Goal: Task Accomplishment & Management: Complete application form

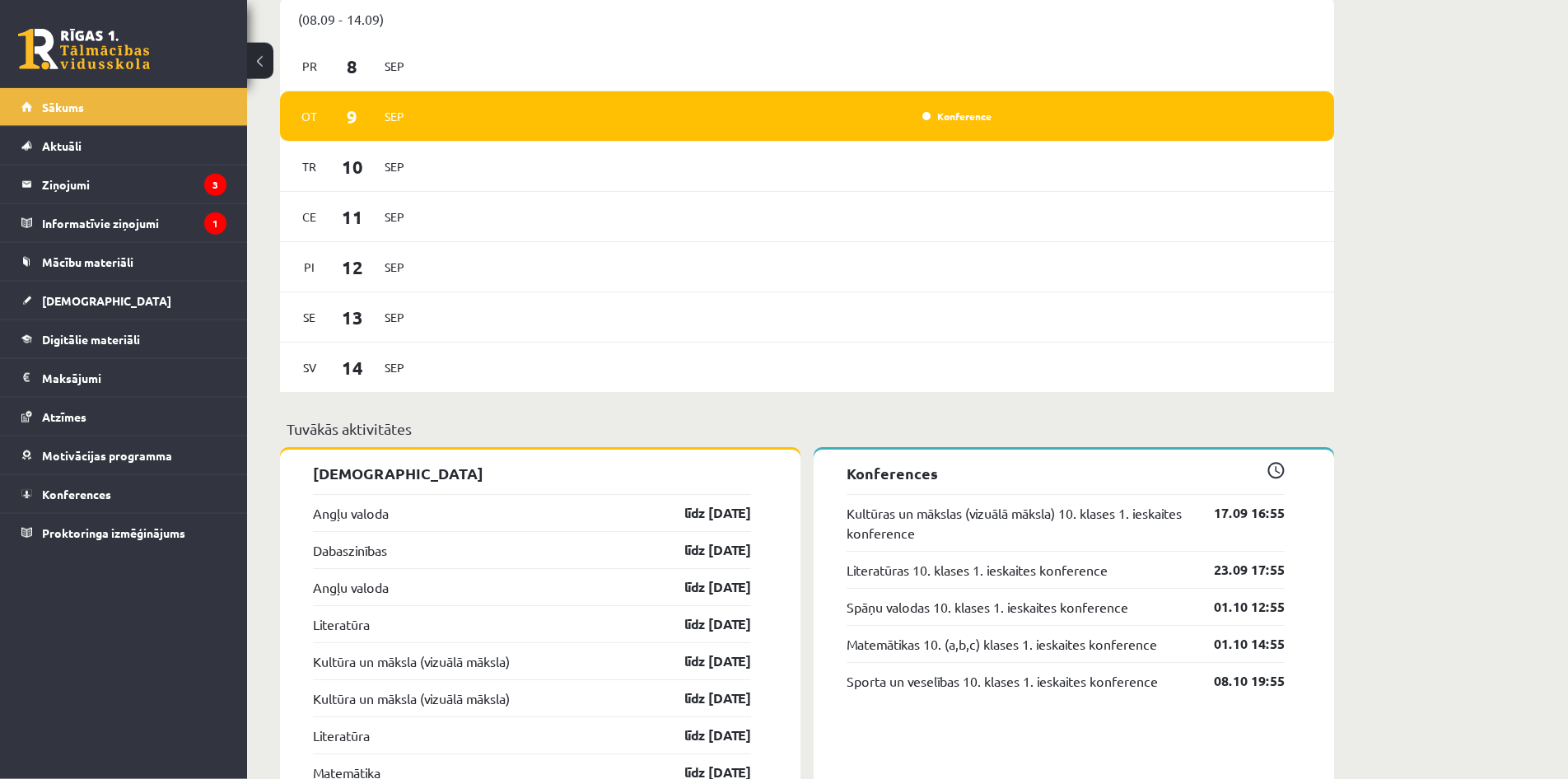
scroll to position [1176, 0]
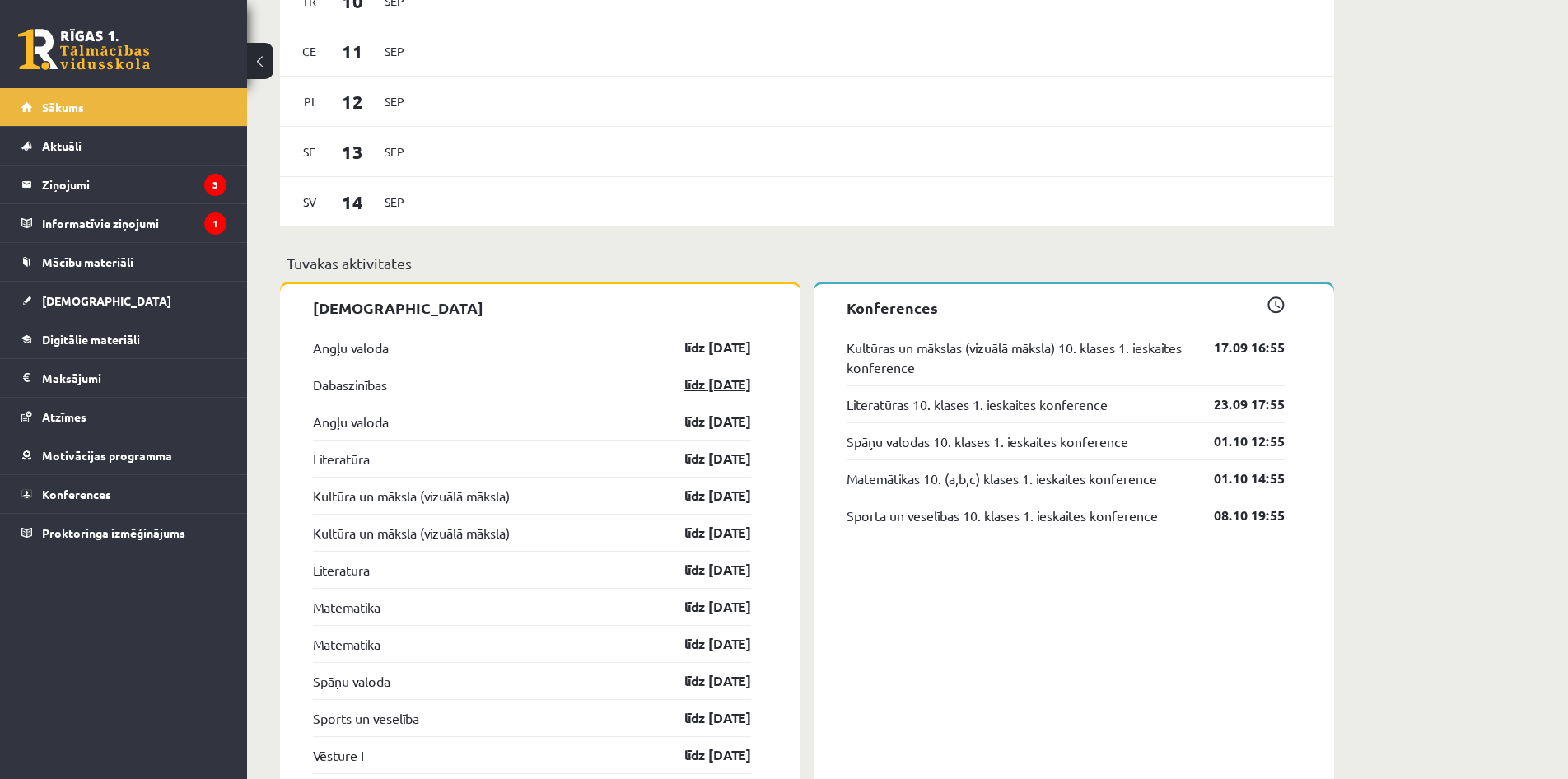
click at [692, 387] on link "līdz 15.09.25" at bounding box center [704, 384] width 96 height 19
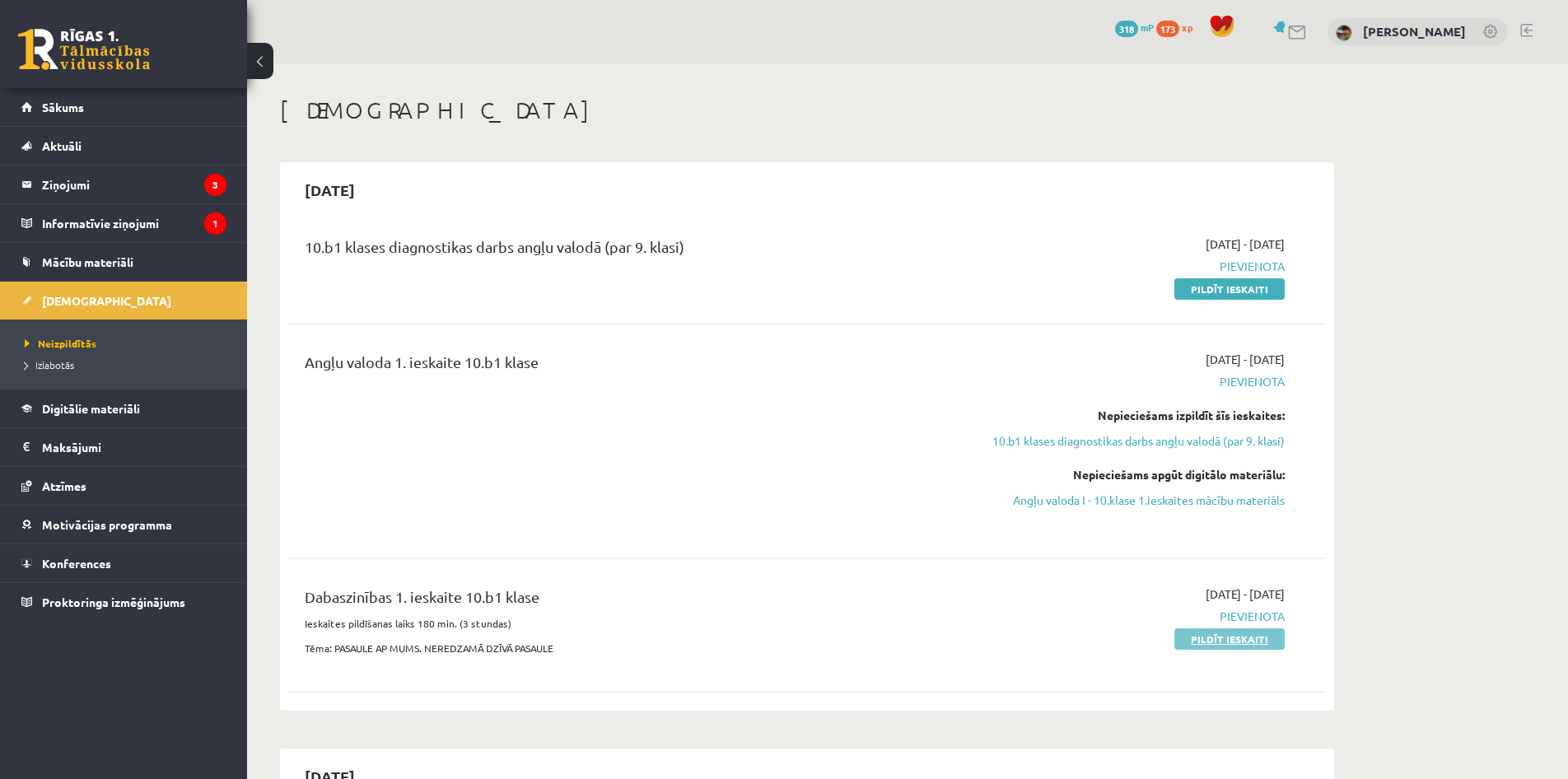
click at [1241, 642] on link "Pildīt ieskaiti" at bounding box center [1230, 638] width 111 height 21
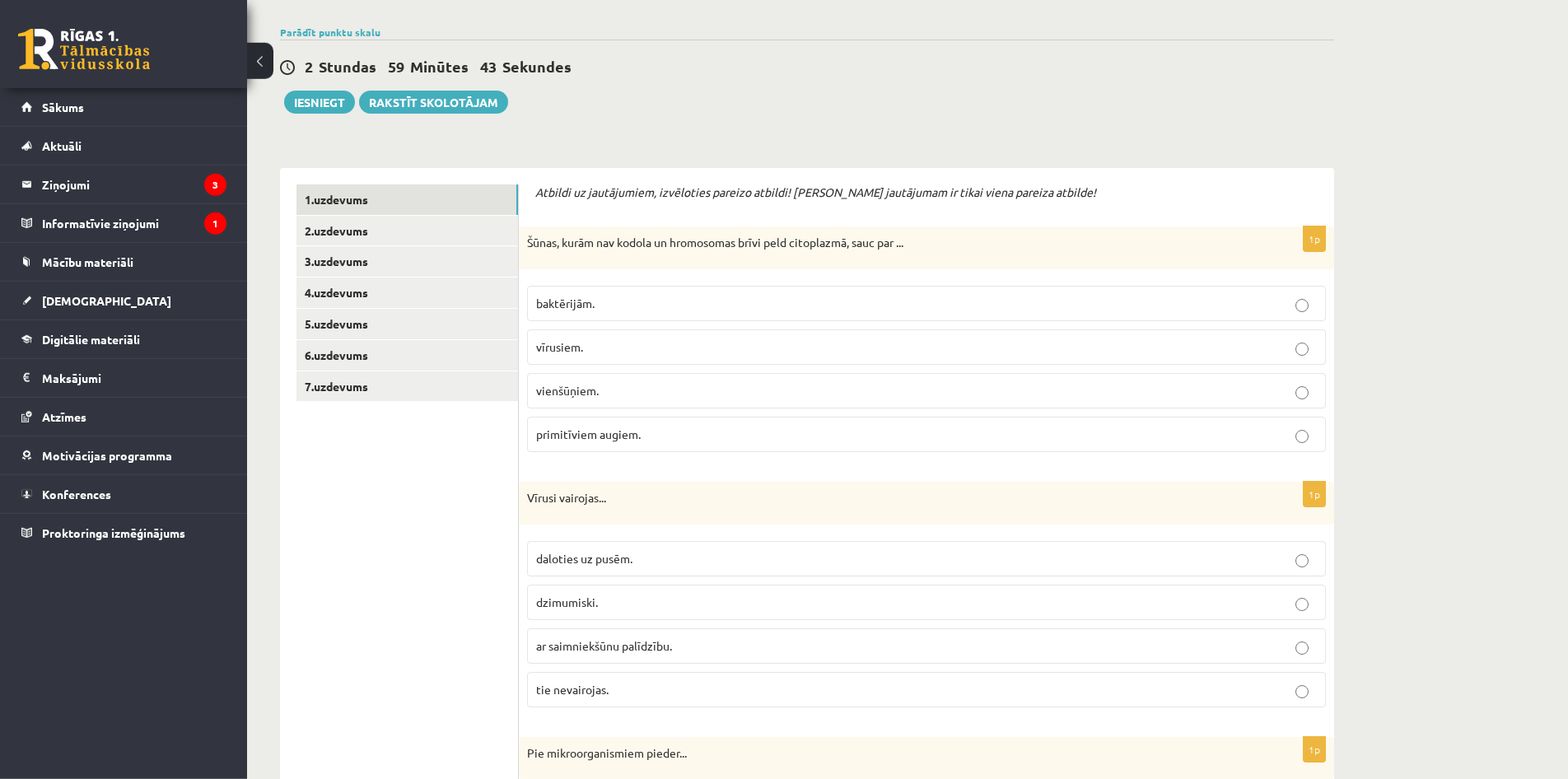
scroll to position [168, 0]
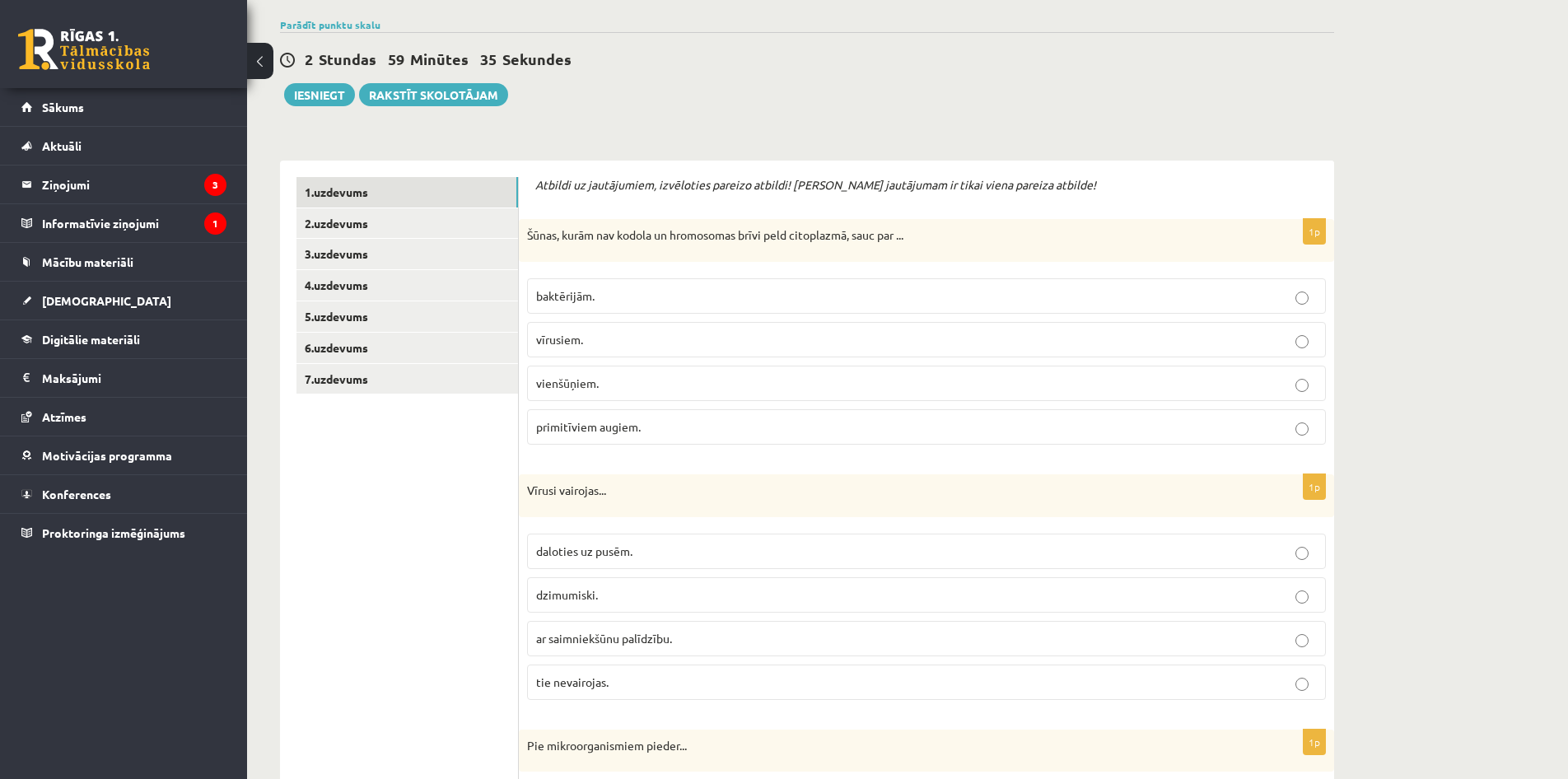
click at [713, 294] on p "baktērijām." at bounding box center [927, 296] width 781 height 17
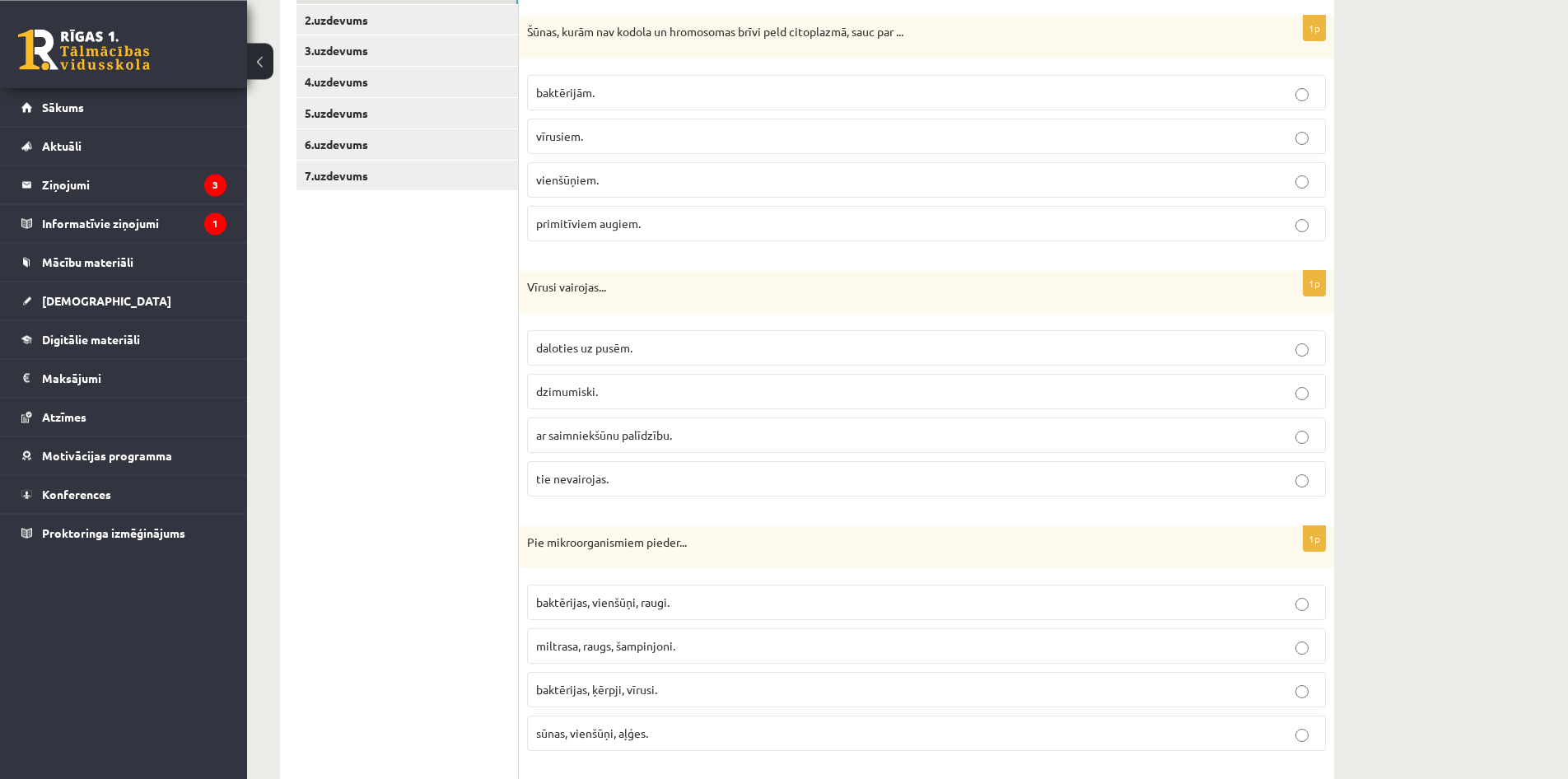
scroll to position [420, 0]
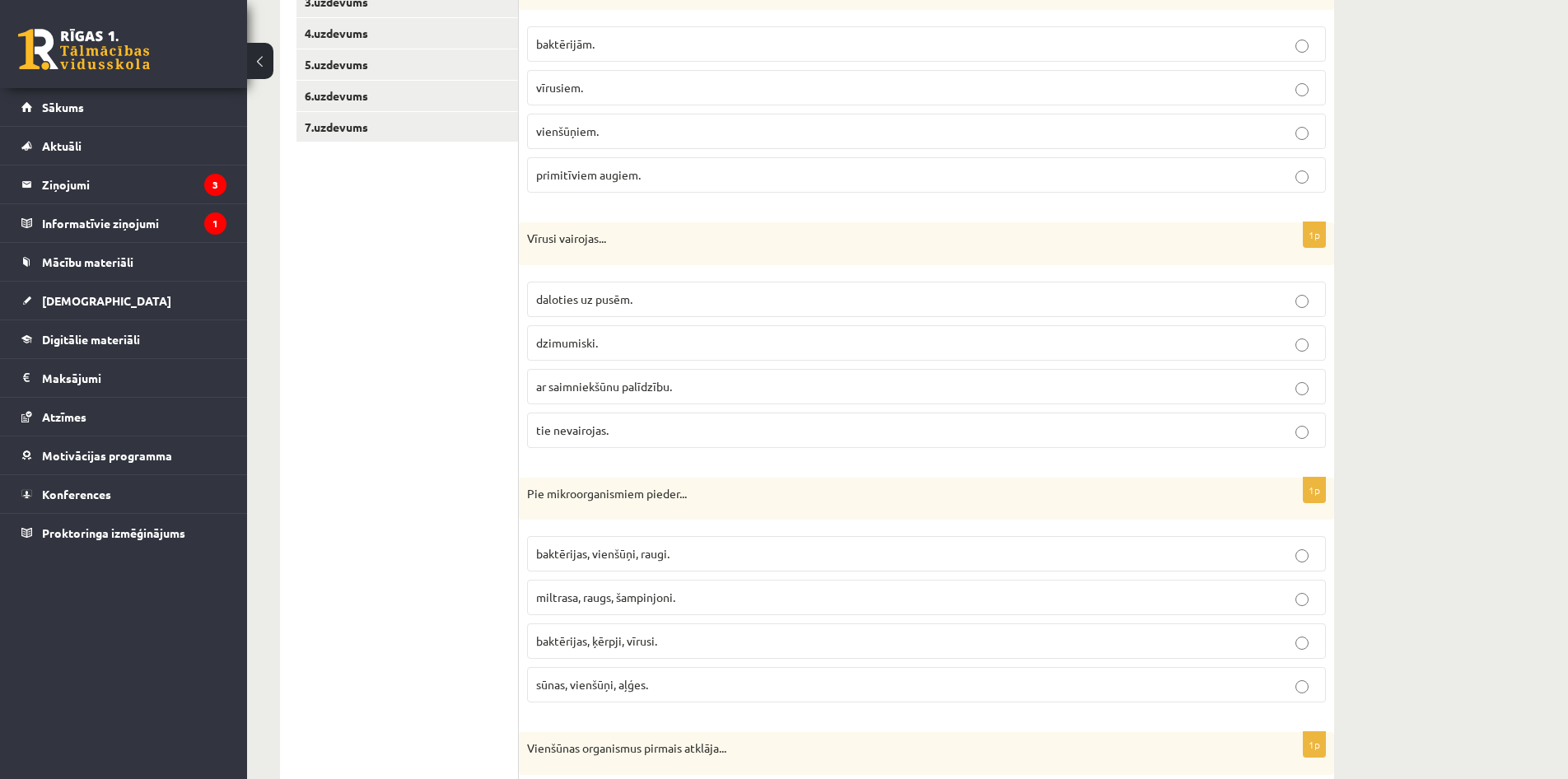
click at [1108, 392] on p "ar saimniekšūnu palīdzību." at bounding box center [927, 386] width 781 height 17
click at [1247, 558] on p "baktērijas, vienšūņi, raugi." at bounding box center [927, 553] width 781 height 17
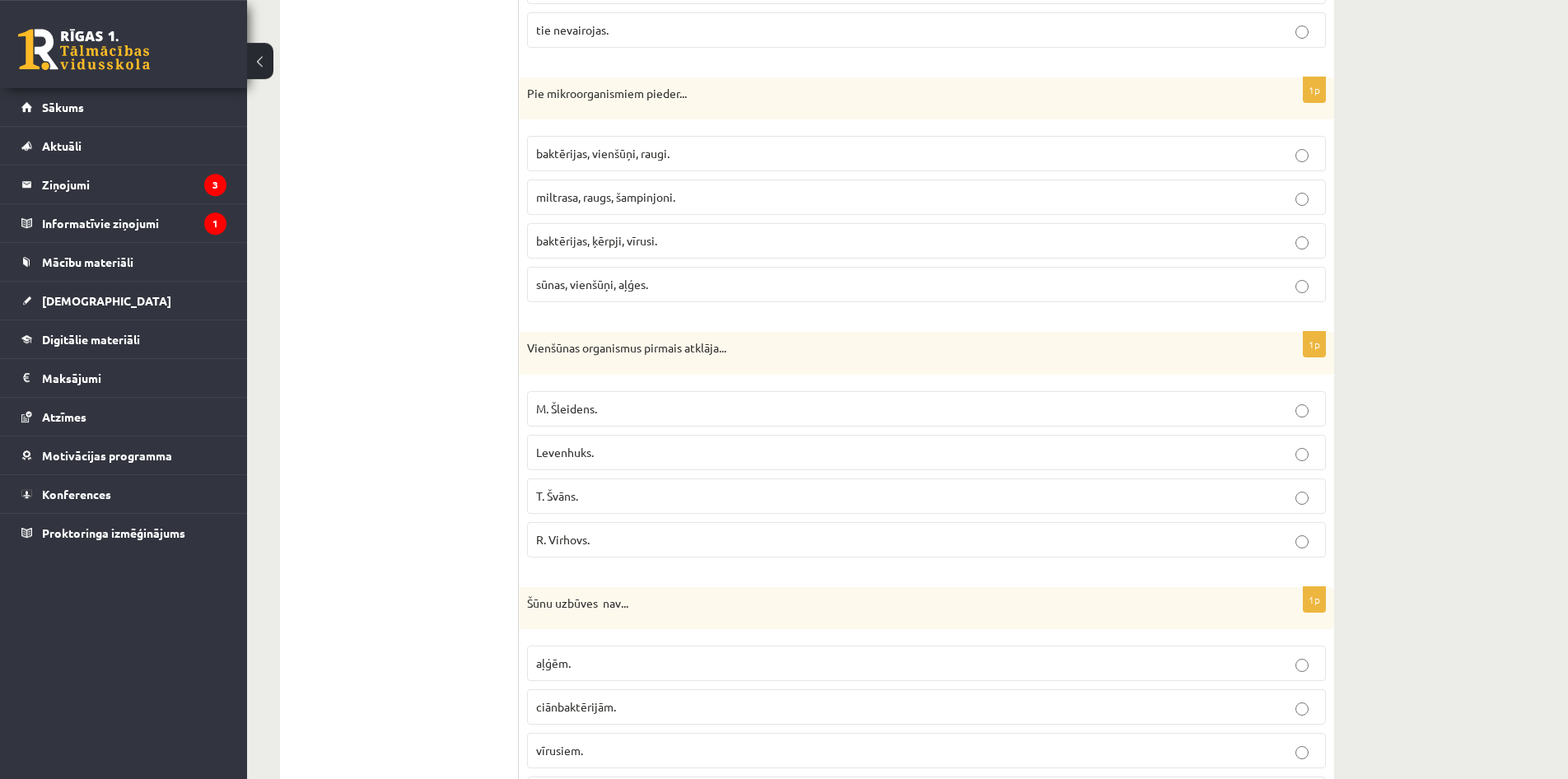
scroll to position [840, 0]
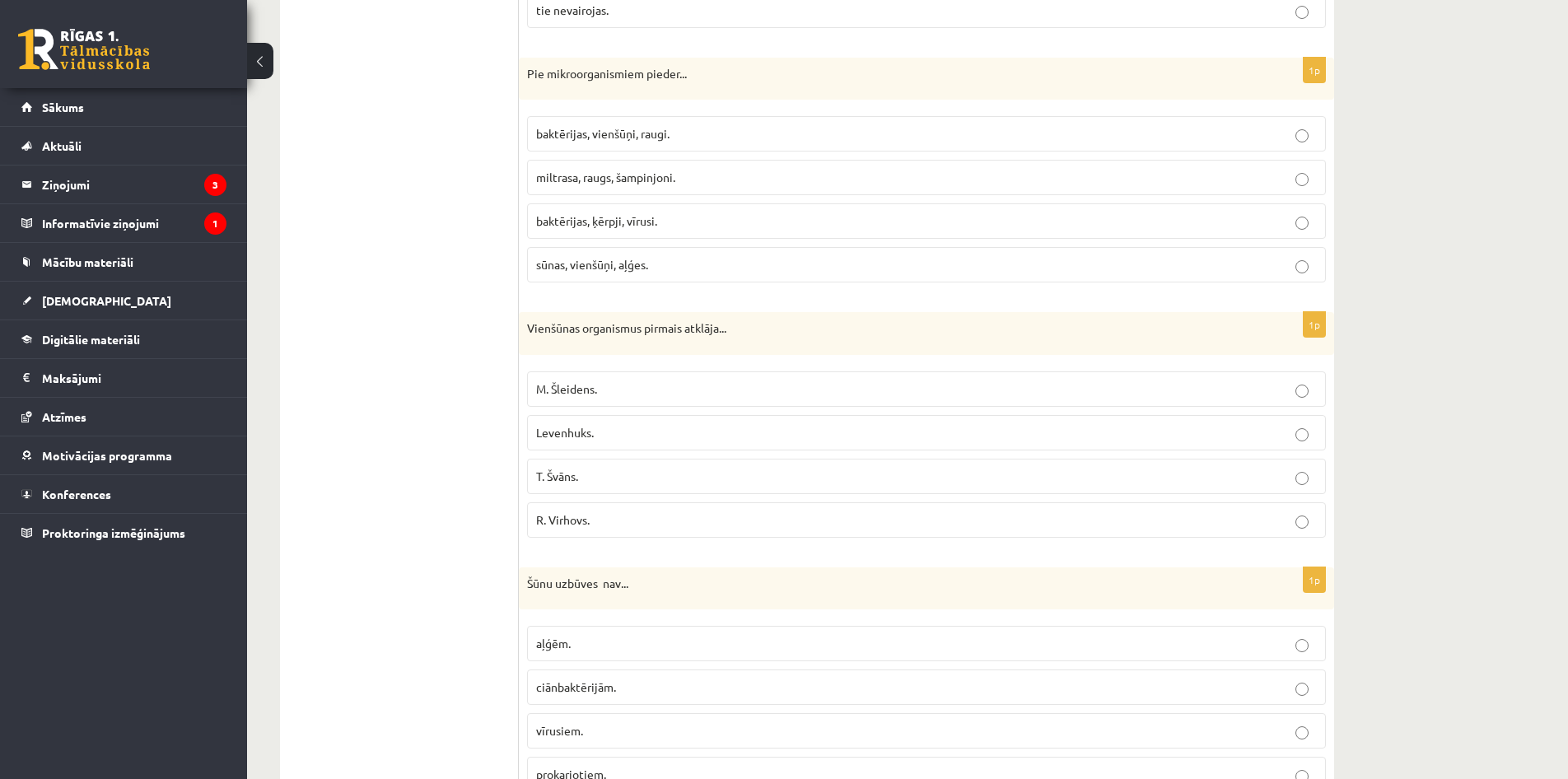
click at [1037, 424] on p "Levenhuks." at bounding box center [927, 432] width 781 height 17
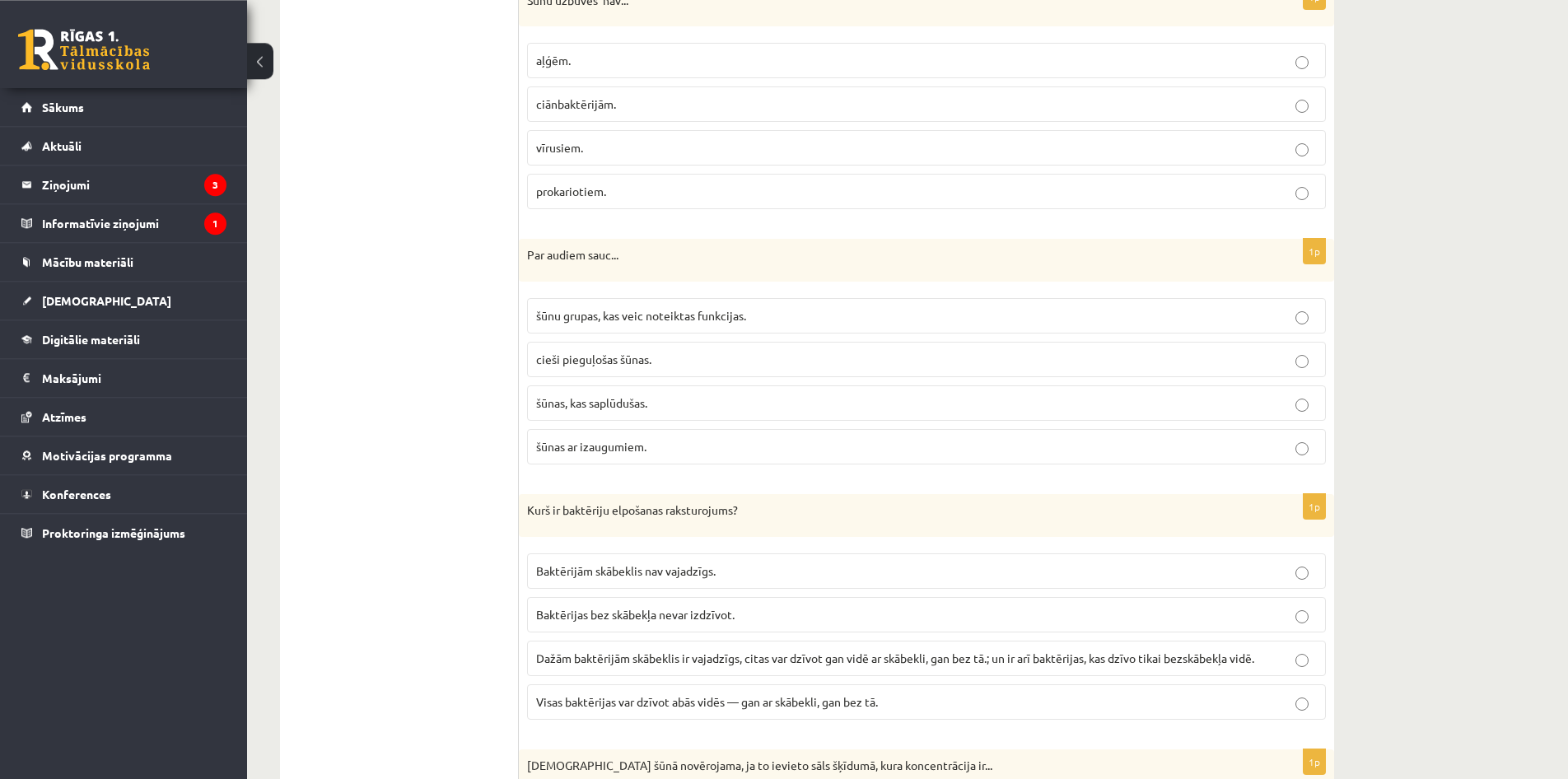
scroll to position [1427, 0]
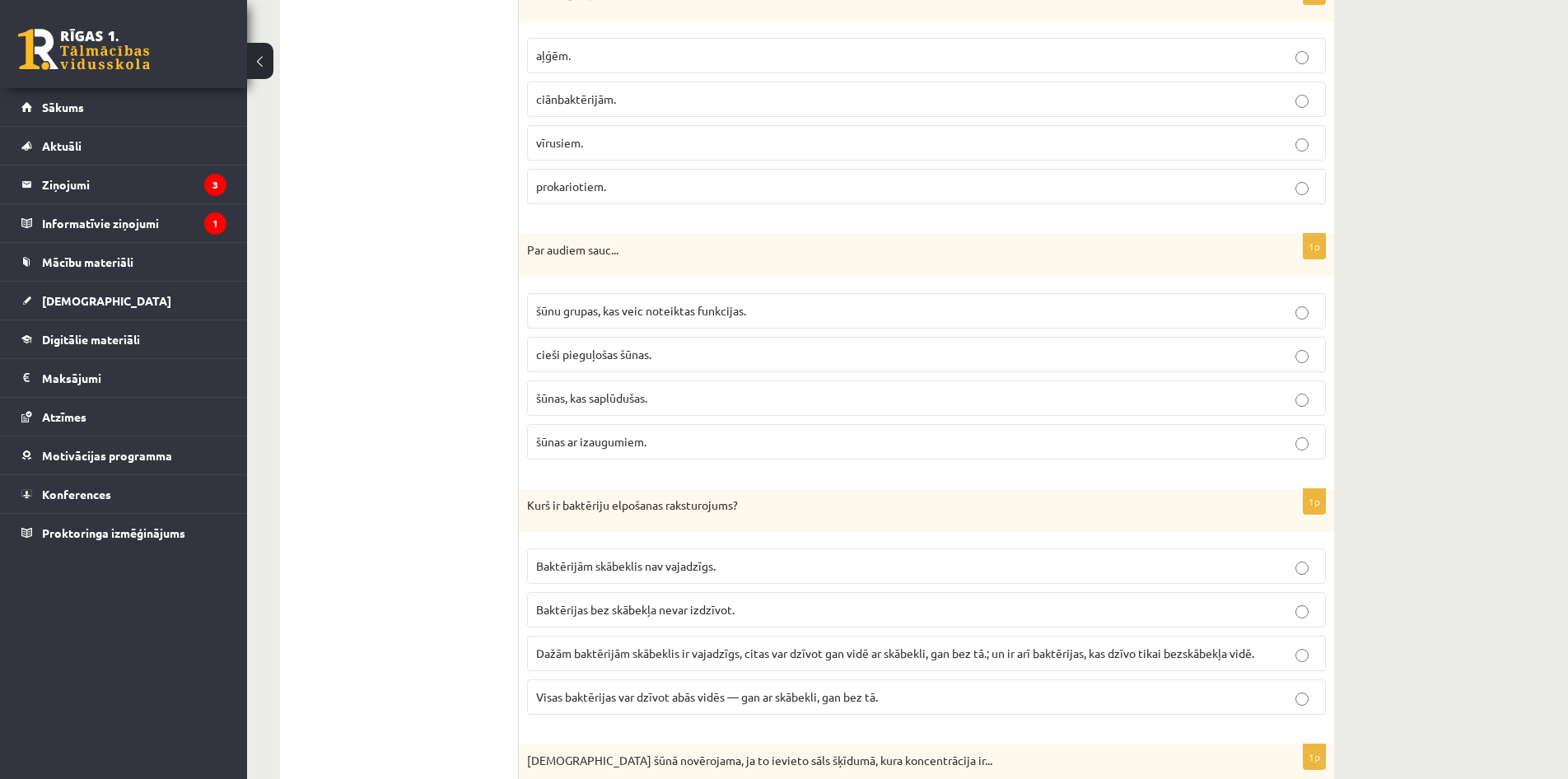
drag, startPoint x: 1053, startPoint y: 296, endPoint x: 1057, endPoint y: 316, distance: 20.4
click at [1060, 316] on fieldset "šūnu grupas, kas veic noteiktas funkcijas. cieši pieguļošas šūnas. šūnas, kas s…" at bounding box center [926, 374] width 799 height 180
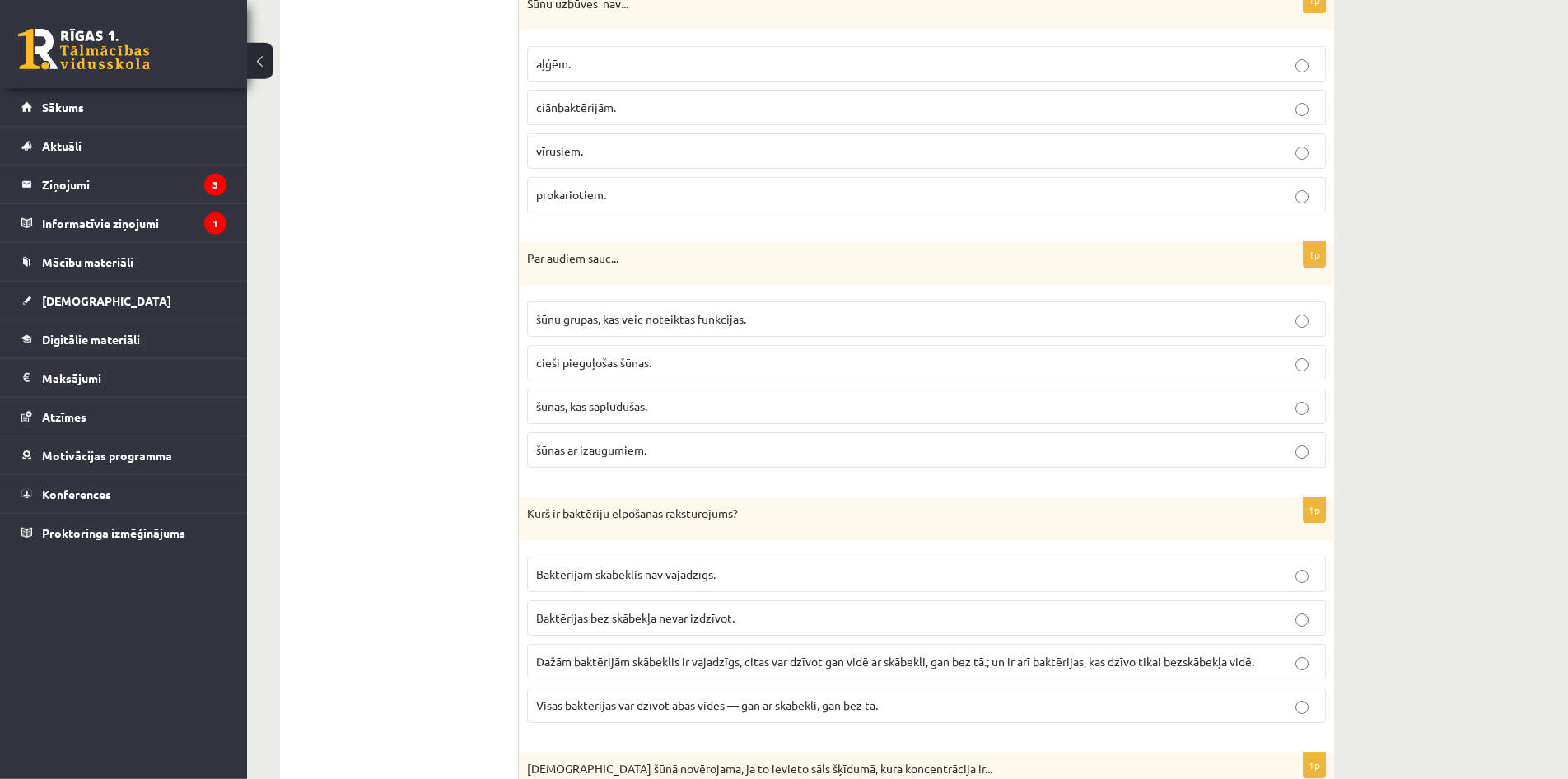
scroll to position [1401, 0]
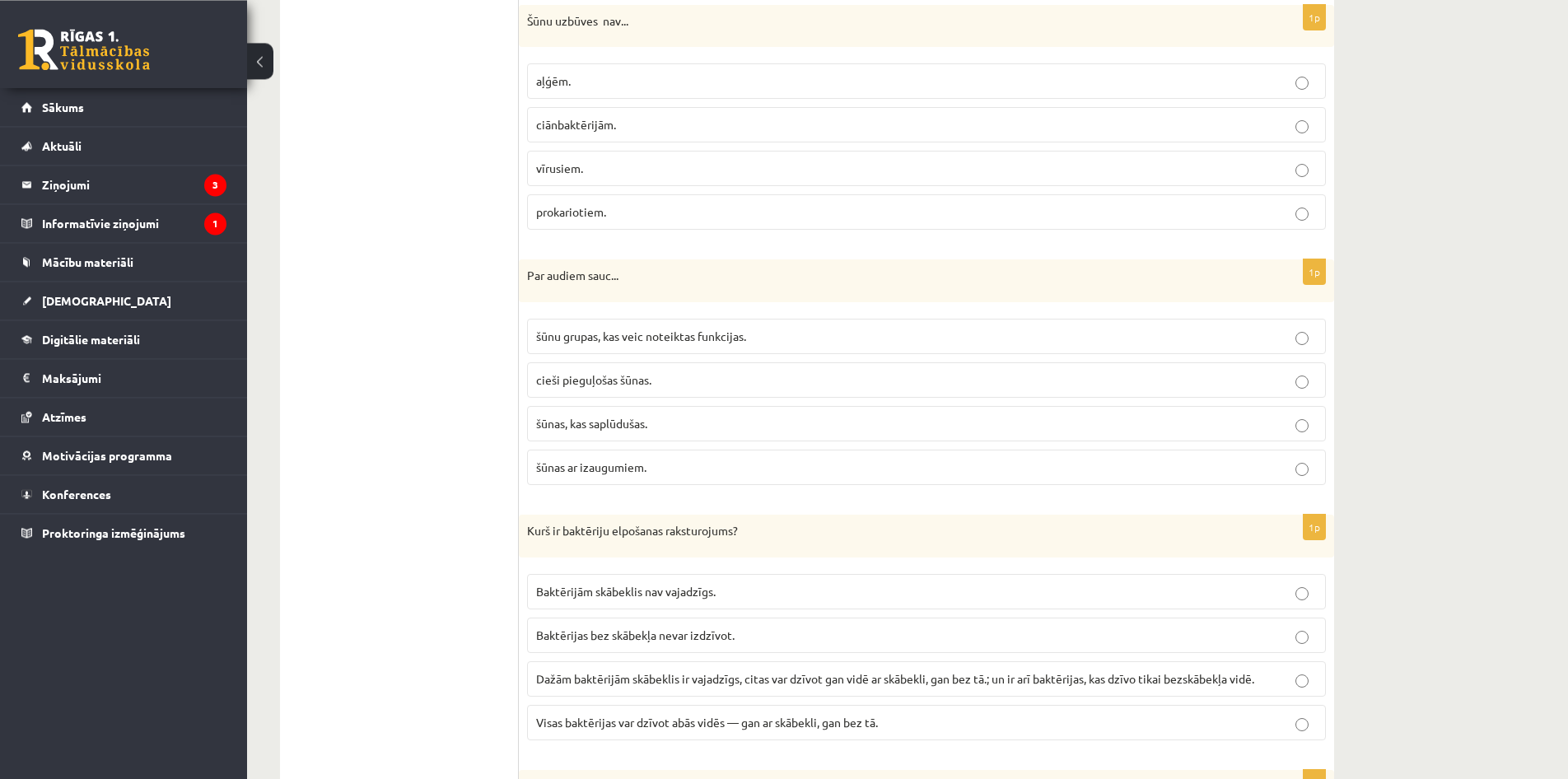
click at [711, 175] on p "vīrusiem." at bounding box center [927, 168] width 781 height 17
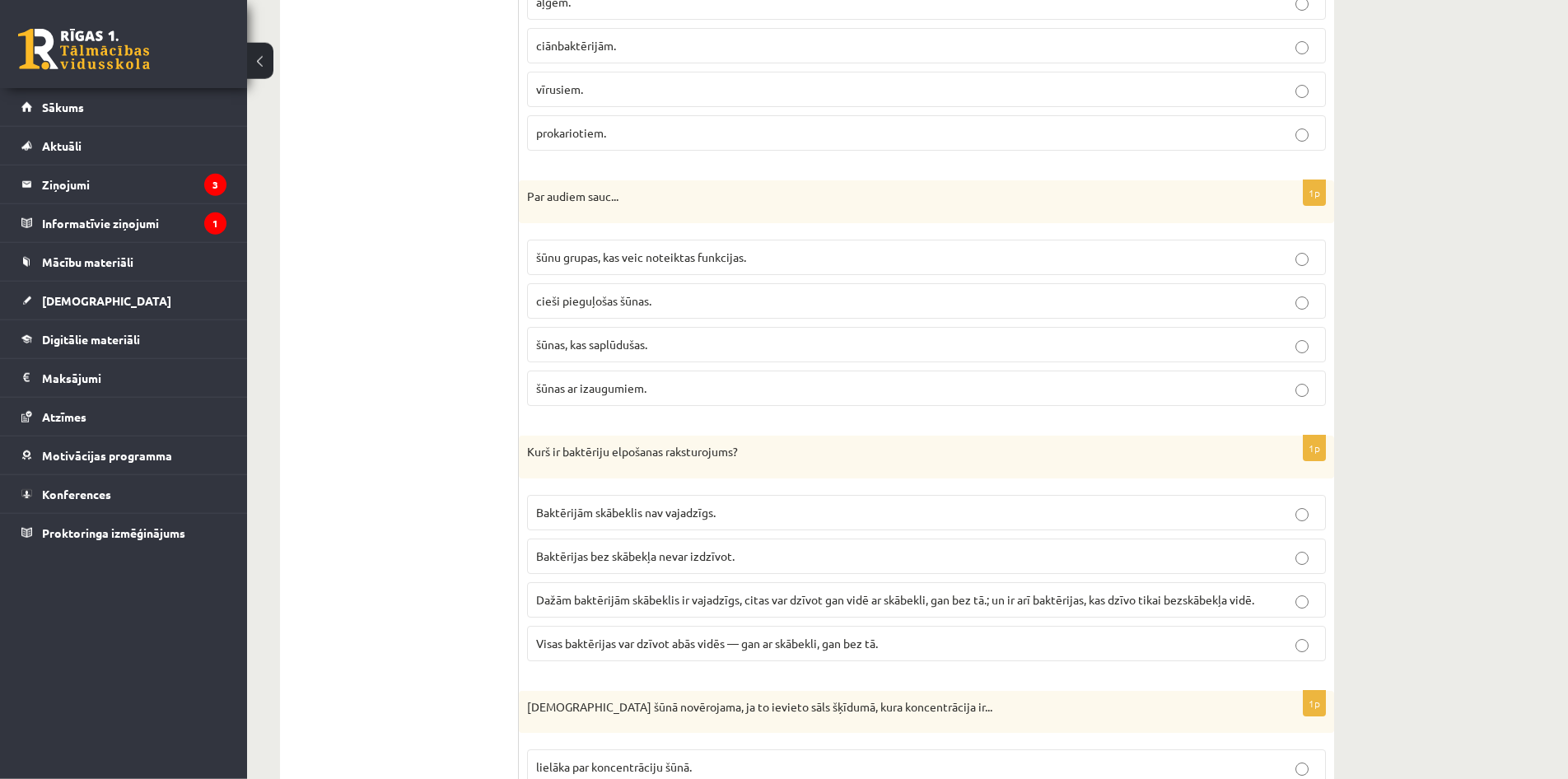
scroll to position [1486, 0]
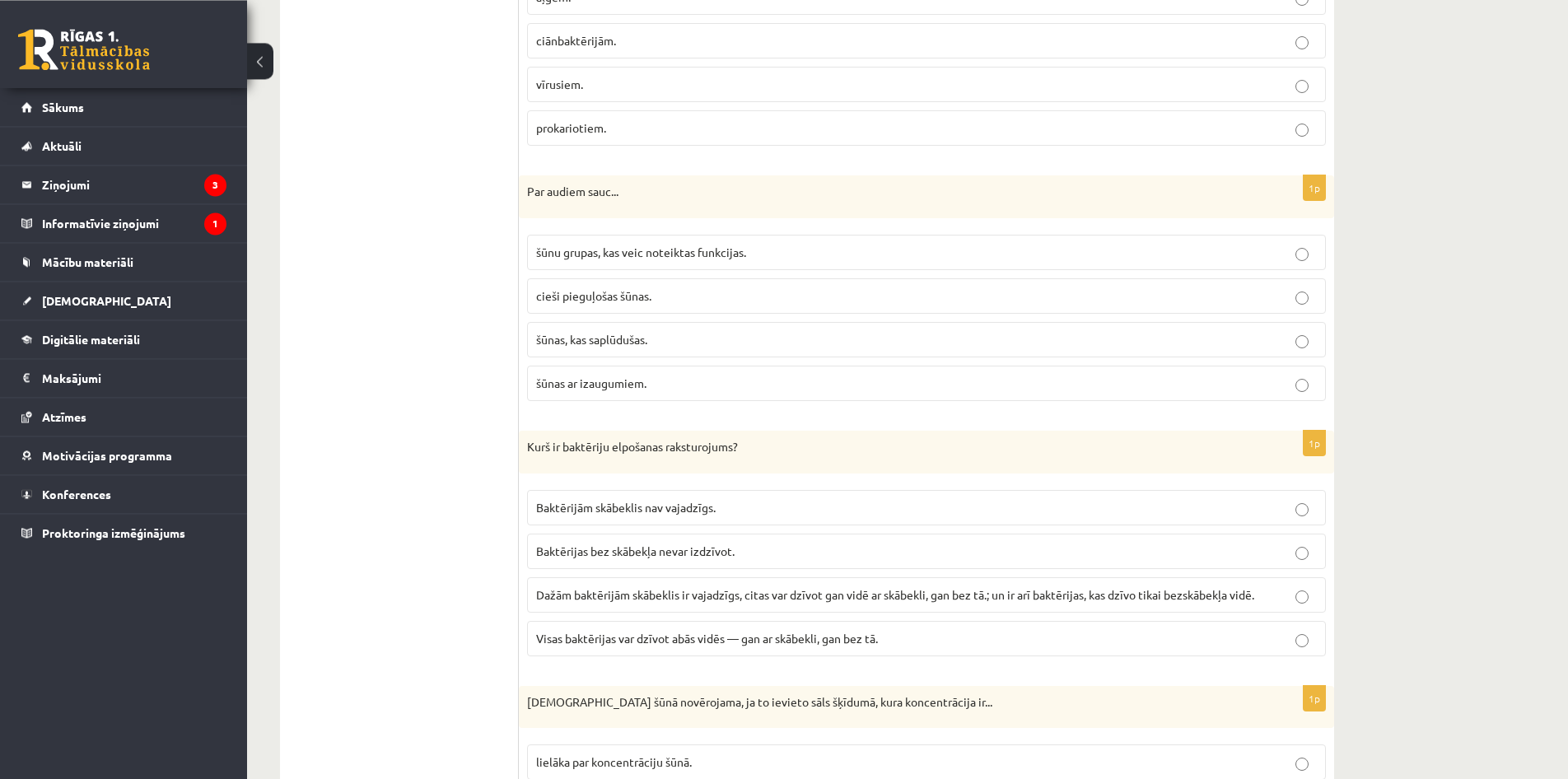
click at [755, 256] on p "šūnu grupas, kas veic noteiktas funkcijas." at bounding box center [927, 252] width 781 height 17
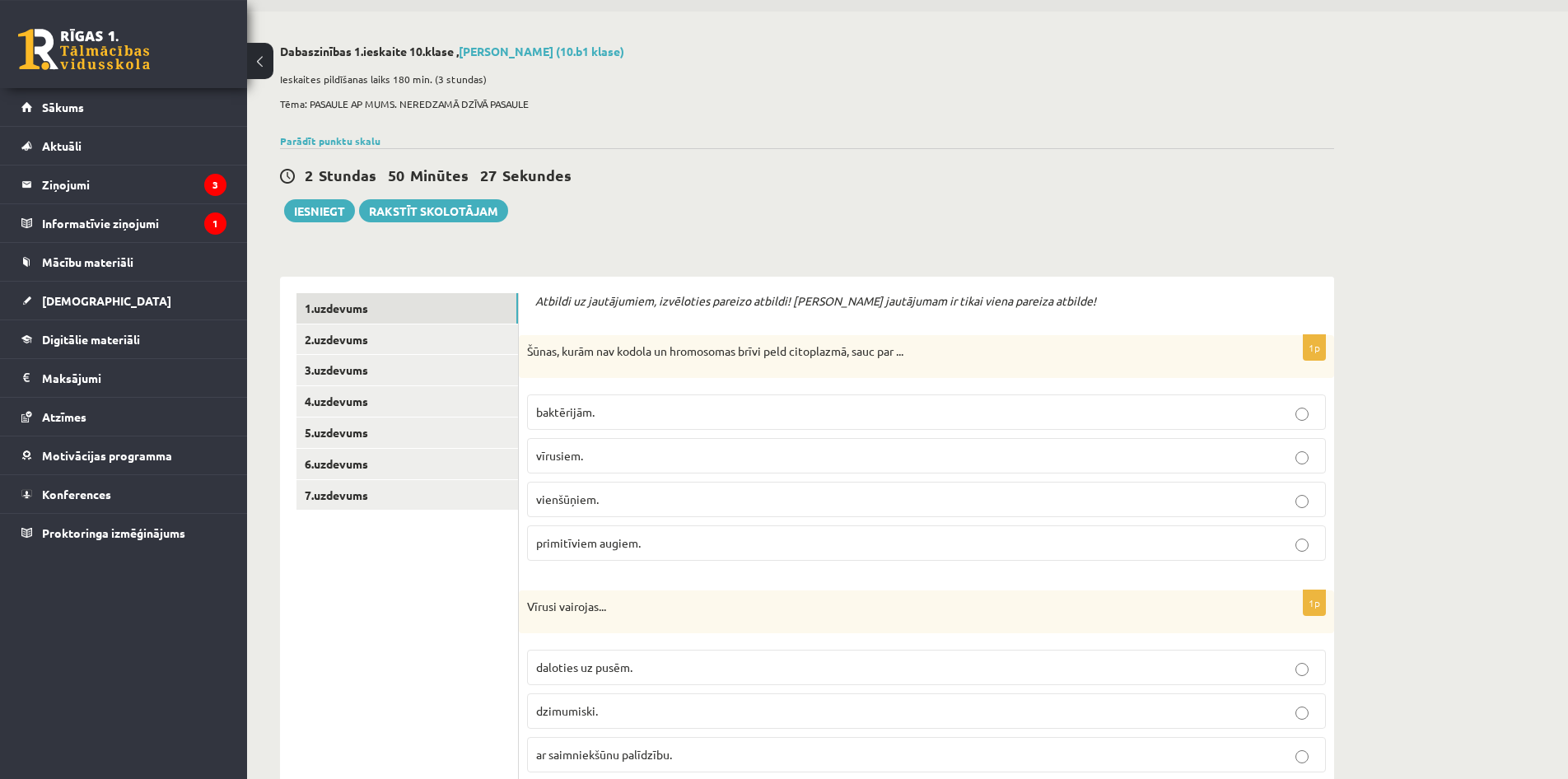
scroll to position [0, 0]
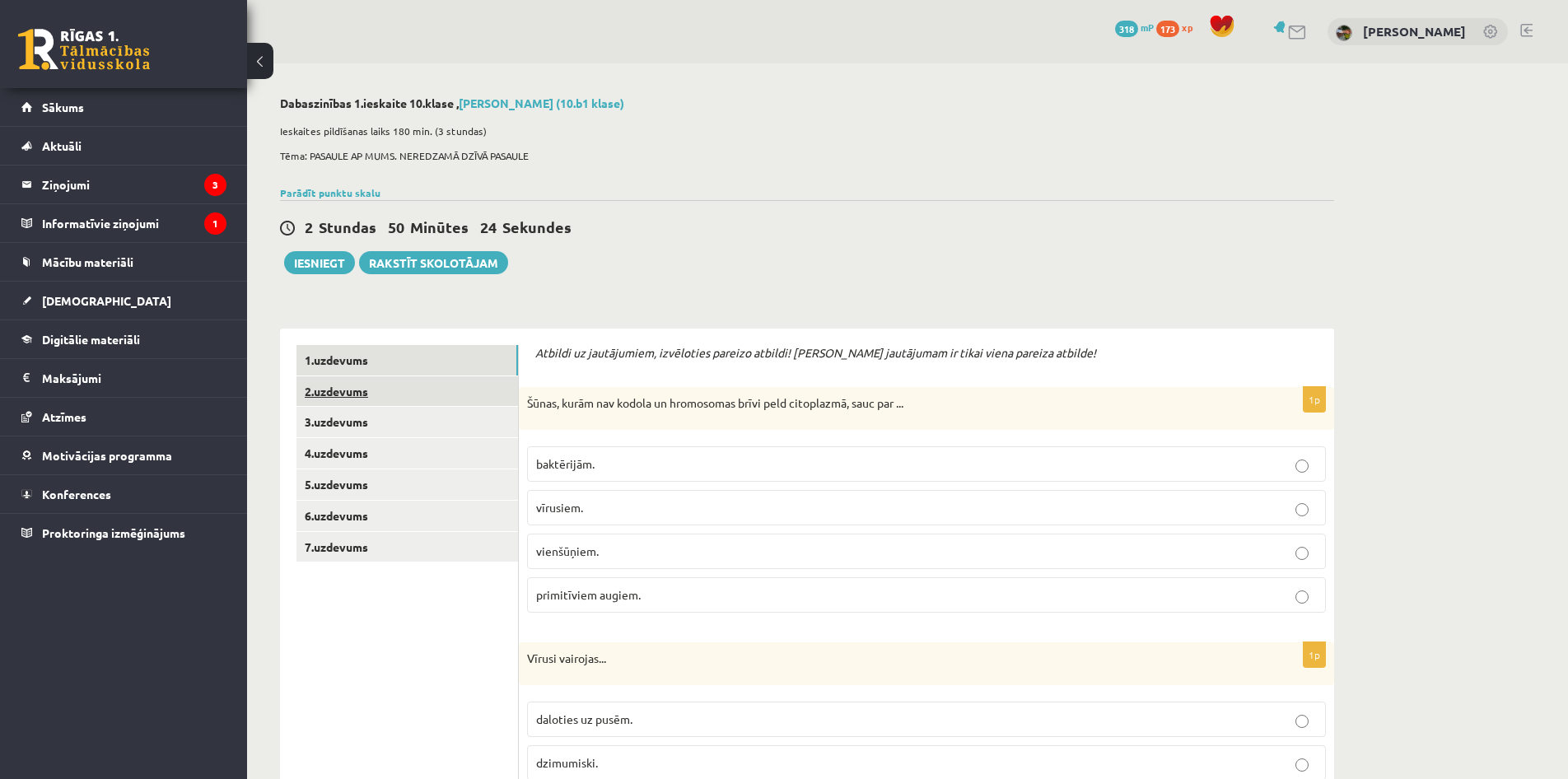
click at [418, 391] on link "2.uzdevums" at bounding box center [407, 391] width 221 height 30
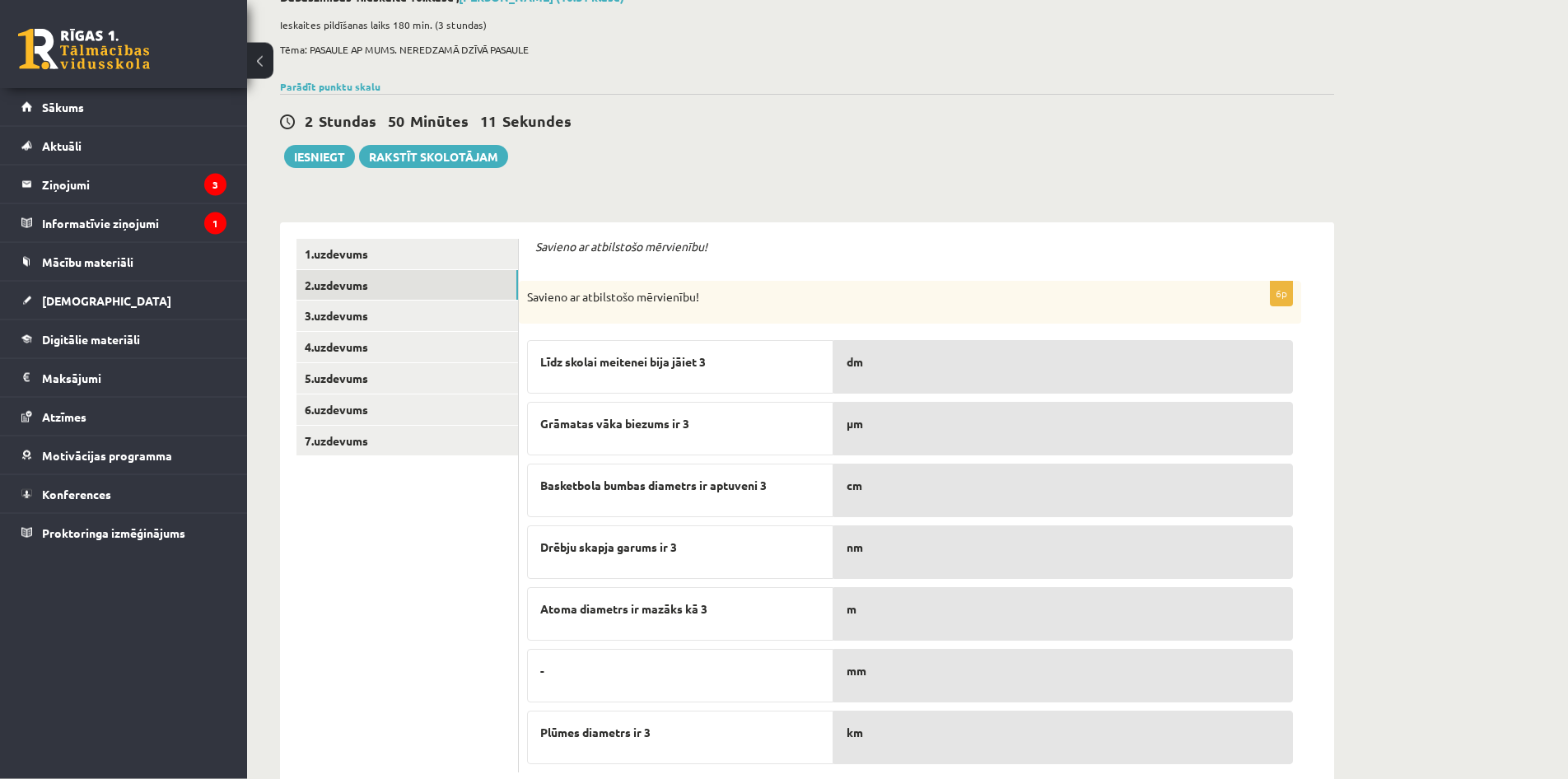
scroll to position [150, 0]
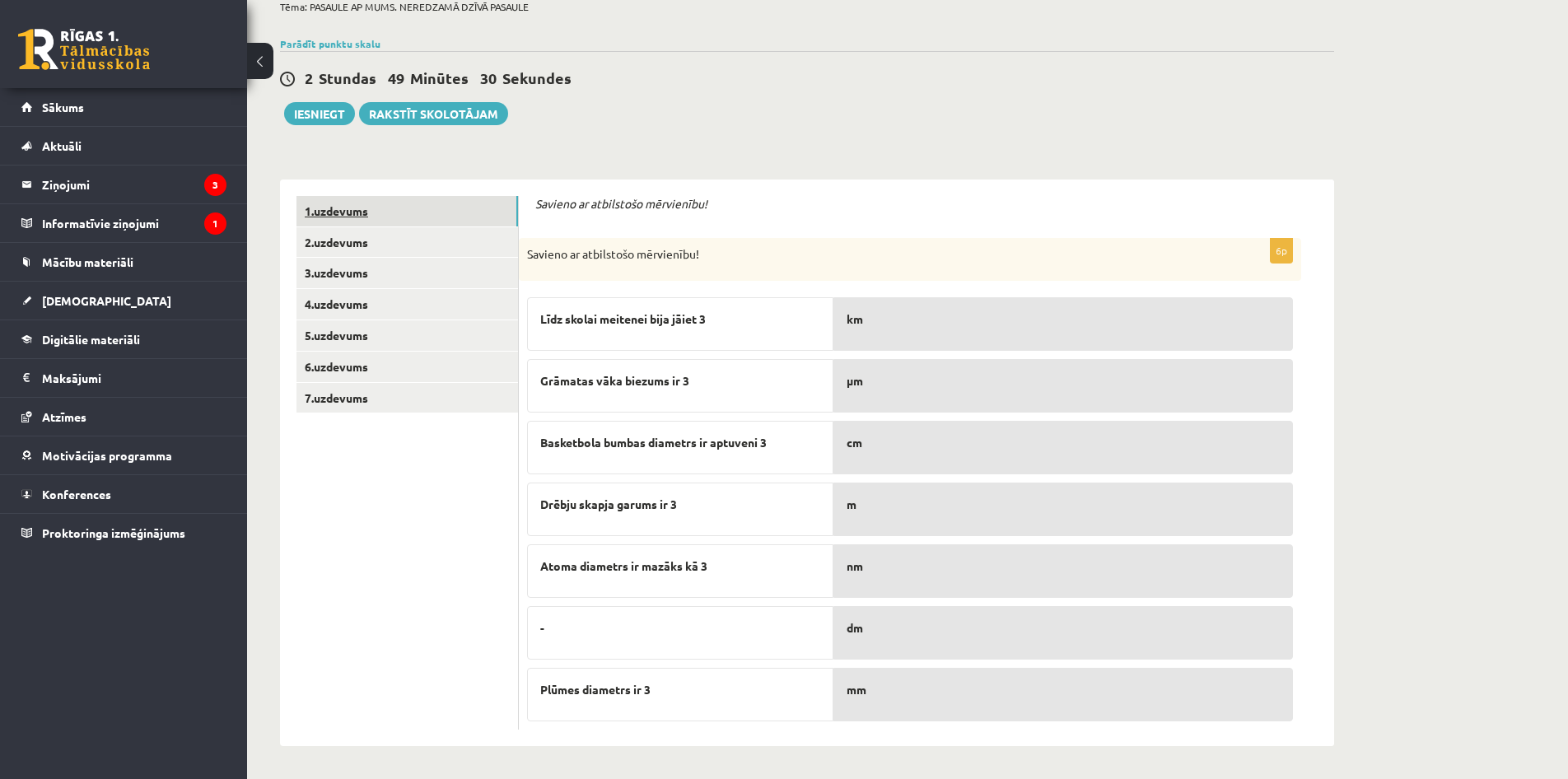
click at [470, 215] on link "1.uzdevums" at bounding box center [407, 211] width 221 height 30
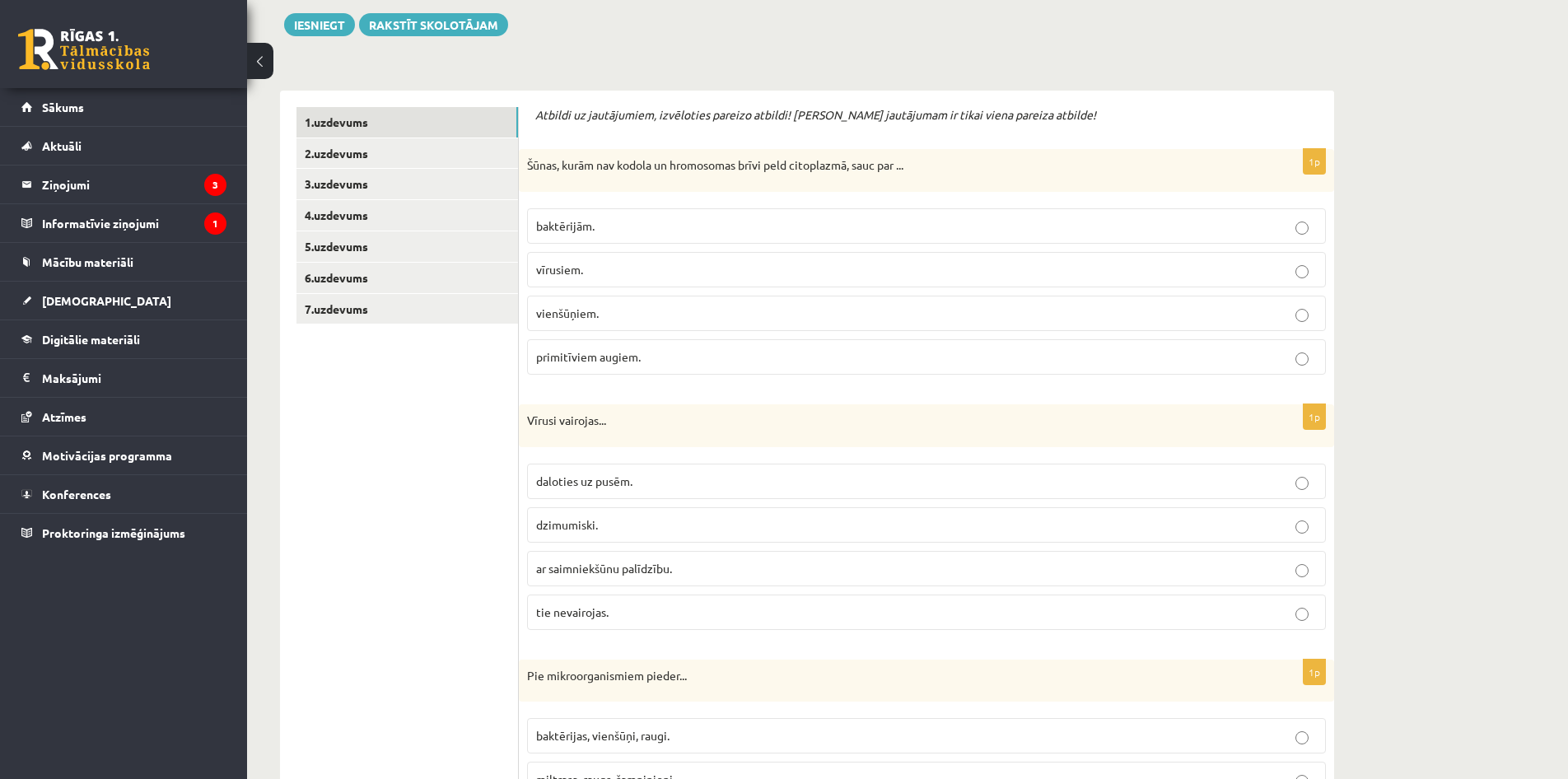
scroll to position [234, 0]
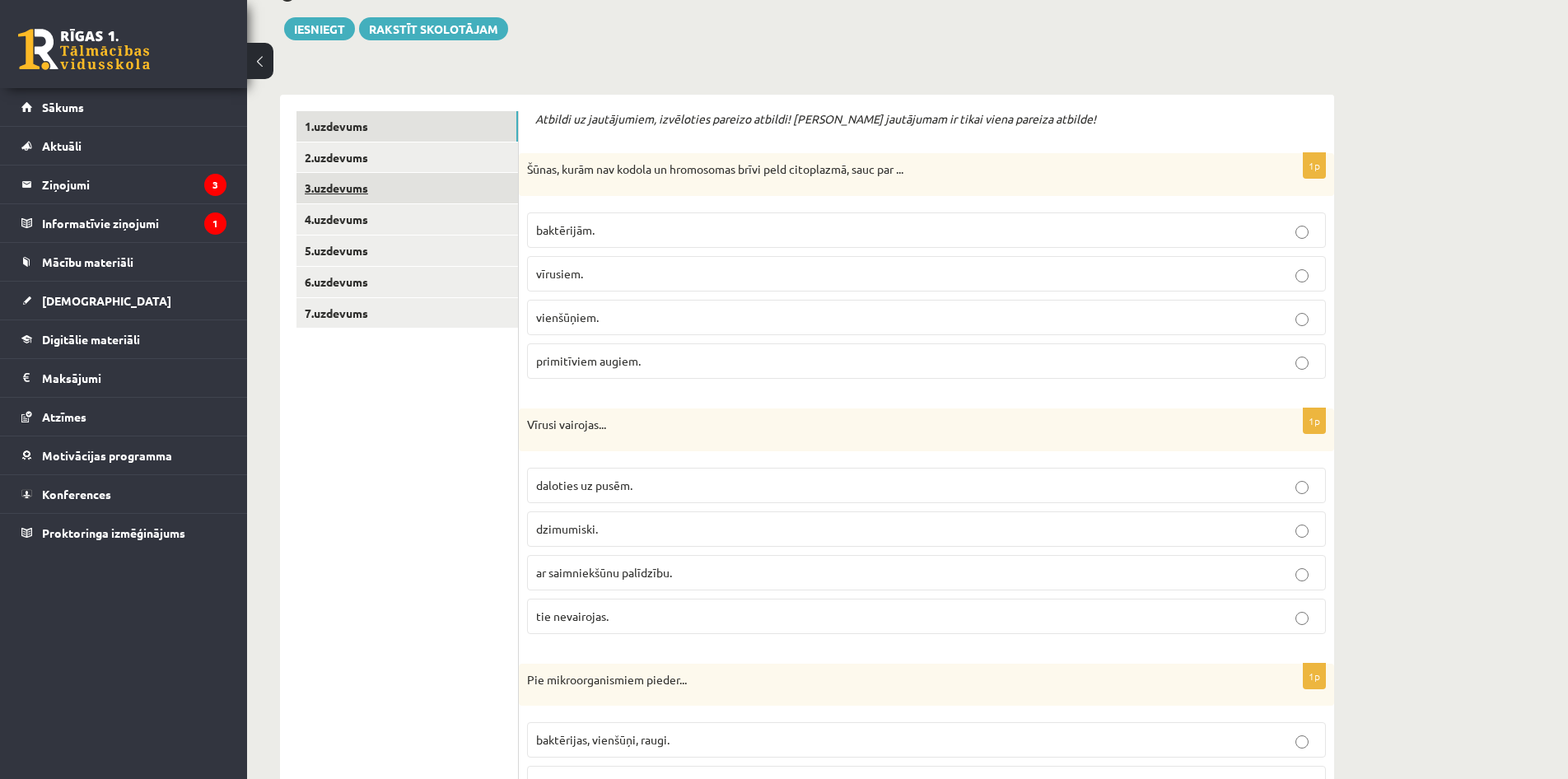
click at [378, 184] on link "3.uzdevums" at bounding box center [407, 188] width 221 height 30
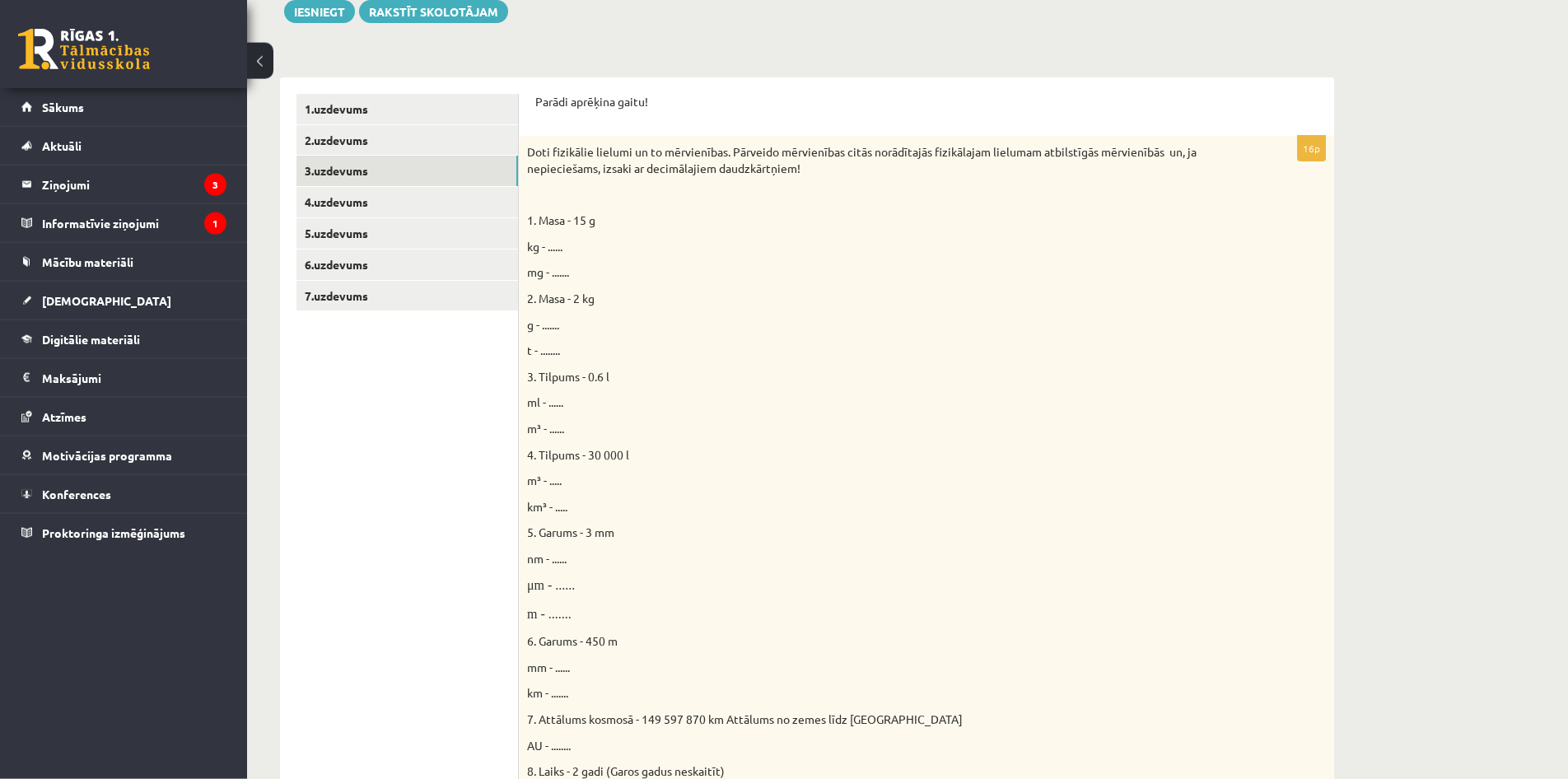
scroll to position [210, 0]
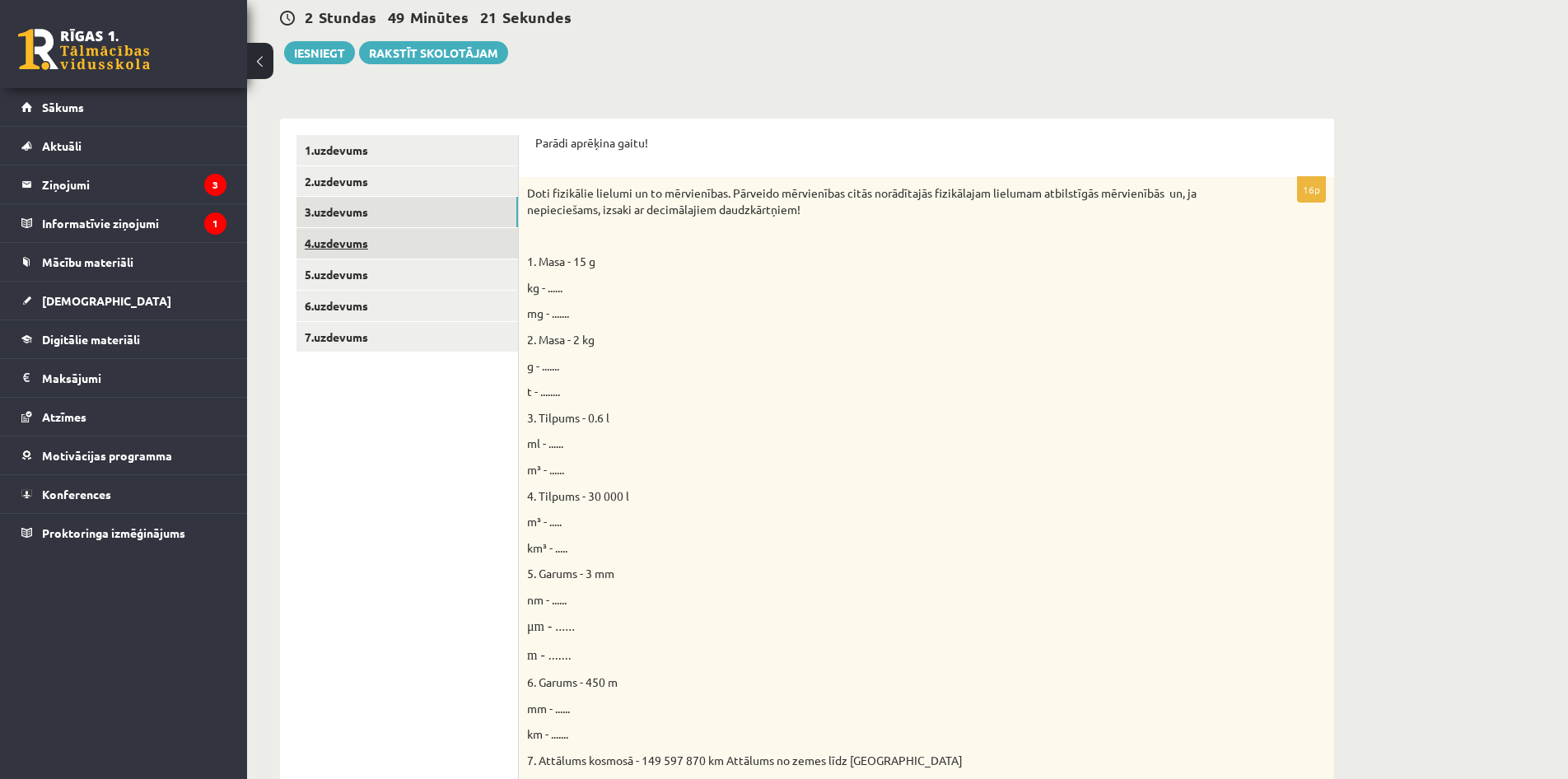
click at [428, 256] on link "4.uzdevums" at bounding box center [407, 243] width 221 height 30
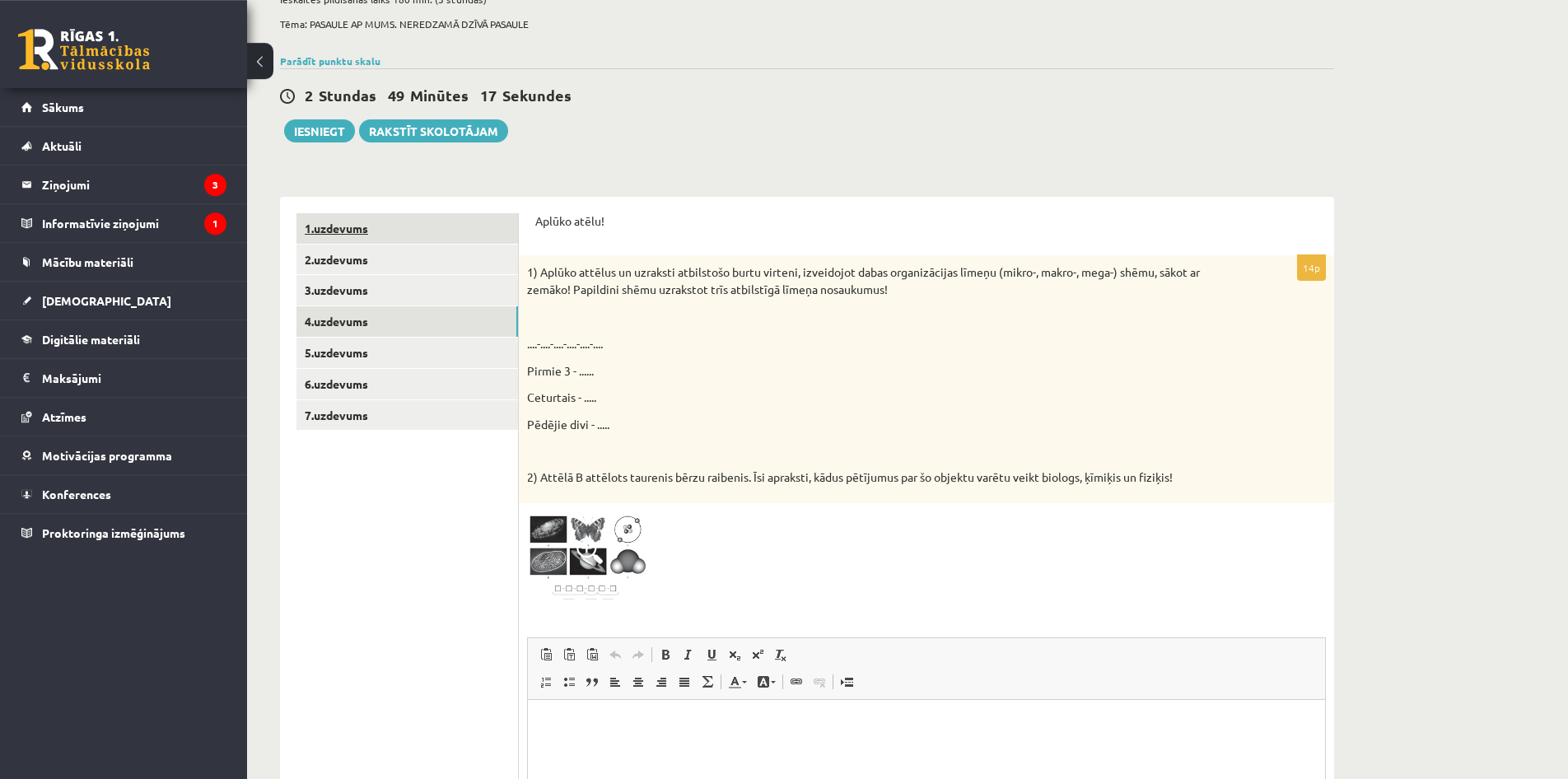
scroll to position [128, 0]
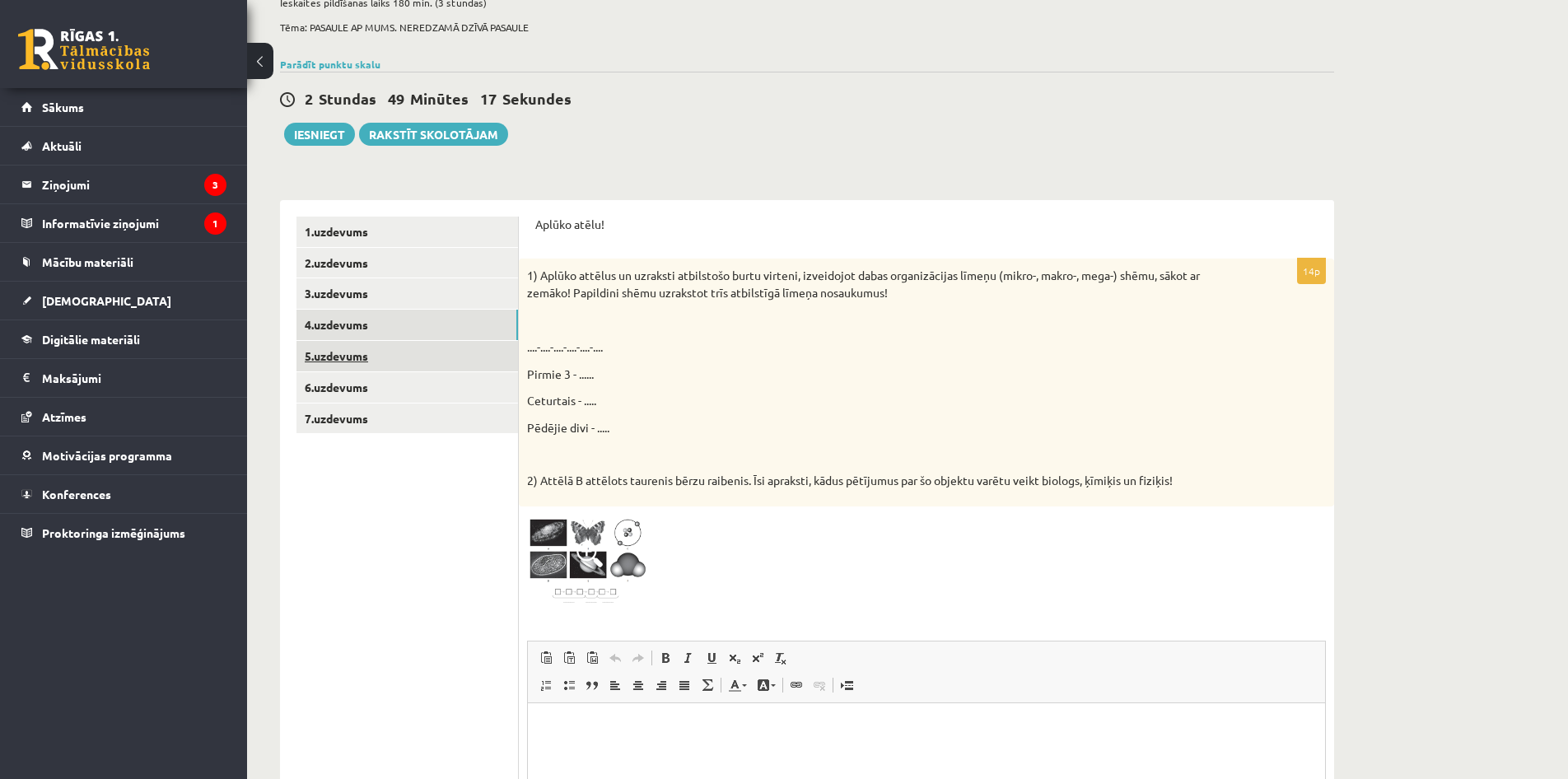
click at [477, 368] on link "5.uzdevums" at bounding box center [407, 355] width 221 height 30
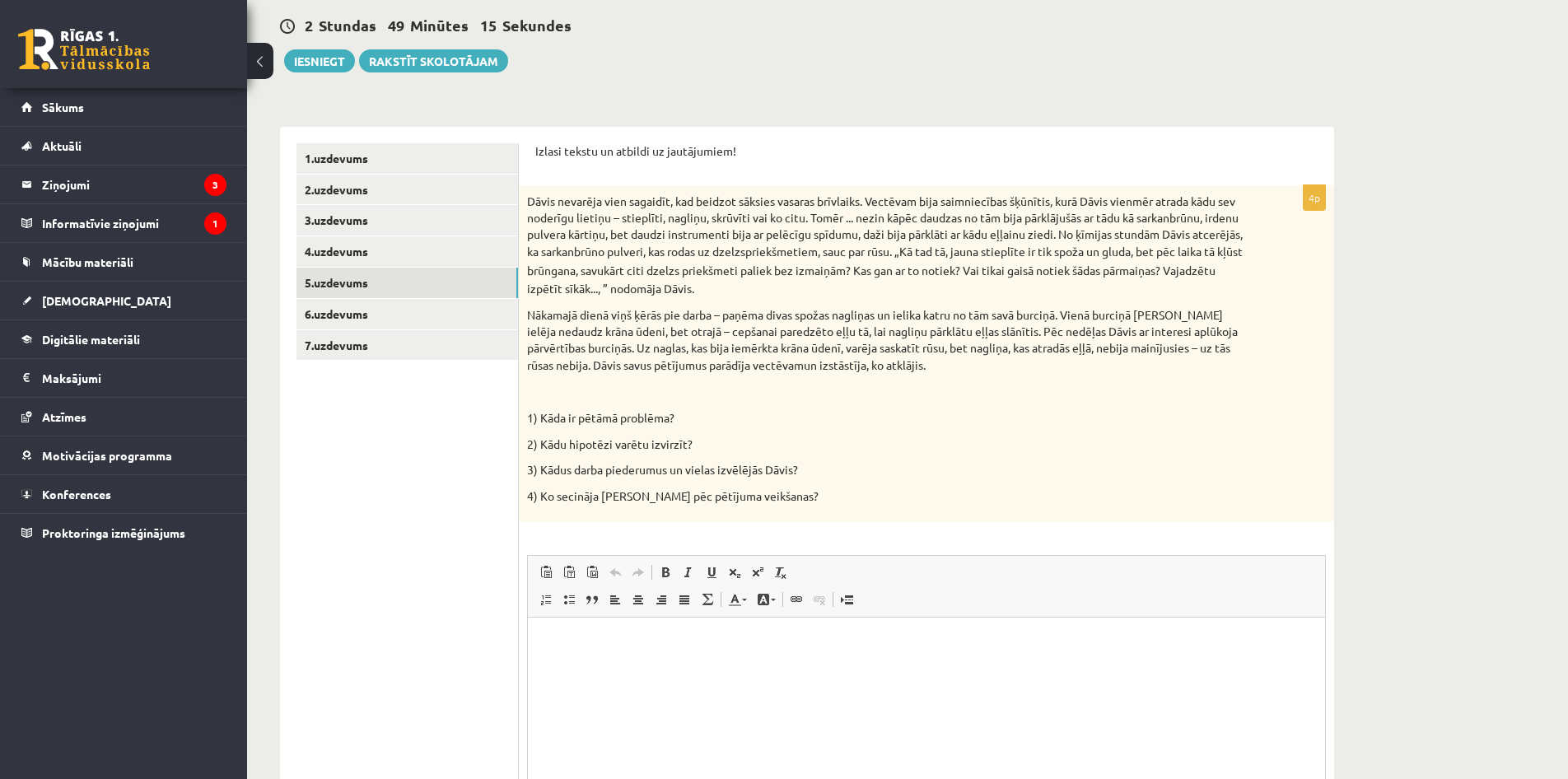
scroll to position [0, 0]
click at [446, 316] on link "6.uzdevums" at bounding box center [407, 314] width 221 height 30
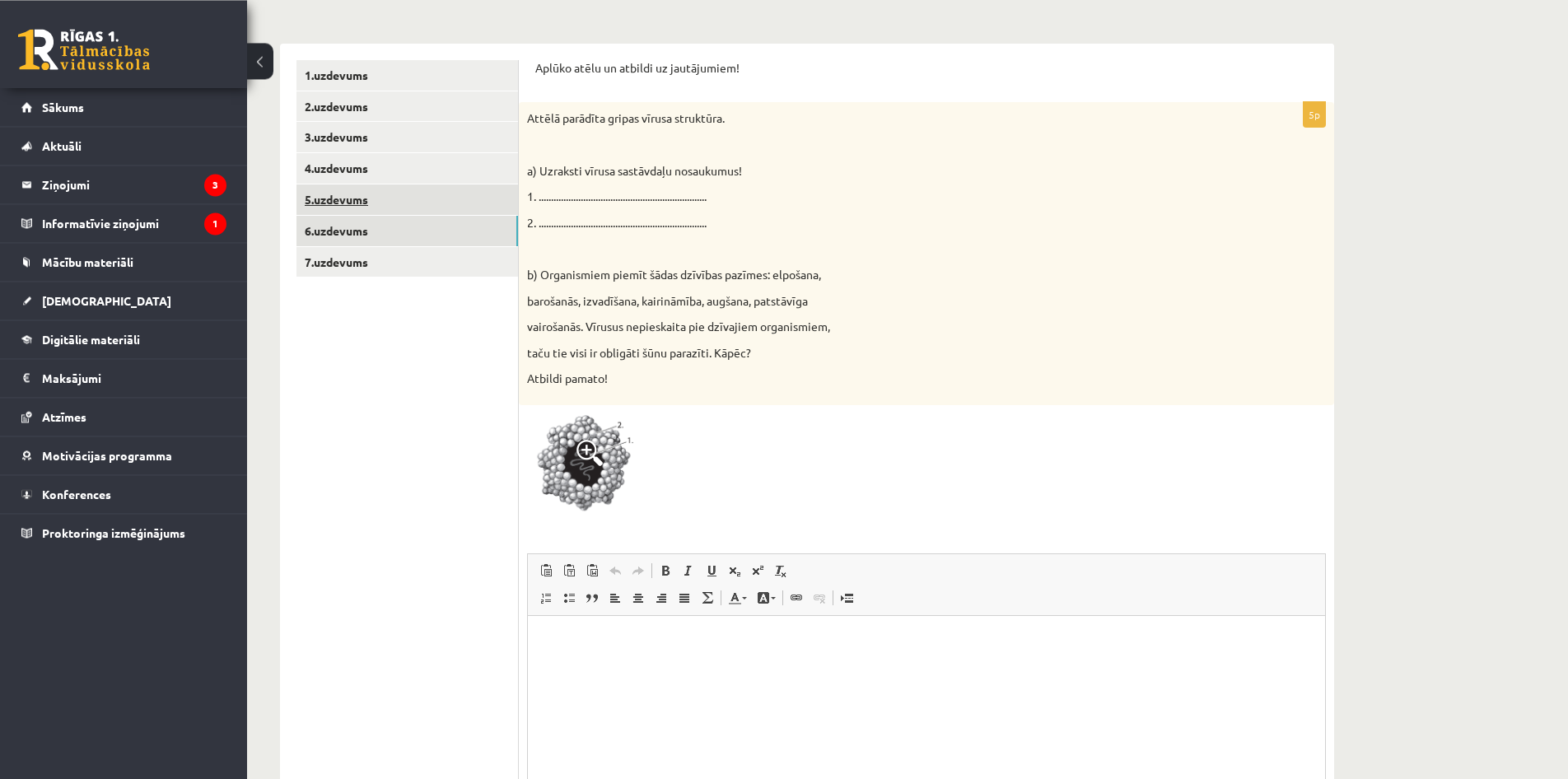
scroll to position [283, 0]
click at [423, 263] on link "7.uzdevums" at bounding box center [407, 264] width 221 height 30
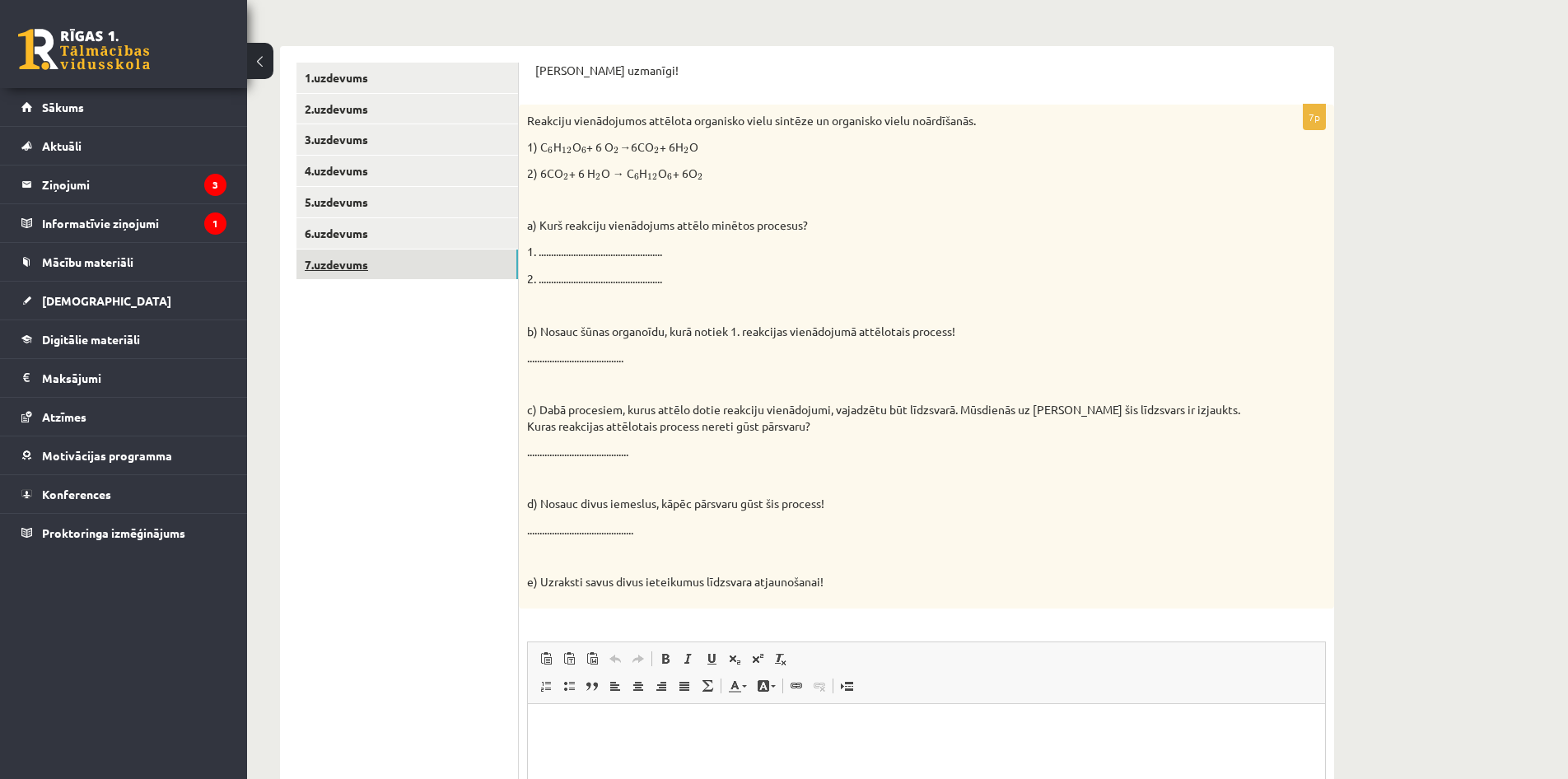
scroll to position [0, 0]
click at [565, 243] on div "Reakciju vienādojumos attēlota organisko vielu sintēze un organisko vielu noārd…" at bounding box center [926, 356] width 815 height 503
click at [579, 251] on p "1. .................................................." at bounding box center [885, 252] width 717 height 17
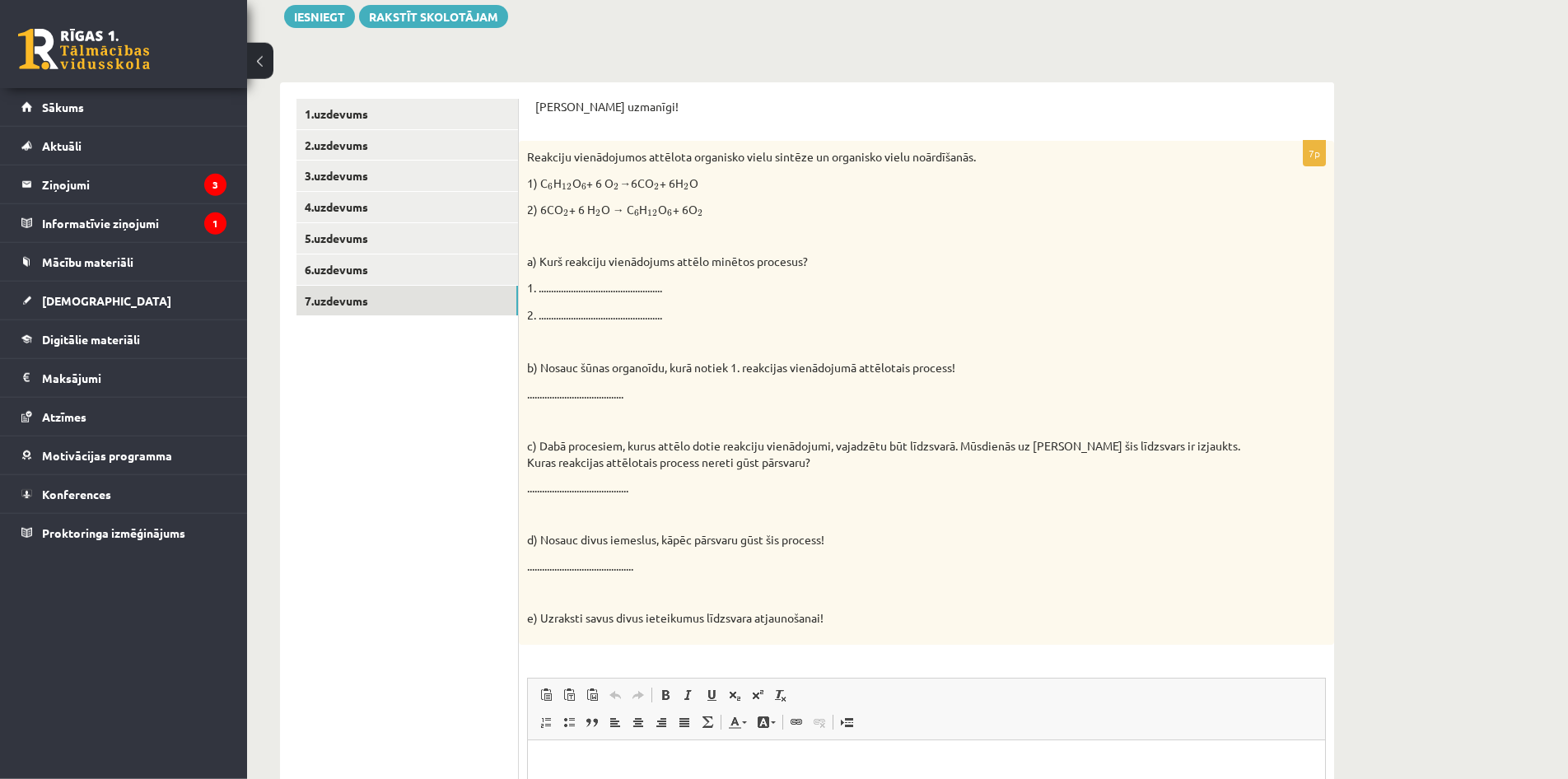
scroll to position [198, 0]
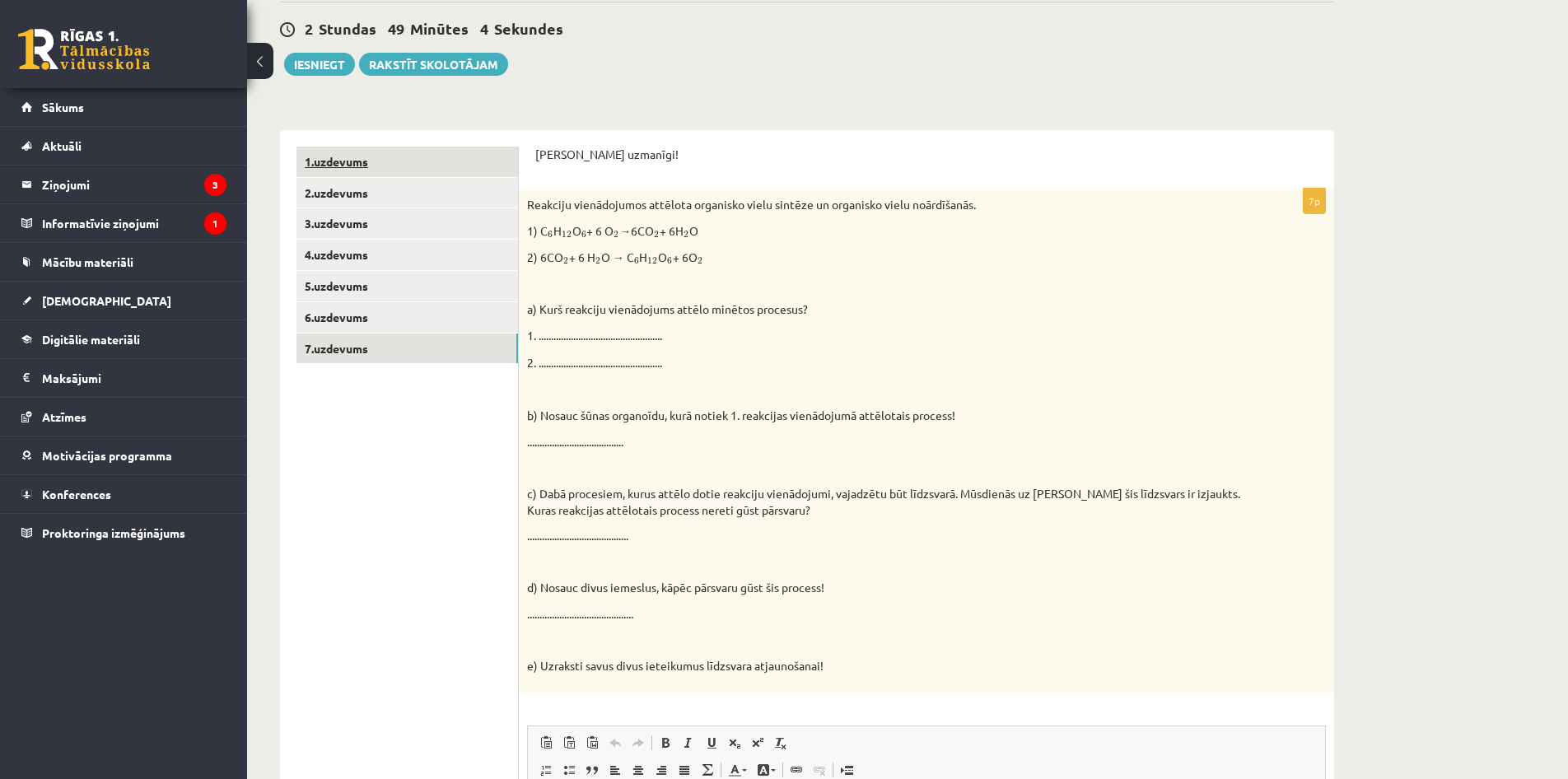
click at [448, 167] on link "1.uzdevums" at bounding box center [407, 161] width 221 height 30
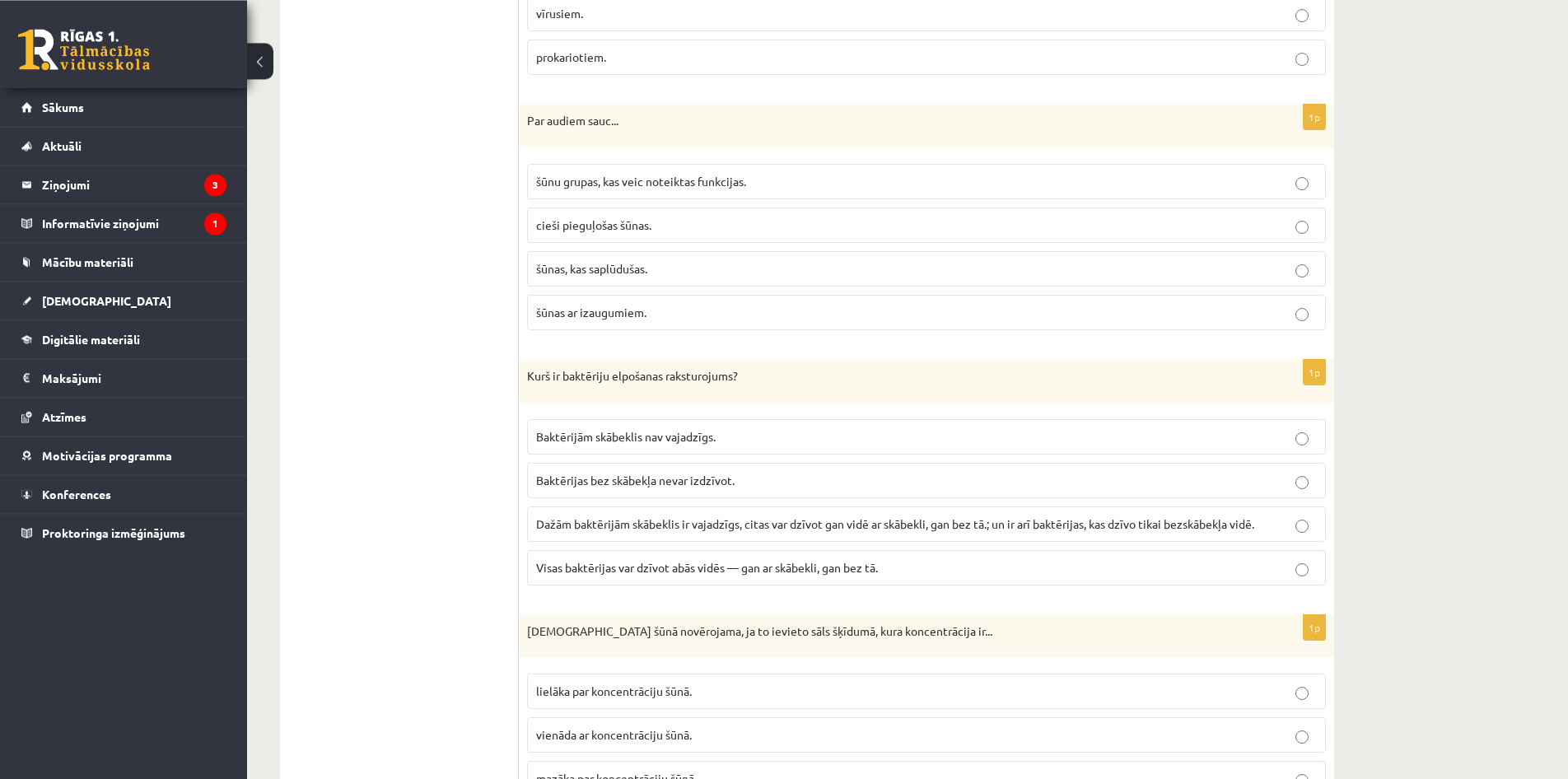
scroll to position [1626, 0]
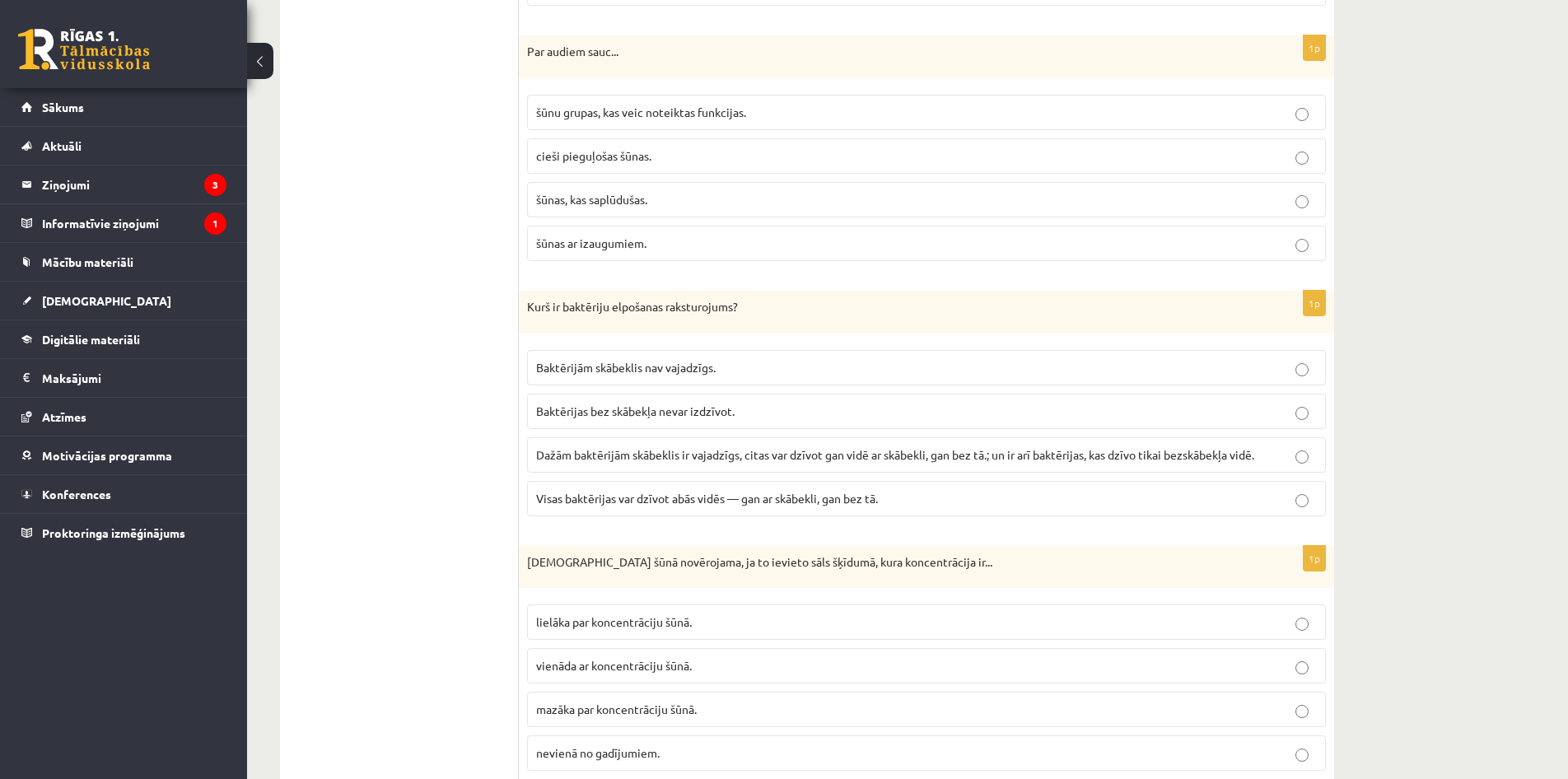
click at [758, 498] on span "Visas baktērijas var dzīvot abās vidēs — gan ar skābekli, gan bez tā." at bounding box center [707, 498] width 342 height 15
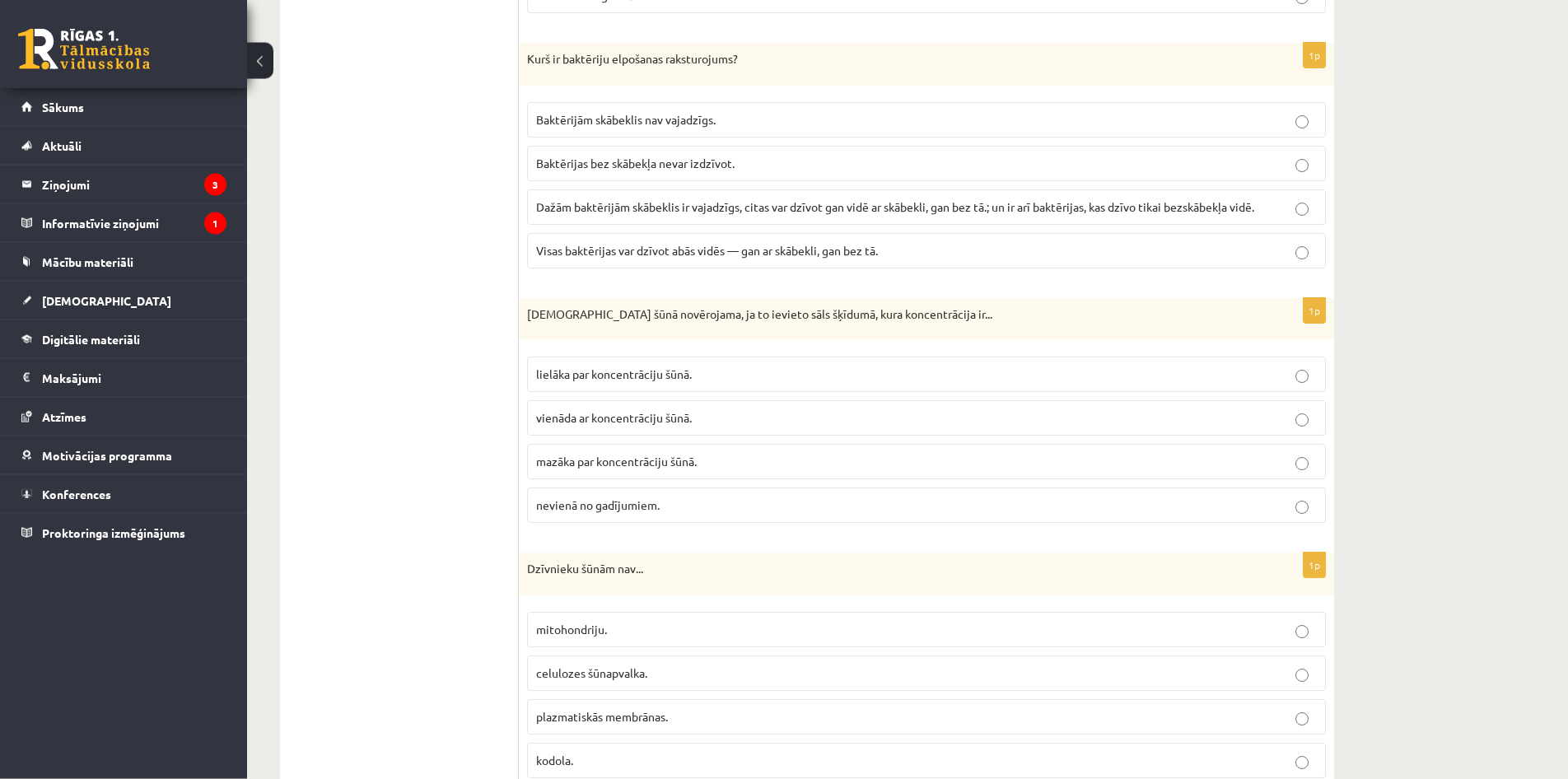
scroll to position [1878, 0]
click at [691, 456] on span "mazāka par koncentrāciju šūnā." at bounding box center [616, 457] width 160 height 15
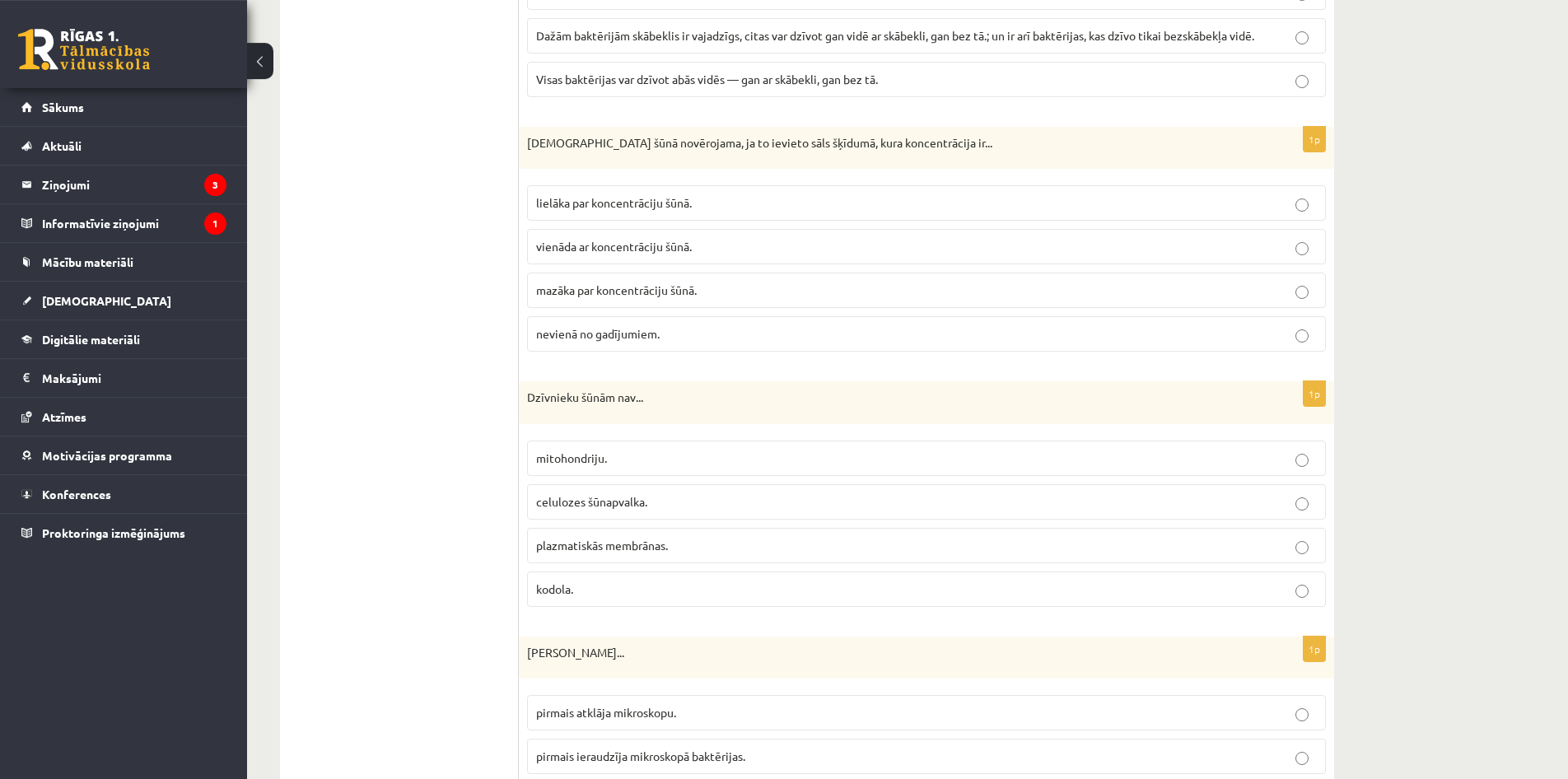
scroll to position [2046, 0]
click at [787, 508] on p "celulozes šūnapvalka." at bounding box center [927, 501] width 781 height 17
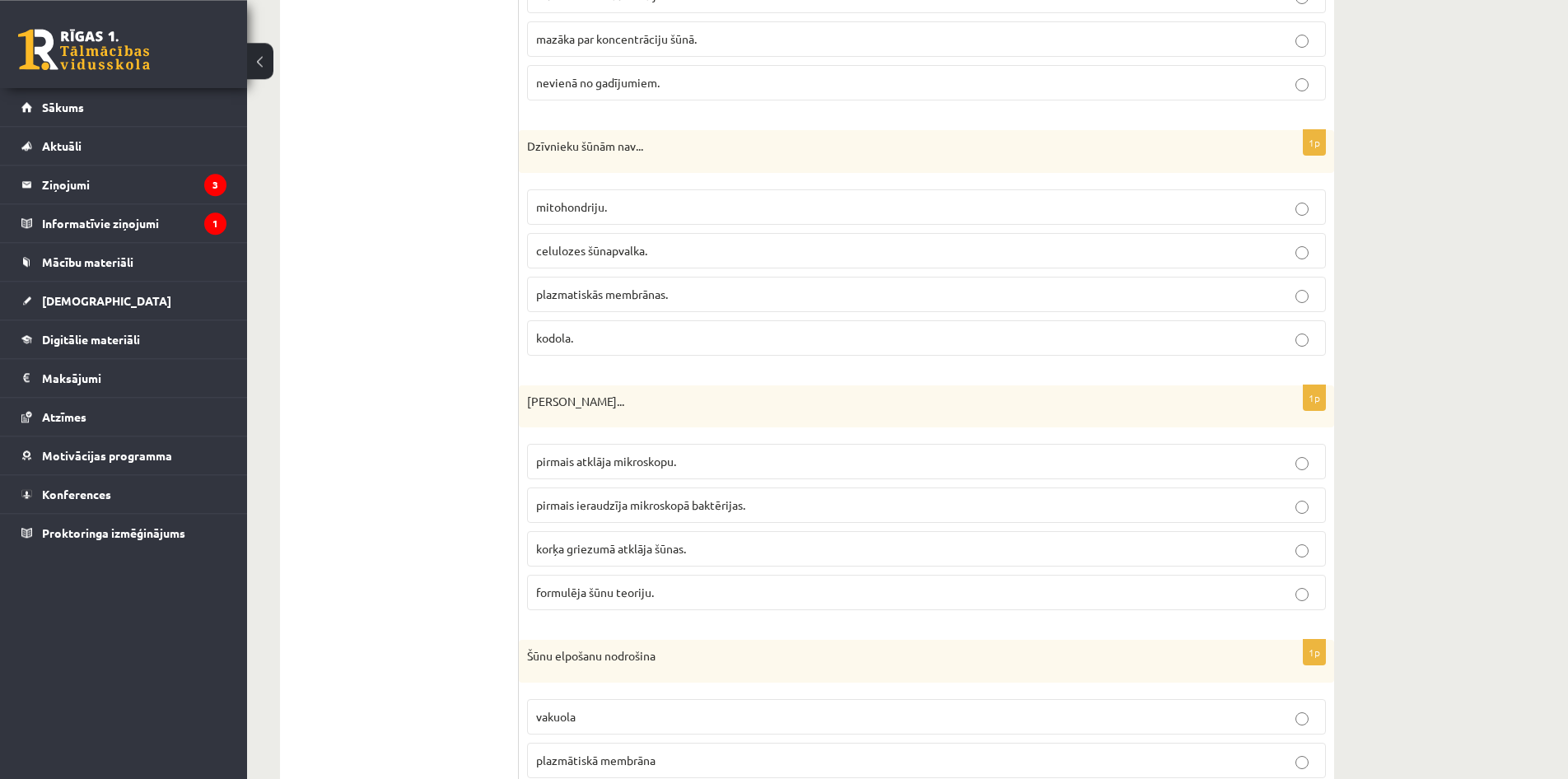
scroll to position [2297, 0]
click at [710, 543] on p "korķa griezumā atklāja šūnas." at bounding box center [927, 547] width 781 height 17
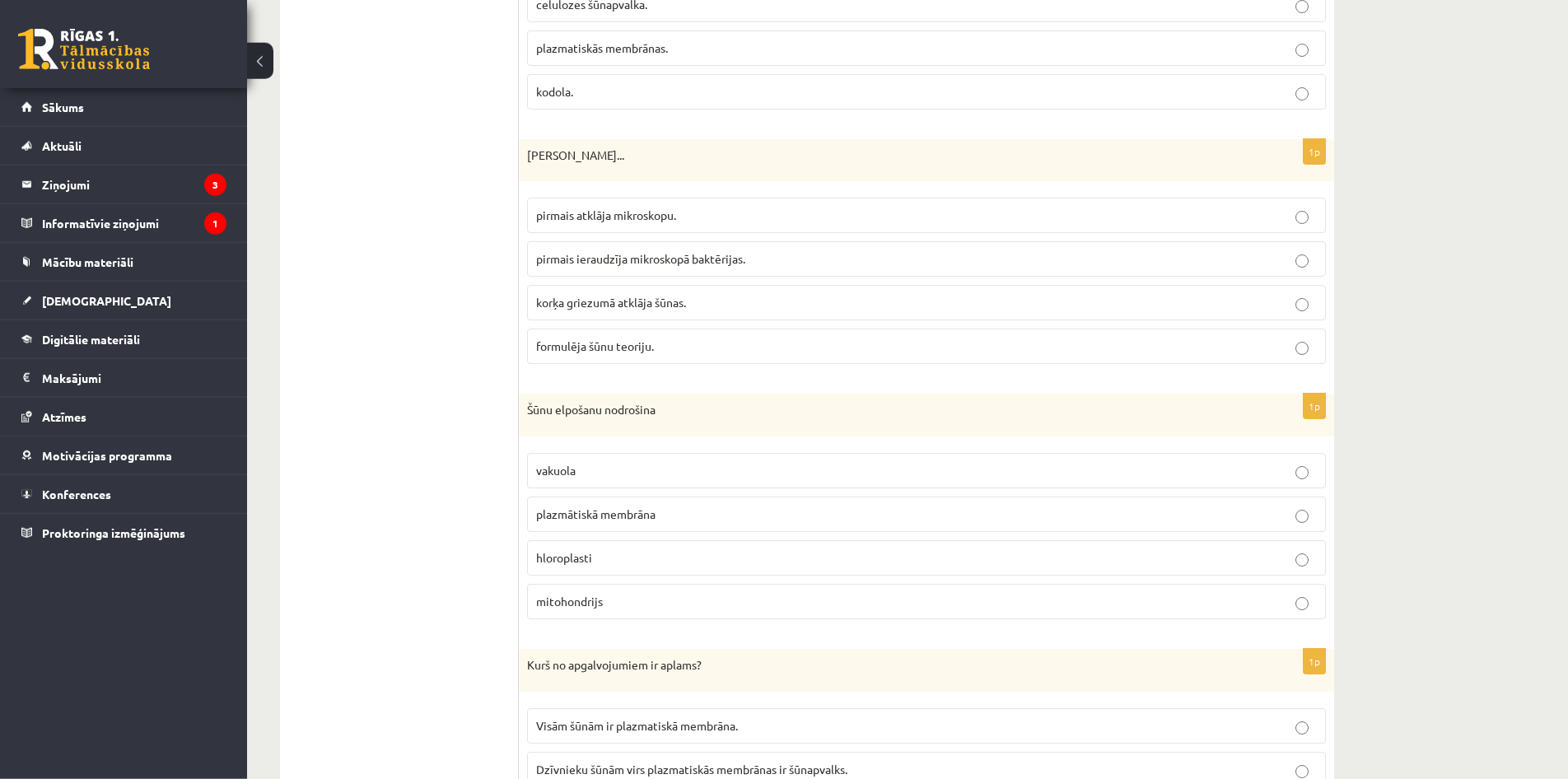
scroll to position [2550, 0]
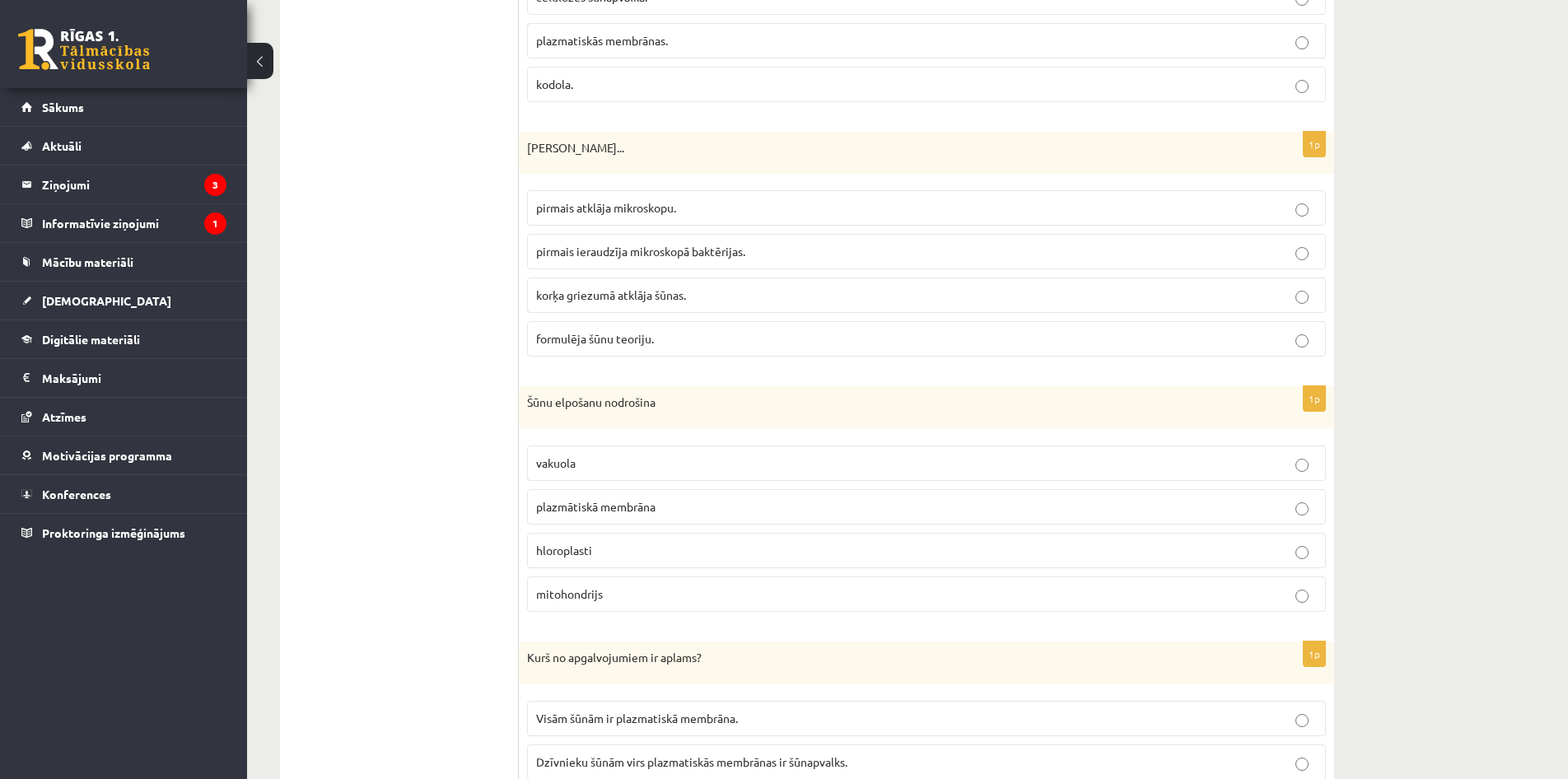
click at [690, 303] on p "korķa griezumā atklāja šūnas." at bounding box center [927, 295] width 781 height 17
click at [877, 589] on p "mitohondrijs" at bounding box center [927, 594] width 781 height 17
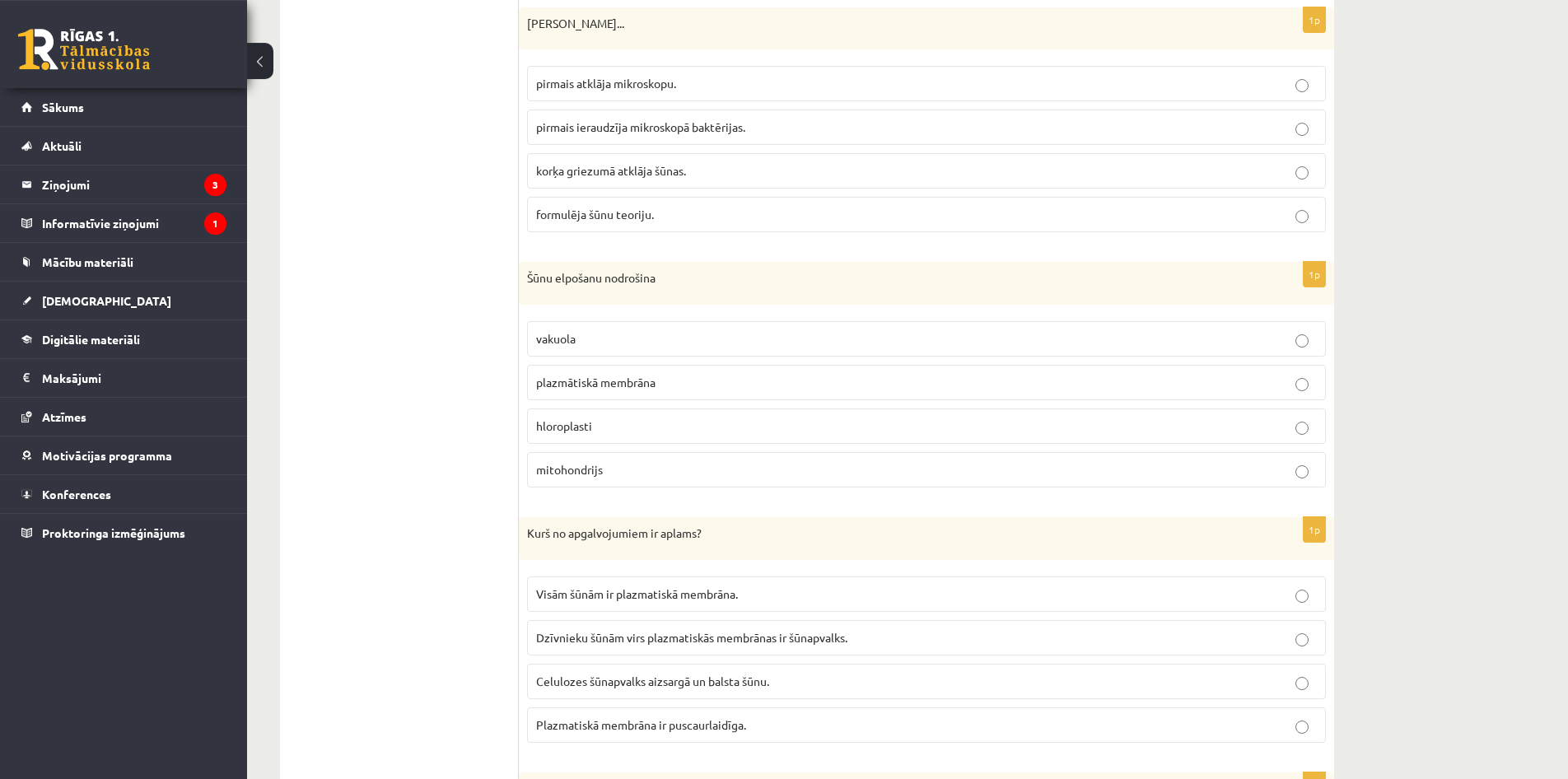
scroll to position [2717, 0]
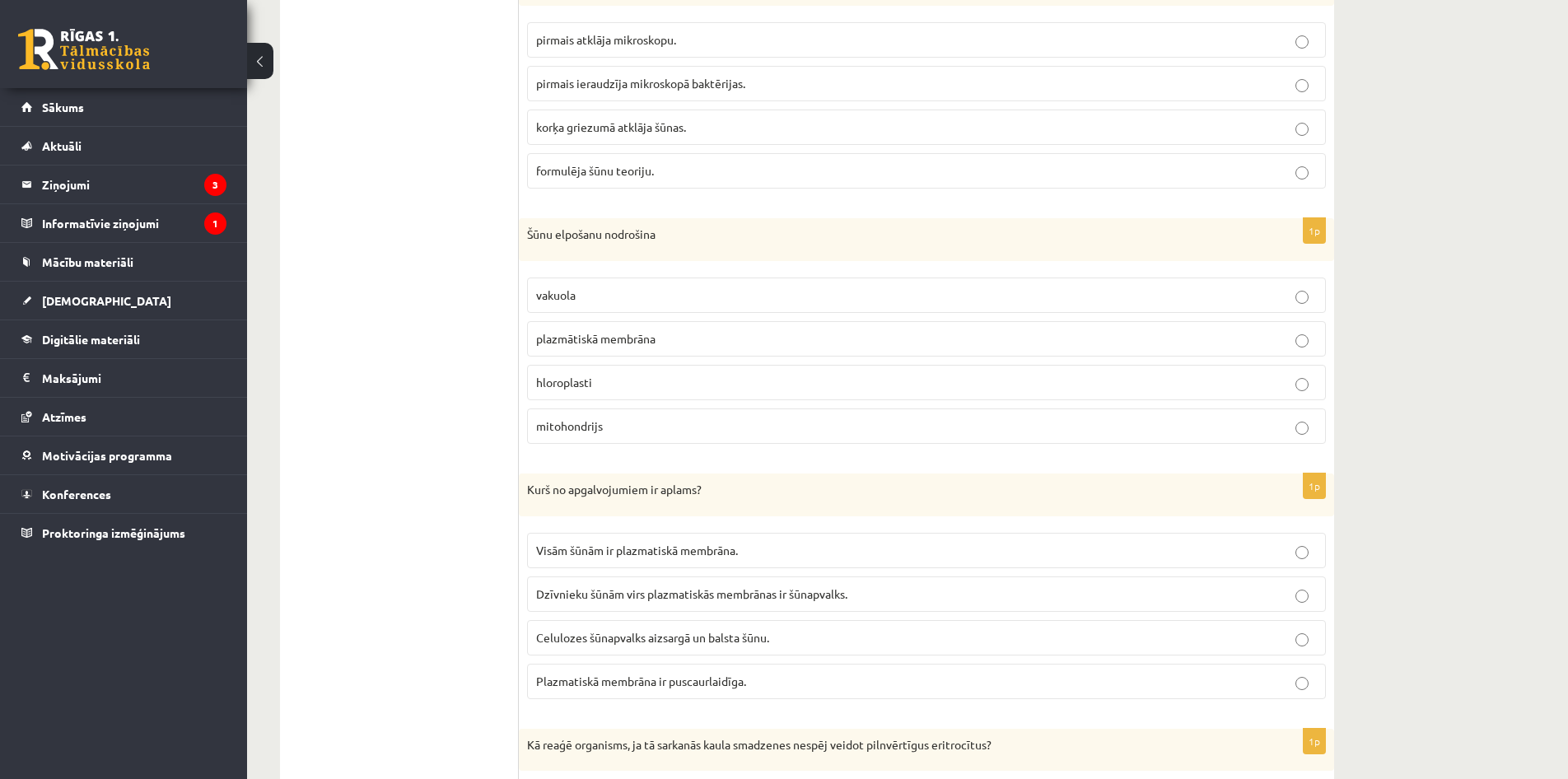
click at [898, 592] on p "Dzīvnieku šūnām virs plazmatiskās membrānas ir šūnapvalks." at bounding box center [927, 594] width 781 height 17
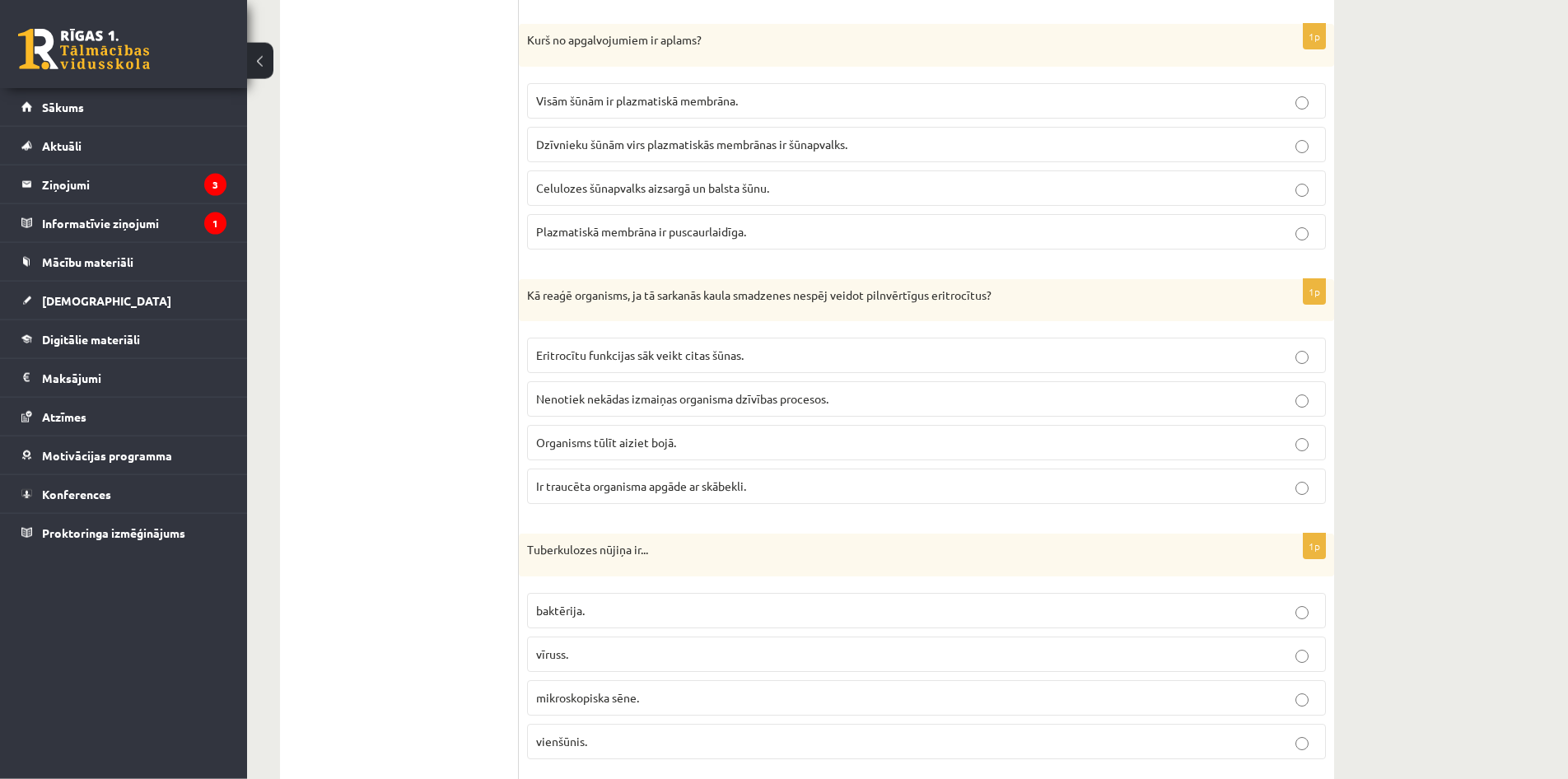
scroll to position [3144, 0]
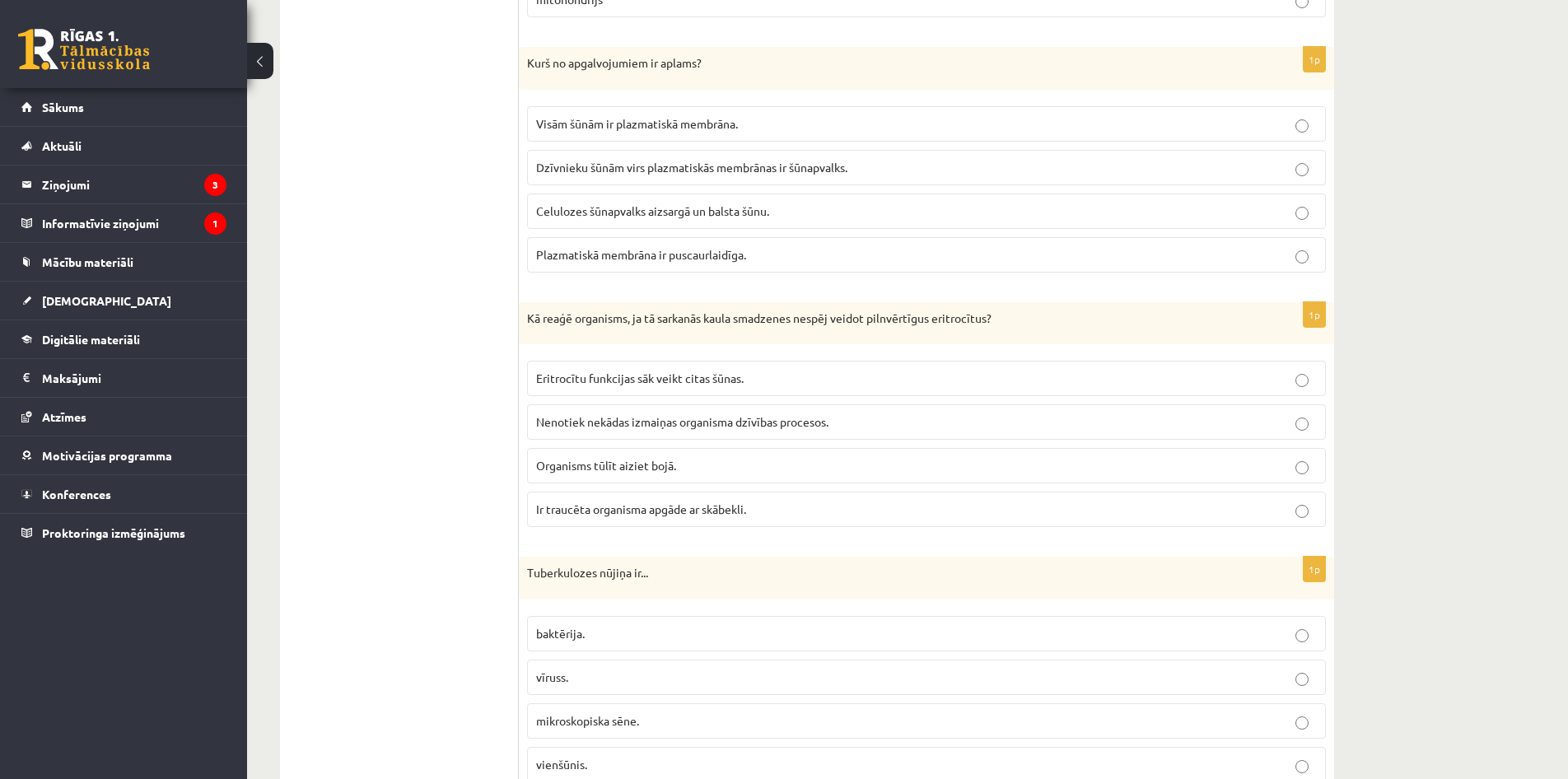
click at [769, 382] on p "Eritrocītu funkcijas sāk veikt citas šūnas." at bounding box center [927, 378] width 781 height 17
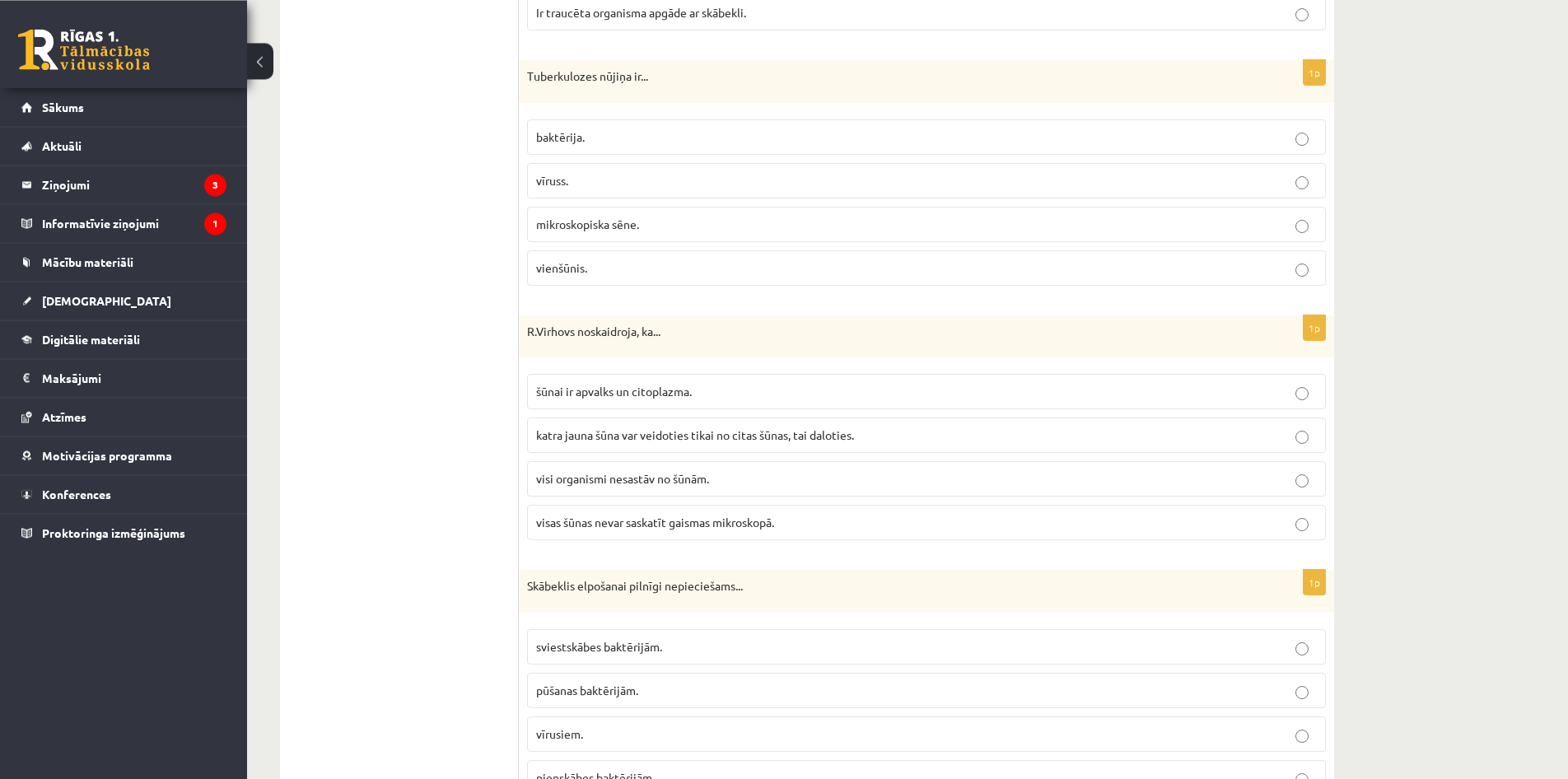
scroll to position [3647, 0]
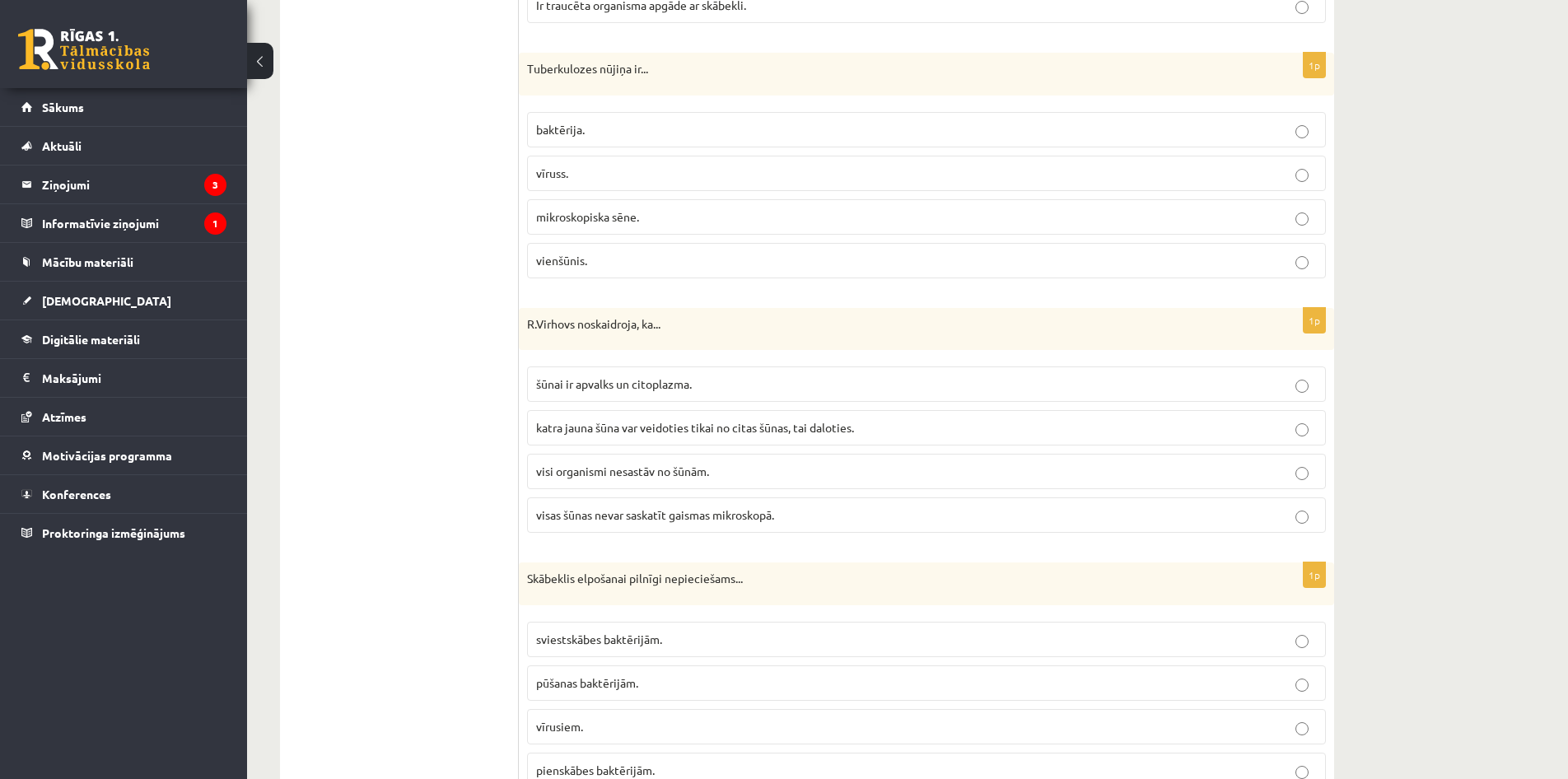
click at [691, 124] on p "baktērija." at bounding box center [927, 129] width 781 height 17
click at [743, 438] on label "katra jauna šūna var veidoties tikai no citas šūnas, tai daloties." at bounding box center [926, 427] width 799 height 35
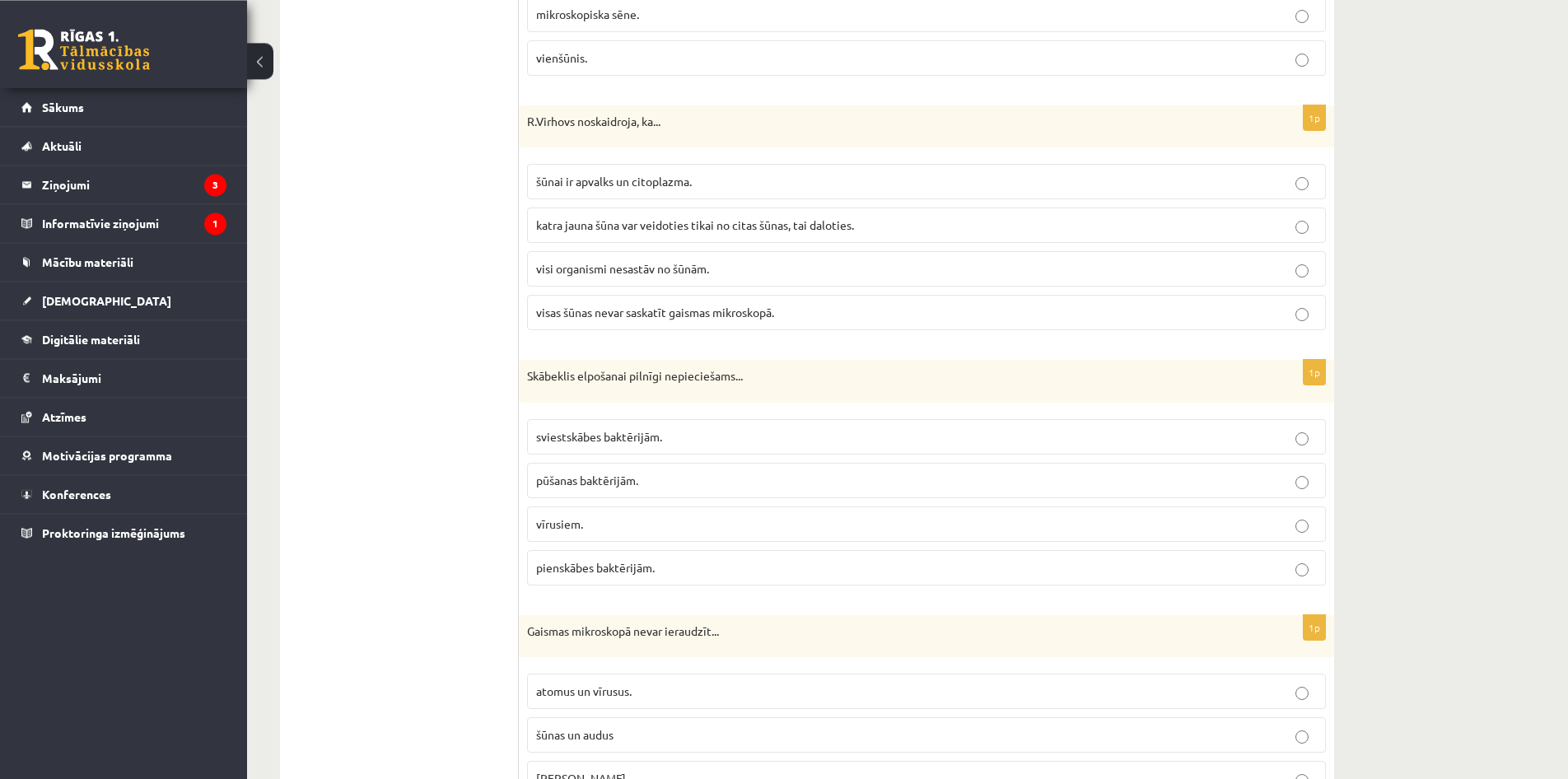
scroll to position [3900, 0]
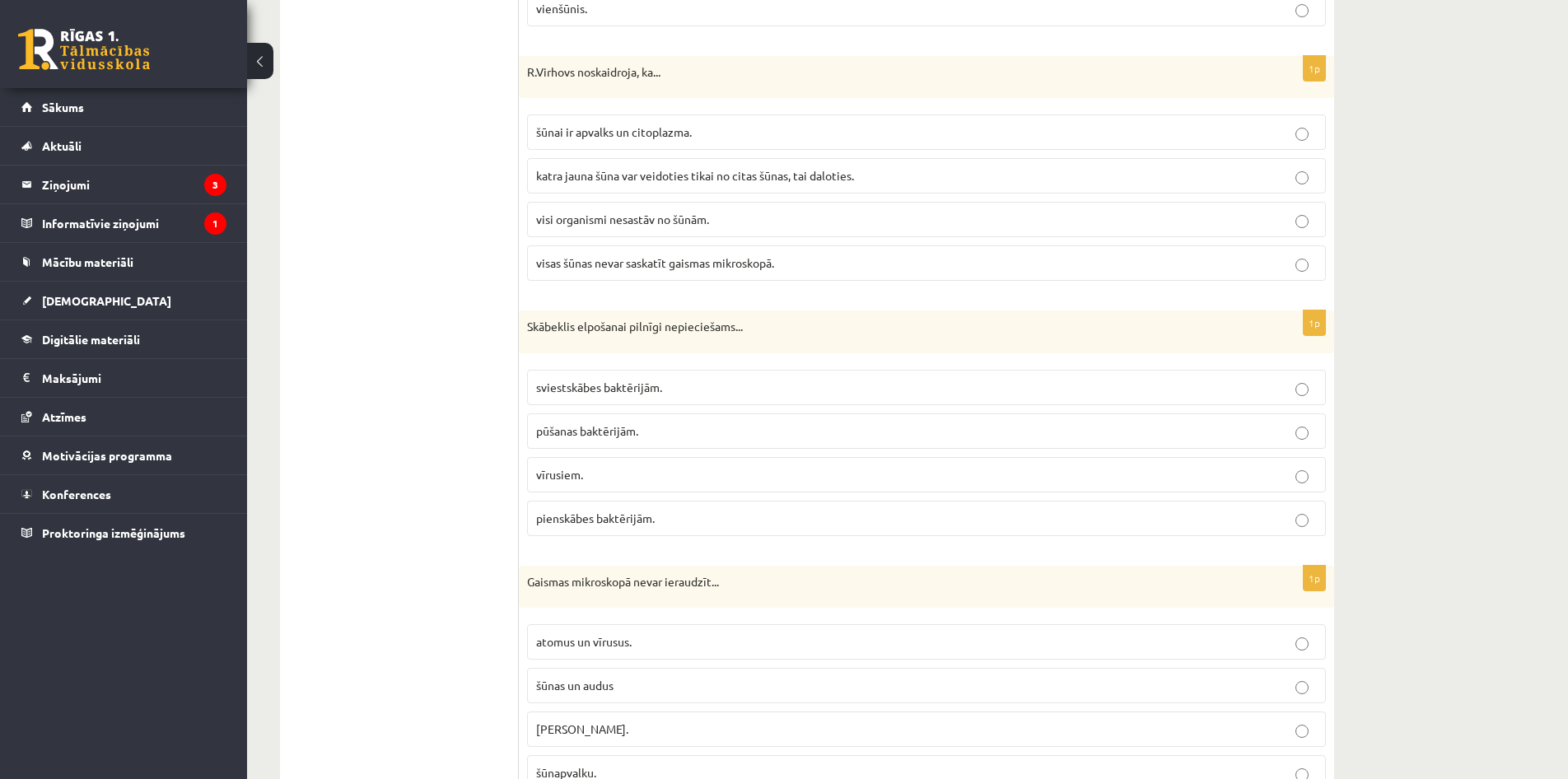
click at [647, 435] on p "pūšanas baktērijām." at bounding box center [927, 431] width 781 height 17
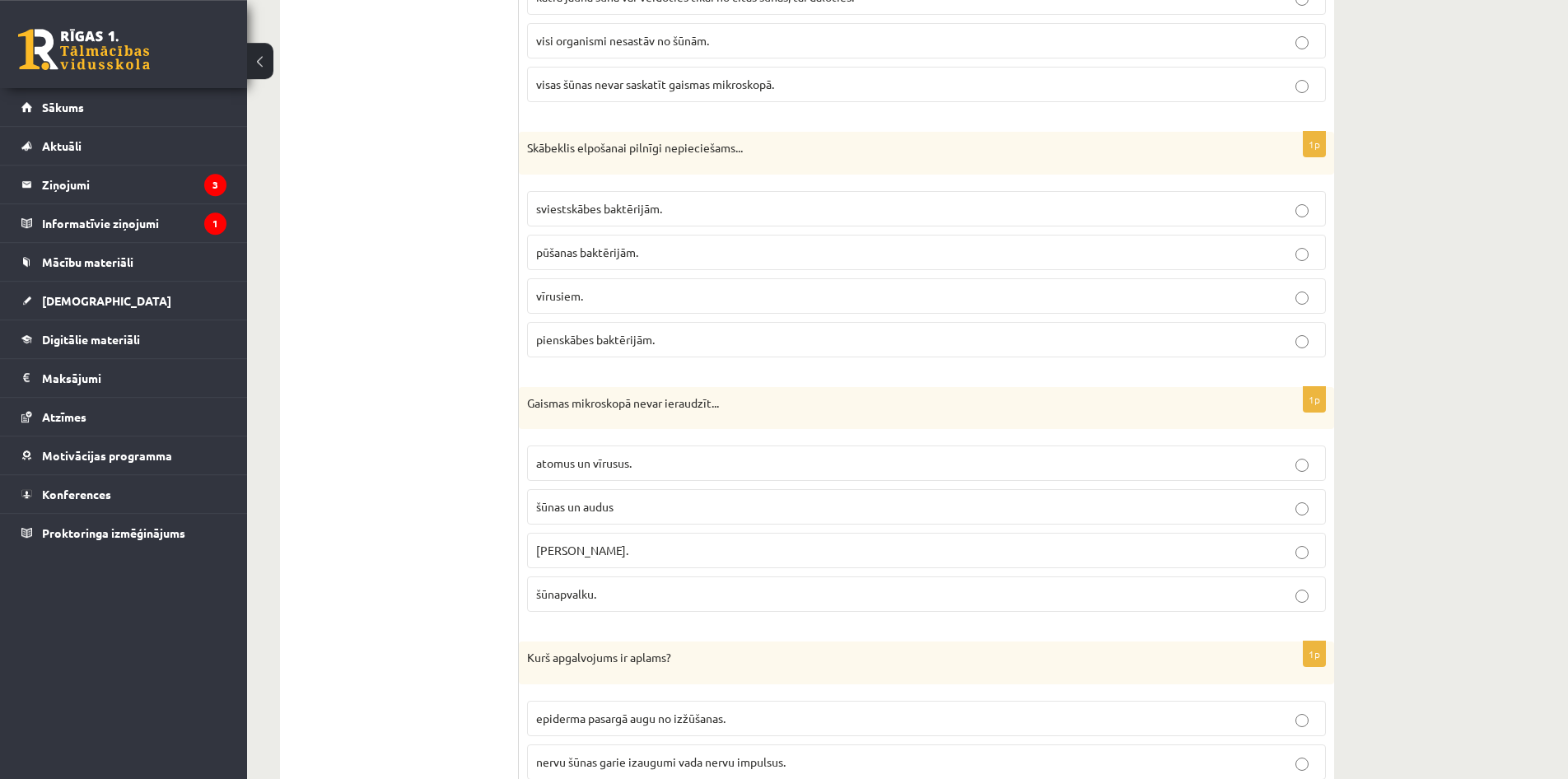
scroll to position [4067, 0]
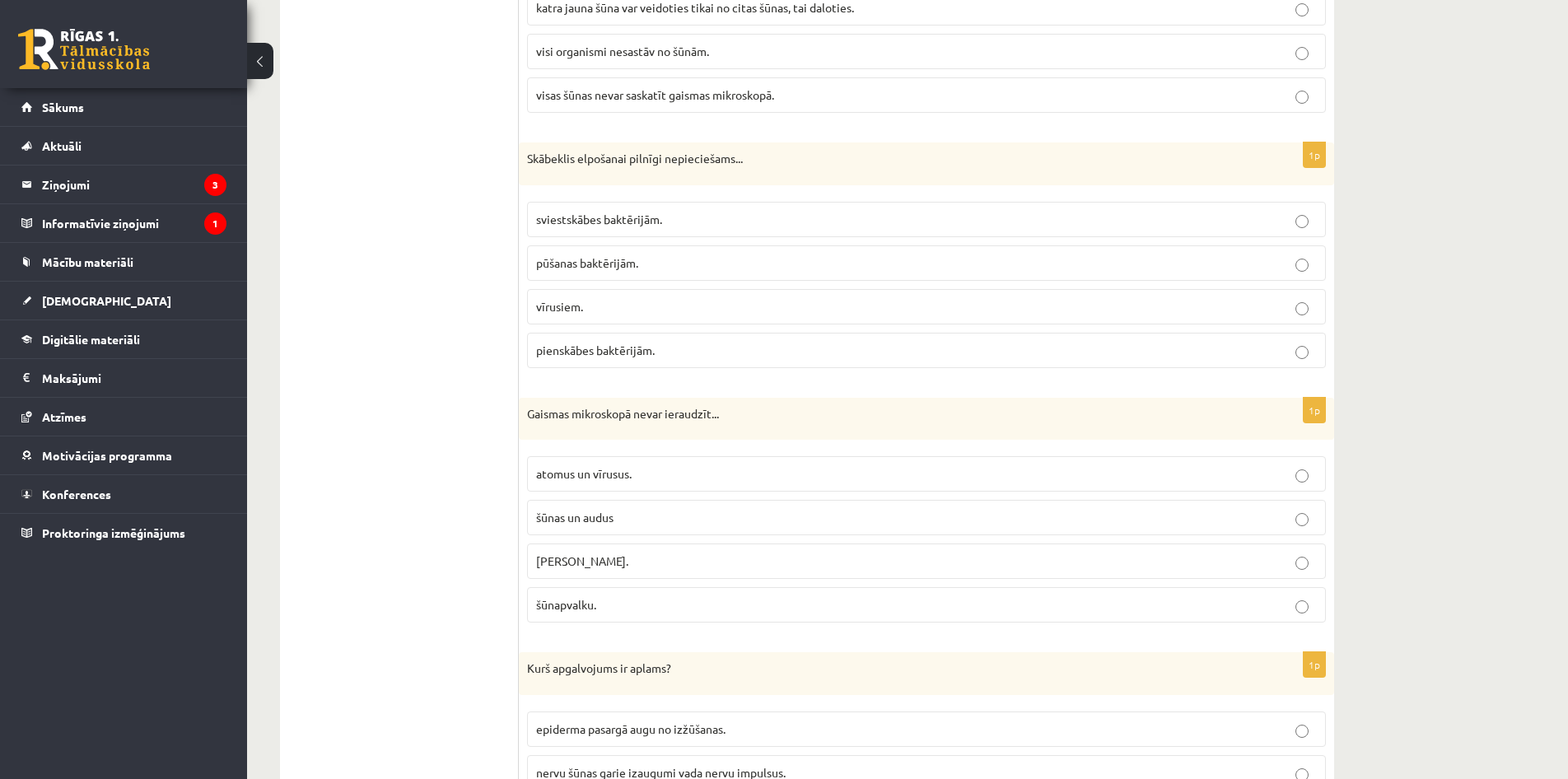
click at [889, 479] on p "atomus un vīrusus." at bounding box center [927, 473] width 781 height 17
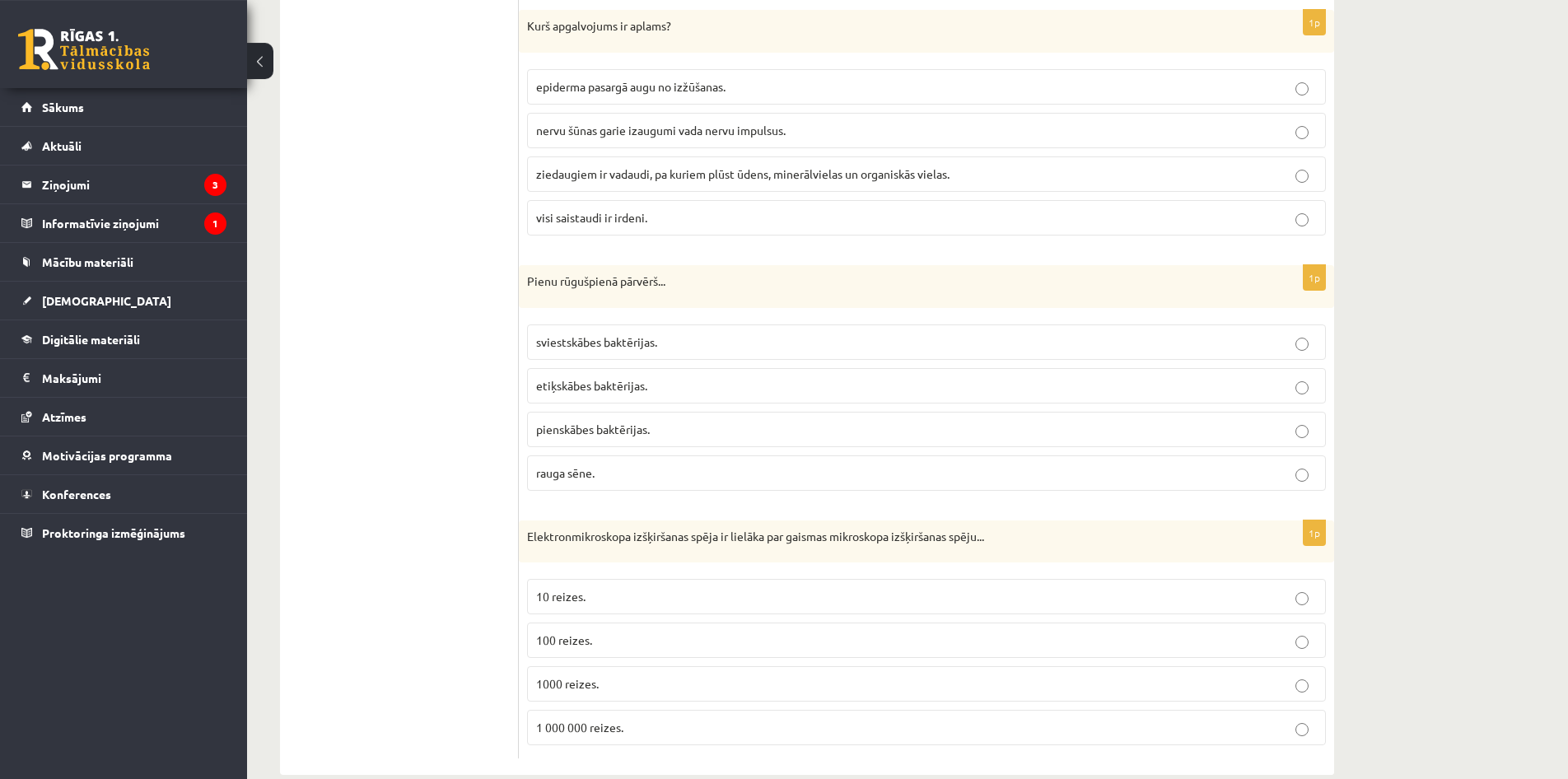
scroll to position [4703, 0]
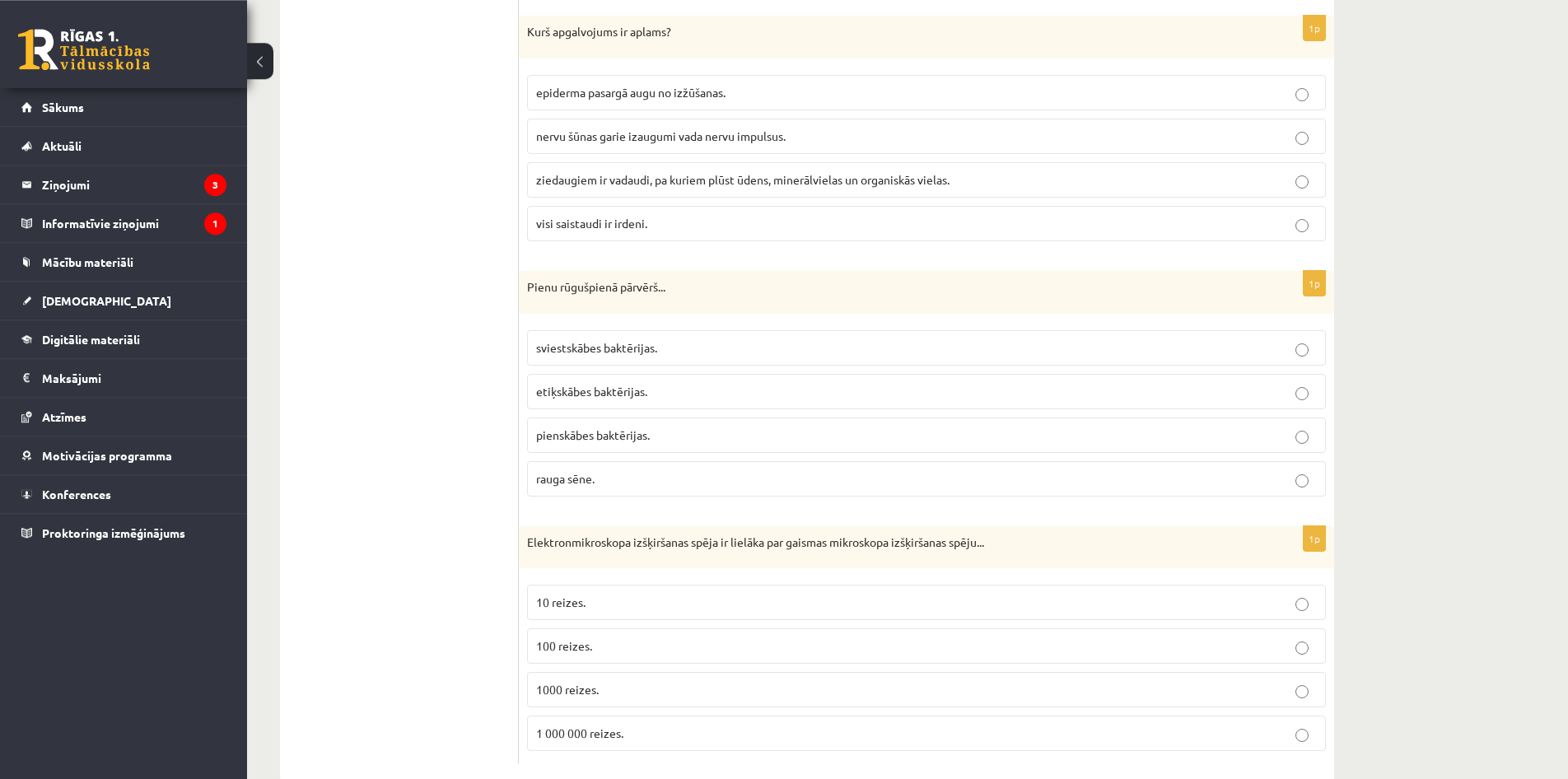
click at [771, 219] on p "visi saistaudi ir irdeni." at bounding box center [927, 223] width 781 height 17
click at [702, 441] on p "pienskābes baktērijas." at bounding box center [927, 435] width 781 height 17
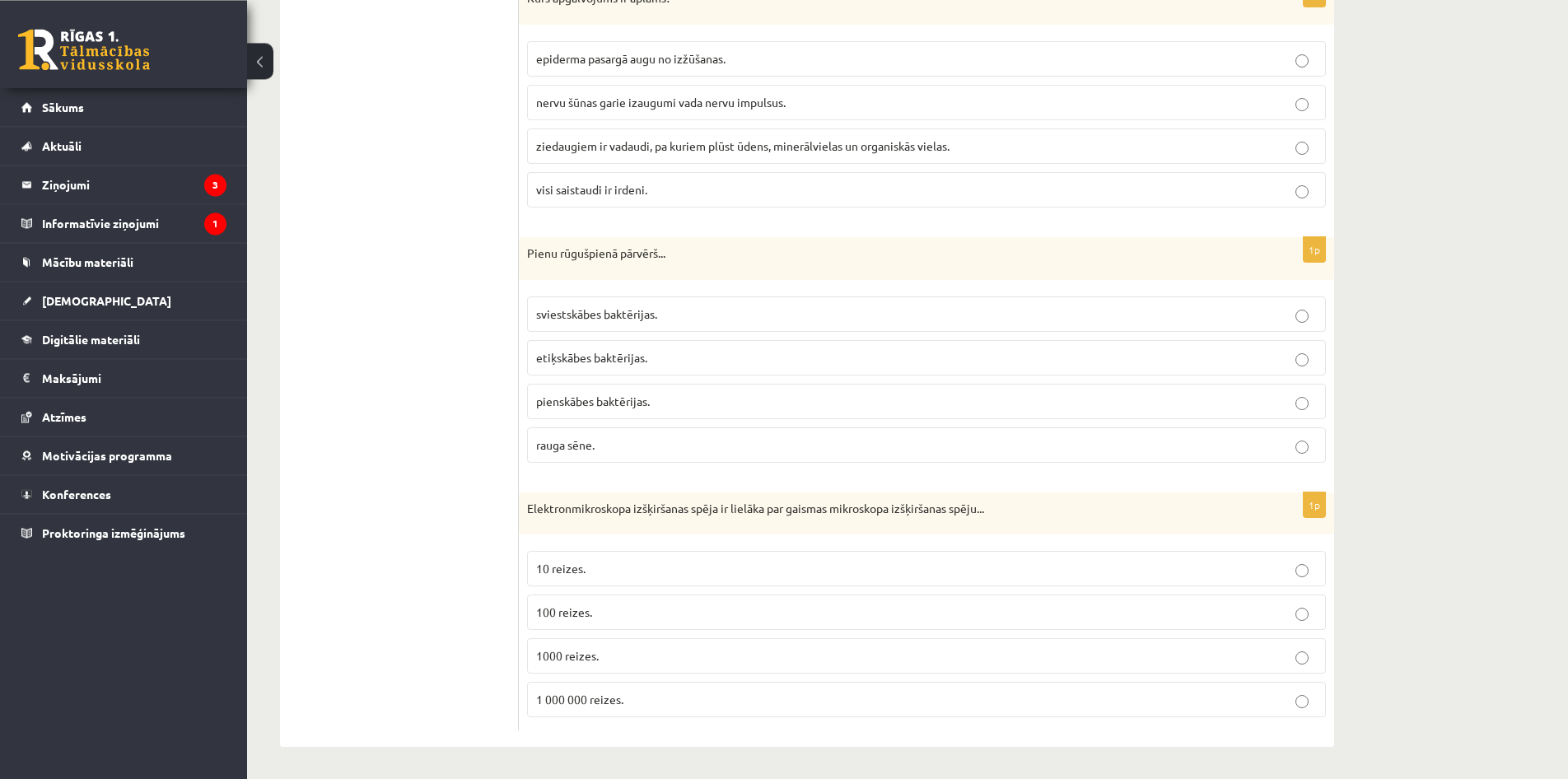
scroll to position [4739, 0]
click at [615, 655] on p "1000 reizes." at bounding box center [927, 654] width 781 height 17
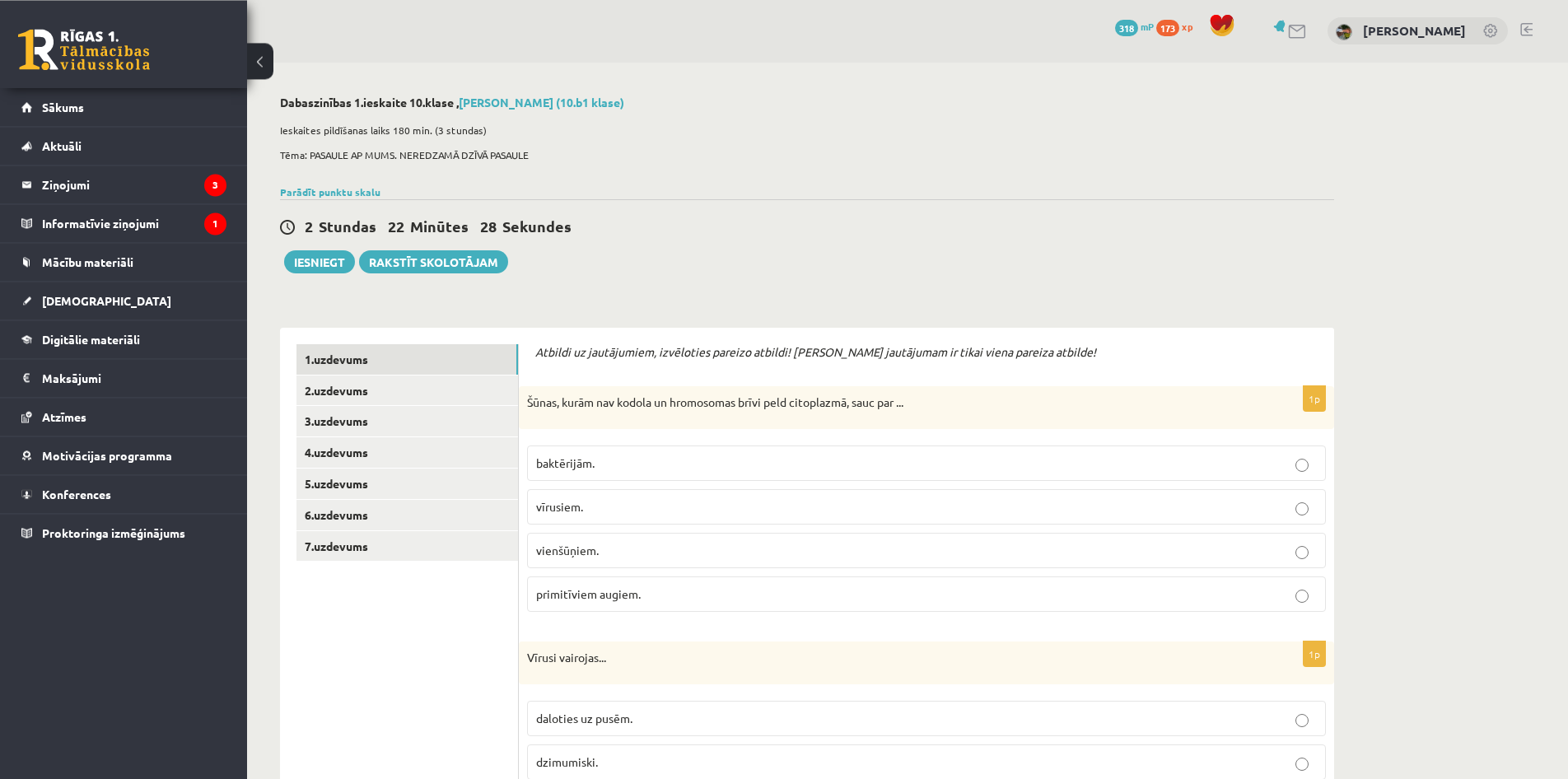
scroll to position [0, 0]
click at [486, 412] on link "3.uzdevums" at bounding box center [407, 422] width 221 height 30
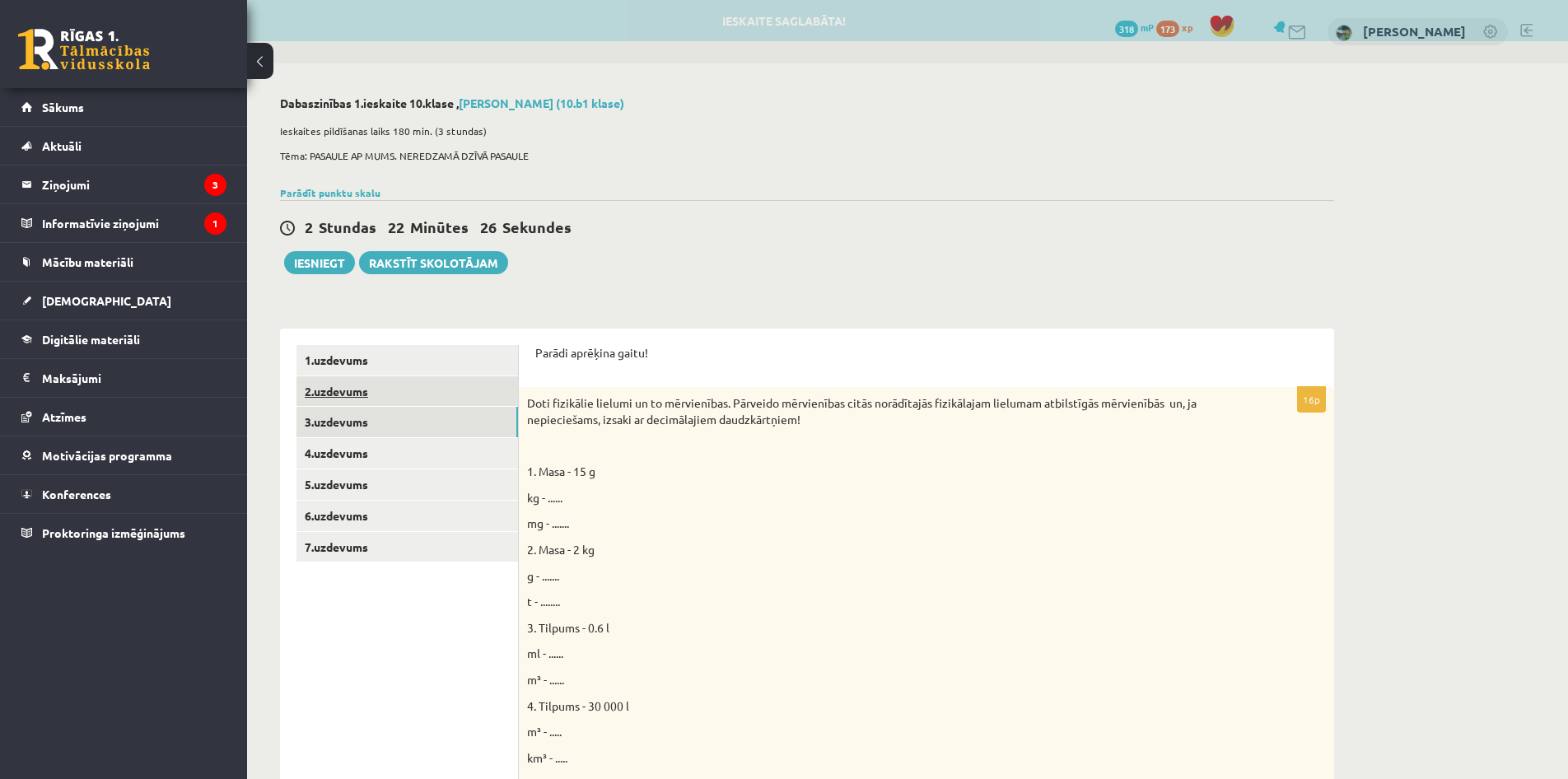
click at [490, 378] on link "2.uzdevums" at bounding box center [407, 391] width 221 height 30
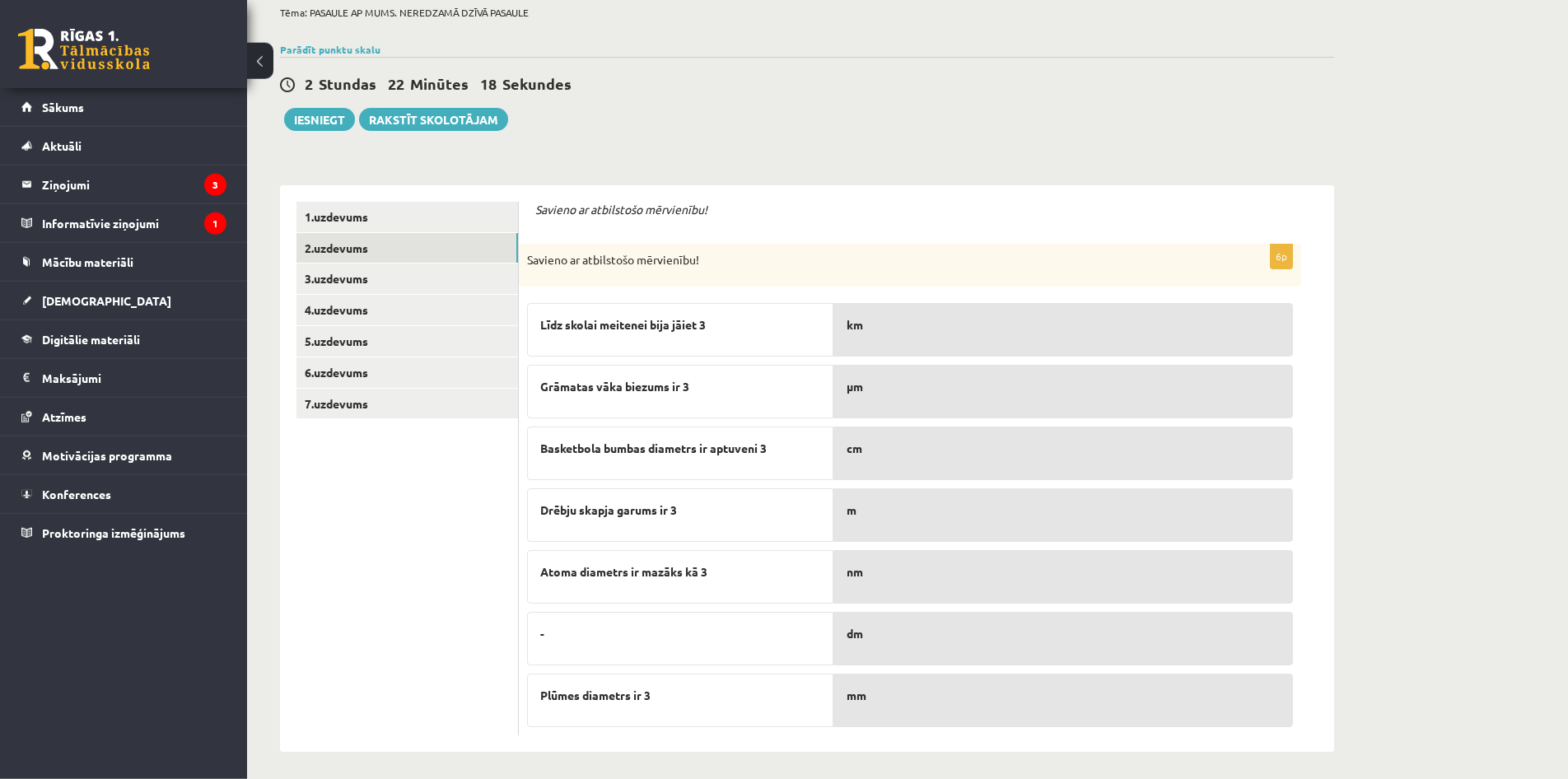
scroll to position [150, 0]
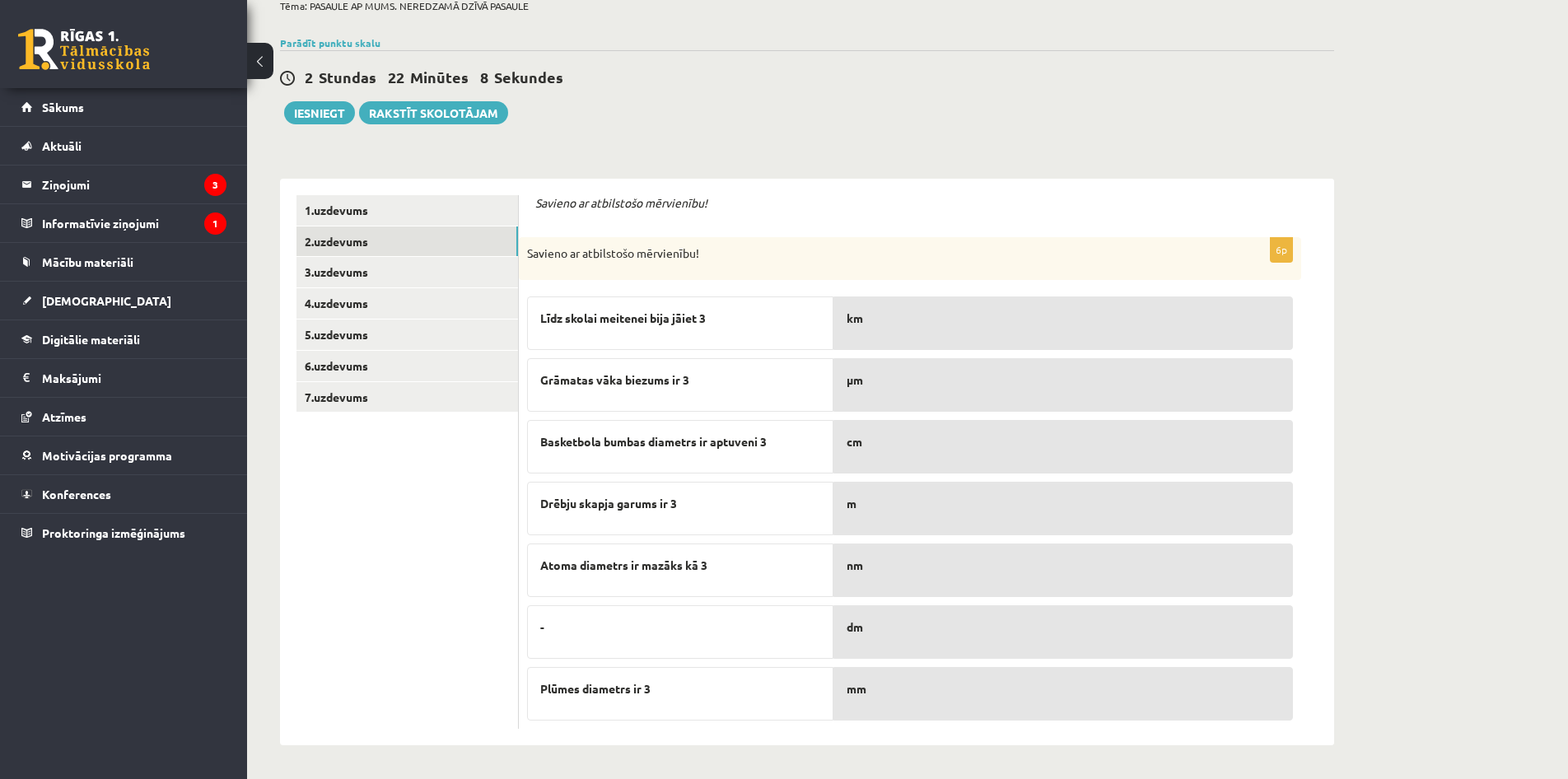
click at [889, 695] on p "mm" at bounding box center [1063, 688] width 433 height 17
click at [470, 279] on link "3.uzdevums" at bounding box center [407, 272] width 221 height 30
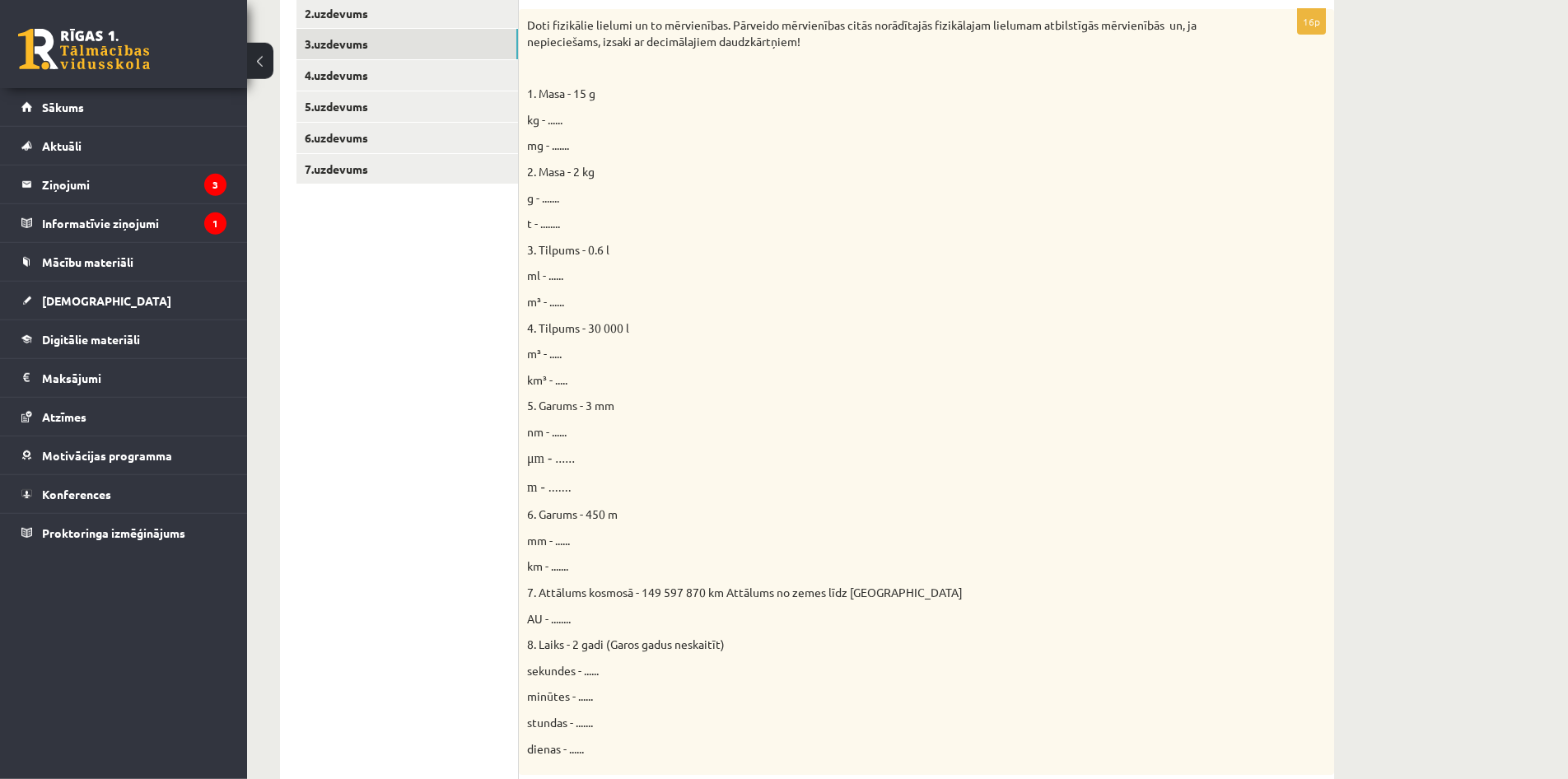
scroll to position [373, 0]
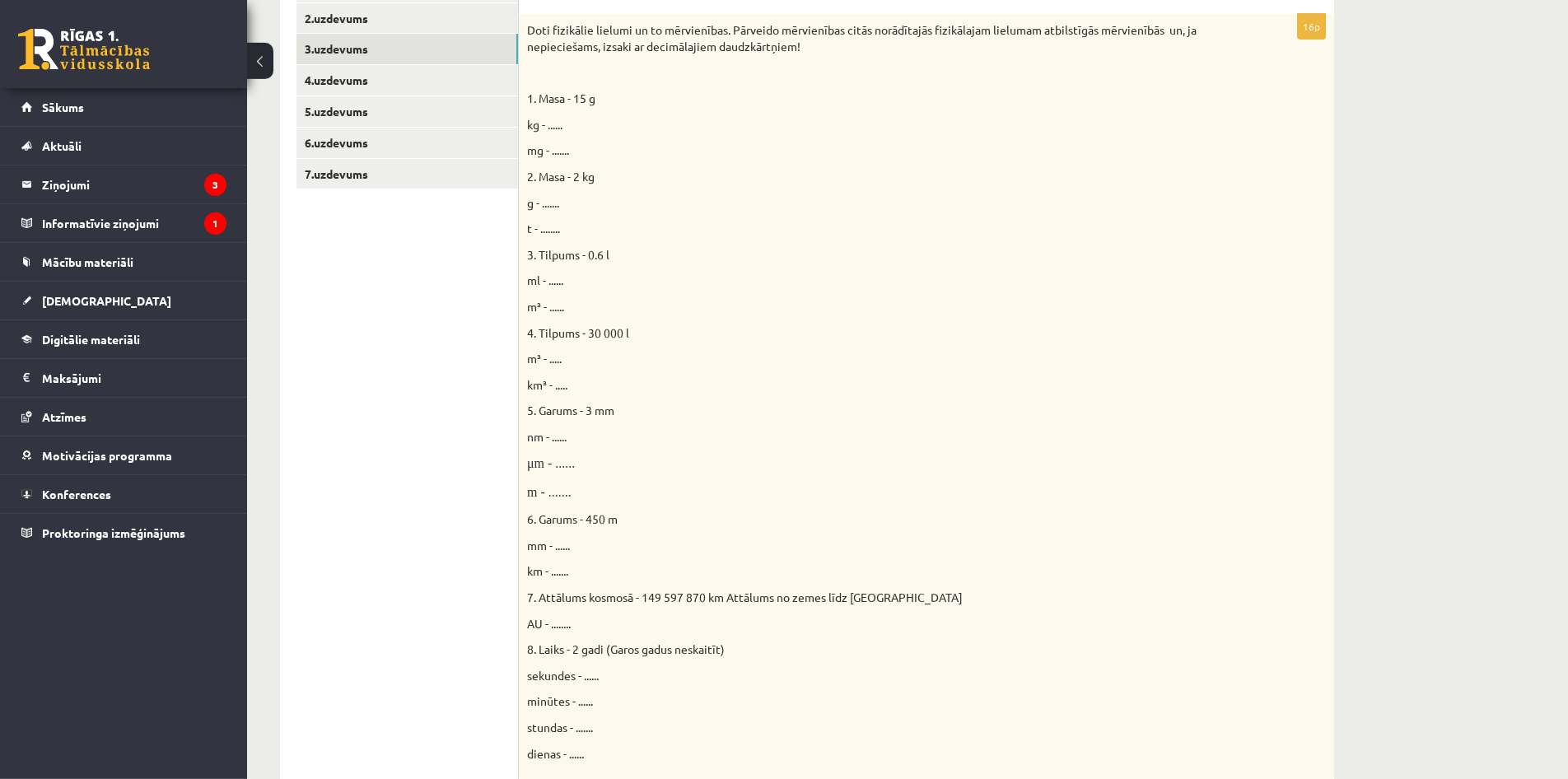
click at [563, 124] on span "kg - ......" at bounding box center [544, 124] width 35 height 15
click at [565, 125] on p "kg - ......" at bounding box center [885, 125] width 717 height 17
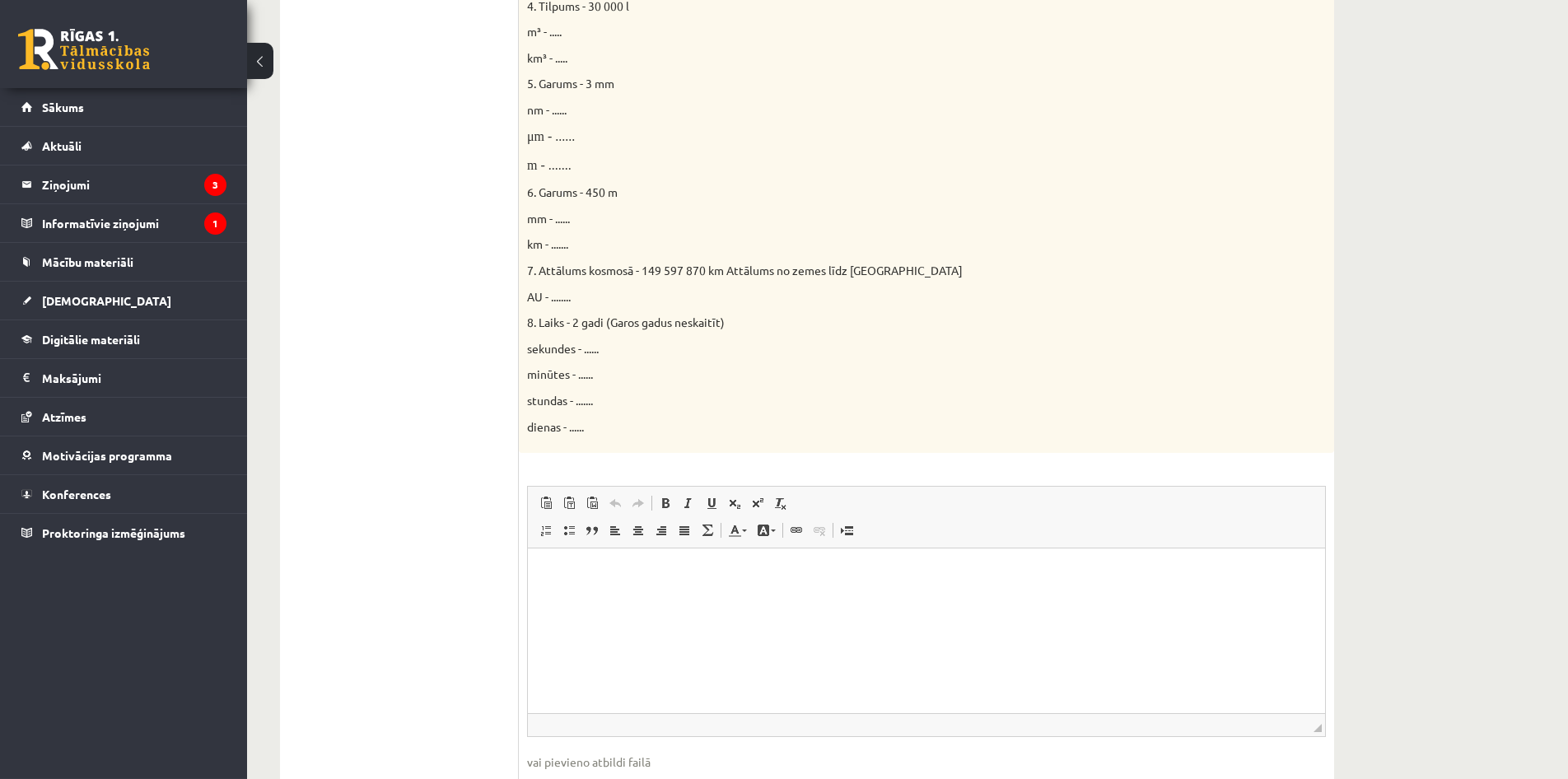
scroll to position [797, 0]
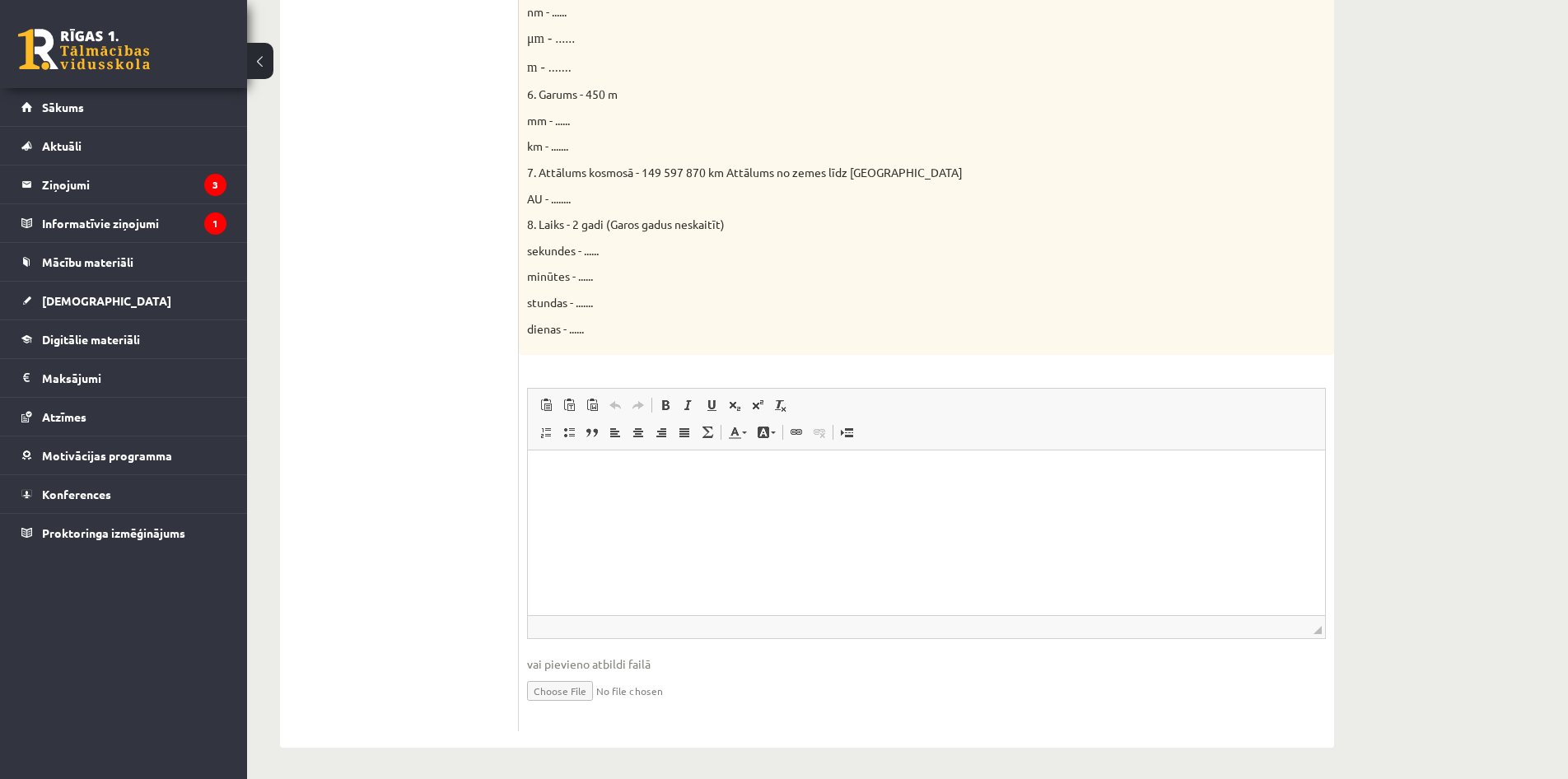
click at [567, 480] on p "Bagātinātā teksta redaktors, wiswyg-editor-user-answer-47024987845080" at bounding box center [927, 475] width 765 height 17
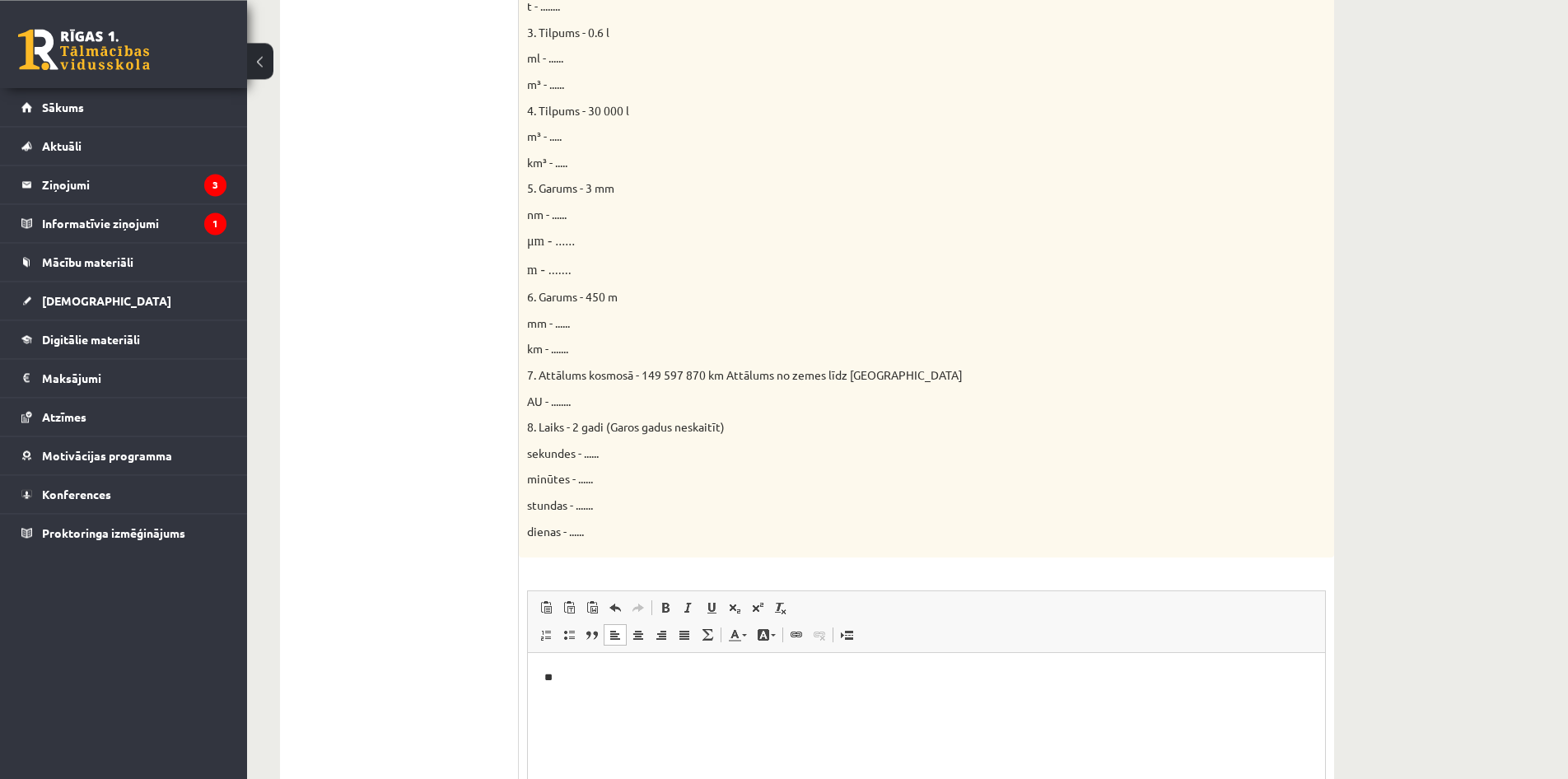
scroll to position [630, 0]
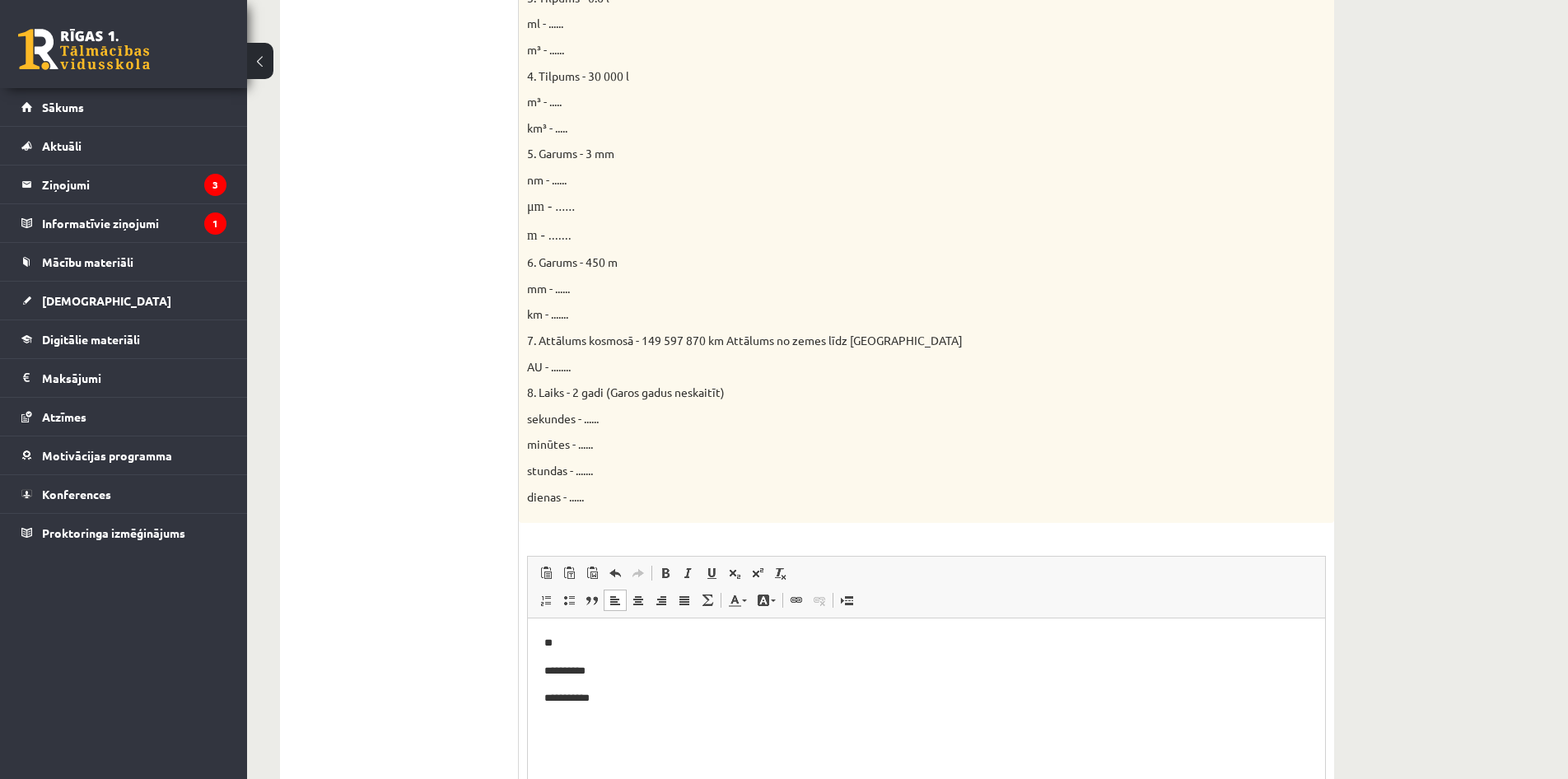
click at [594, 675] on p "**********" at bounding box center [927, 671] width 765 height 17
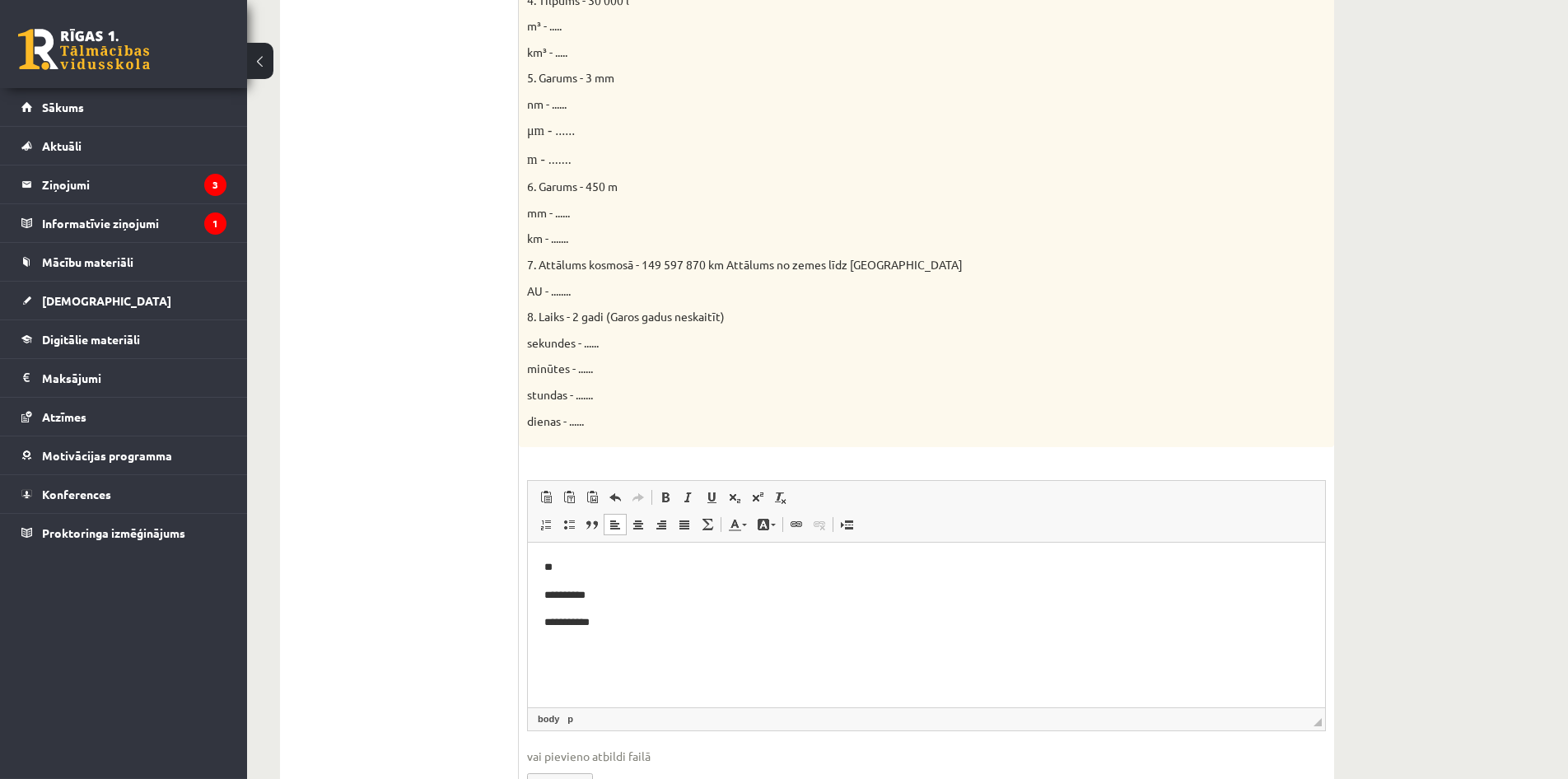
scroll to position [714, 0]
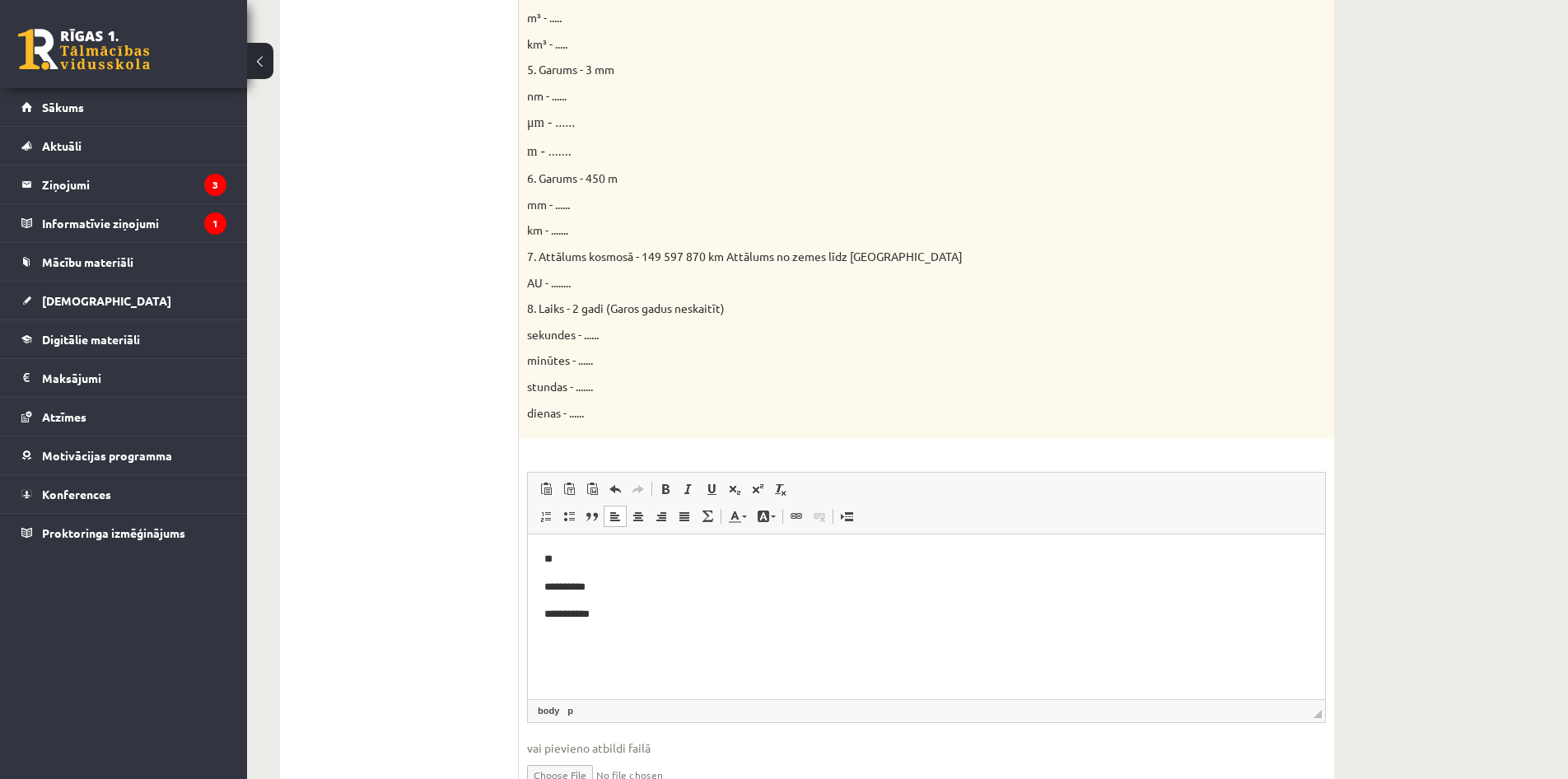
drag, startPoint x: 614, startPoint y: 615, endPoint x: 601, endPoint y: 617, distance: 13.2
click at [611, 615] on p "**********" at bounding box center [927, 614] width 765 height 17
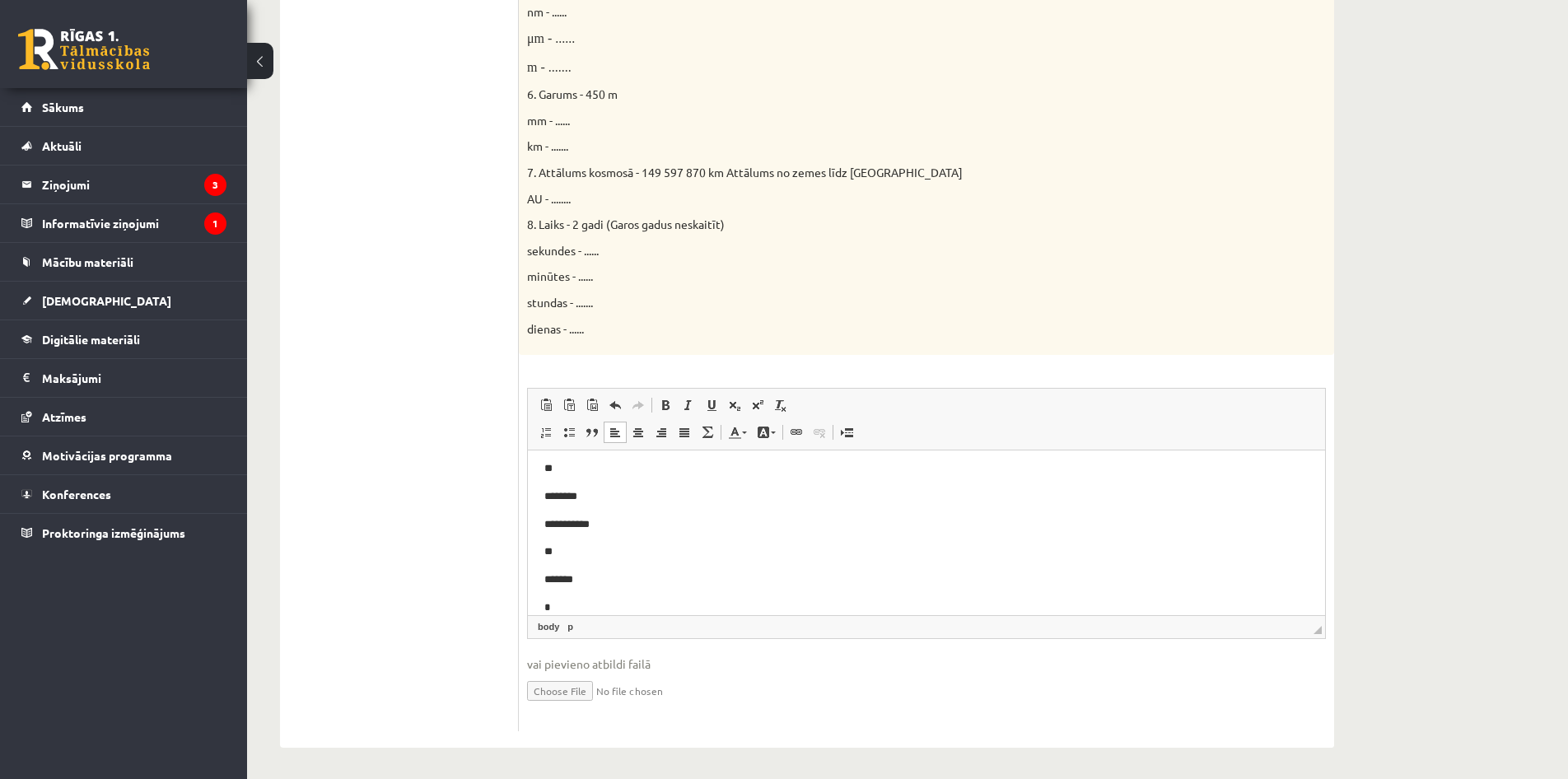
scroll to position [175, 0]
click at [562, 578] on p "*******" at bounding box center [927, 579] width 765 height 17
click at [561, 575] on p "*******" at bounding box center [927, 579] width 765 height 17
click at [559, 517] on p "**********" at bounding box center [927, 524] width 765 height 17
click at [762, 398] on link "Augšraksts" at bounding box center [757, 404] width 23 height 21
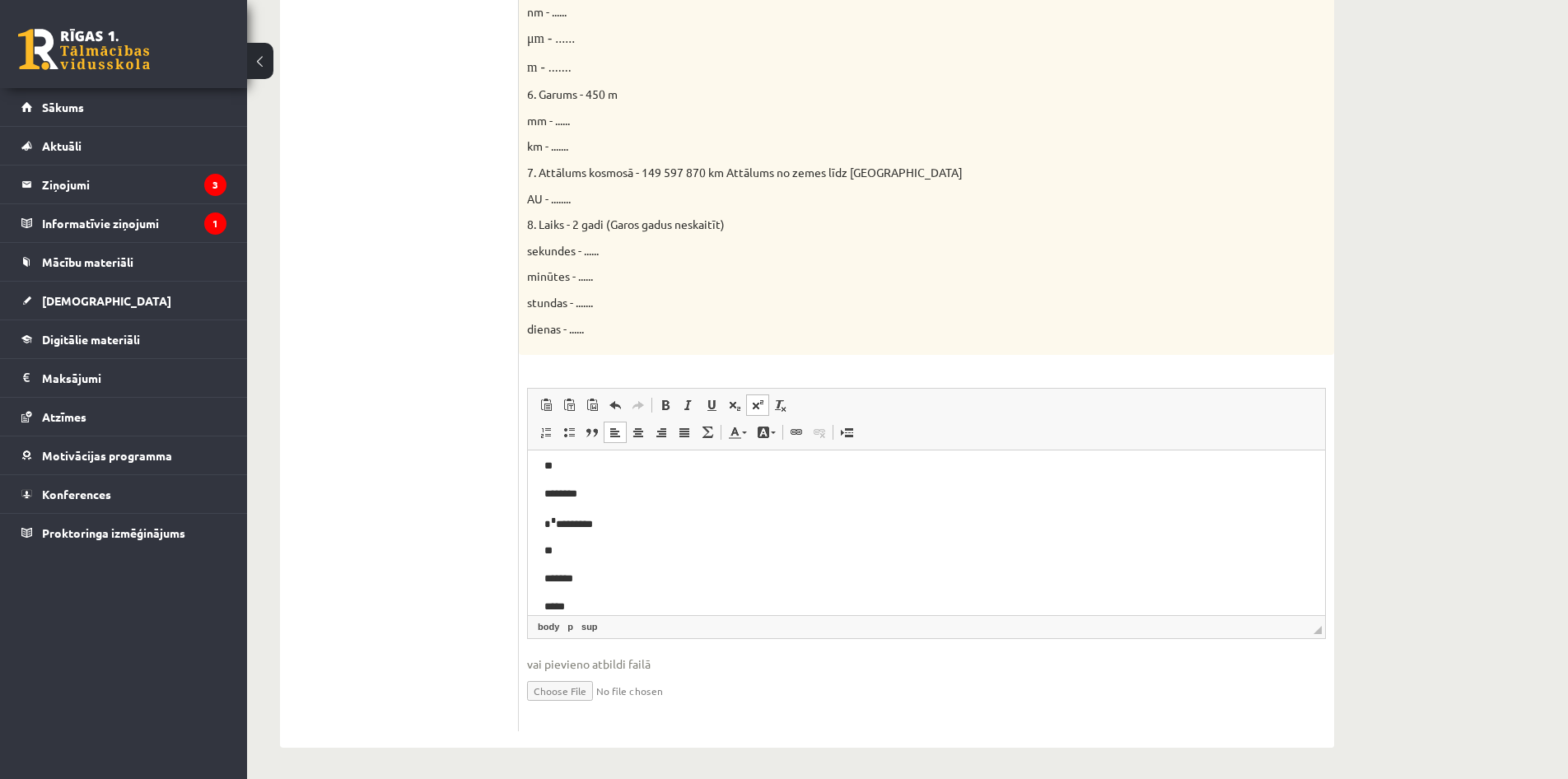
scroll to position [177, 0]
click at [560, 572] on p "*******" at bounding box center [927, 578] width 765 height 17
click at [757, 403] on span at bounding box center [757, 405] width 13 height 13
click at [564, 602] on p "*****" at bounding box center [927, 607] width 765 height 17
click at [758, 398] on link "Augšraksts" at bounding box center [757, 404] width 23 height 21
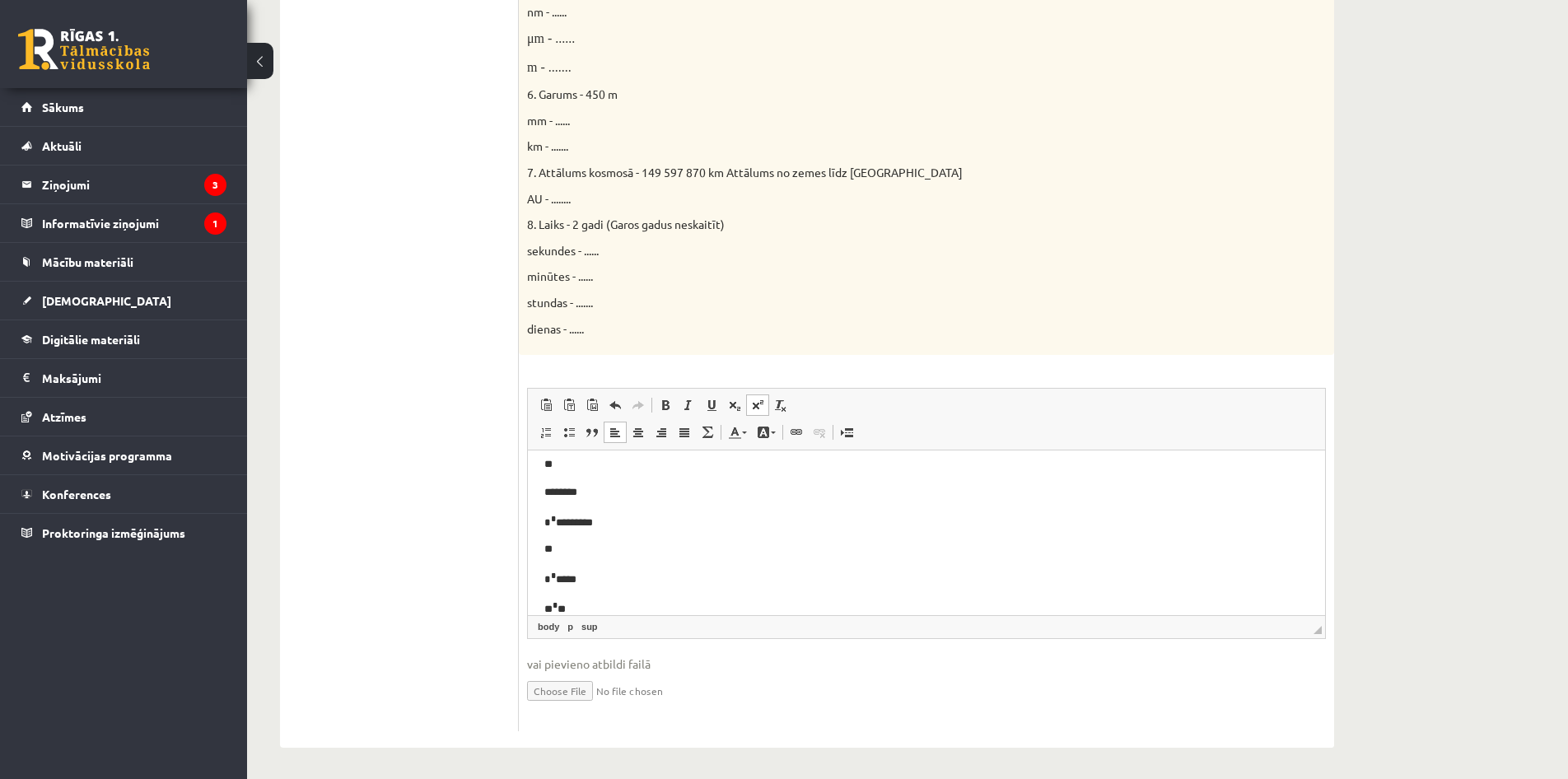
scroll to position [180, 0]
click at [860, 556] on body "**********" at bounding box center [927, 450] width 765 height 328
click at [591, 602] on p "** * *" at bounding box center [927, 604] width 765 height 19
click at [757, 405] on span at bounding box center [757, 405] width 13 height 13
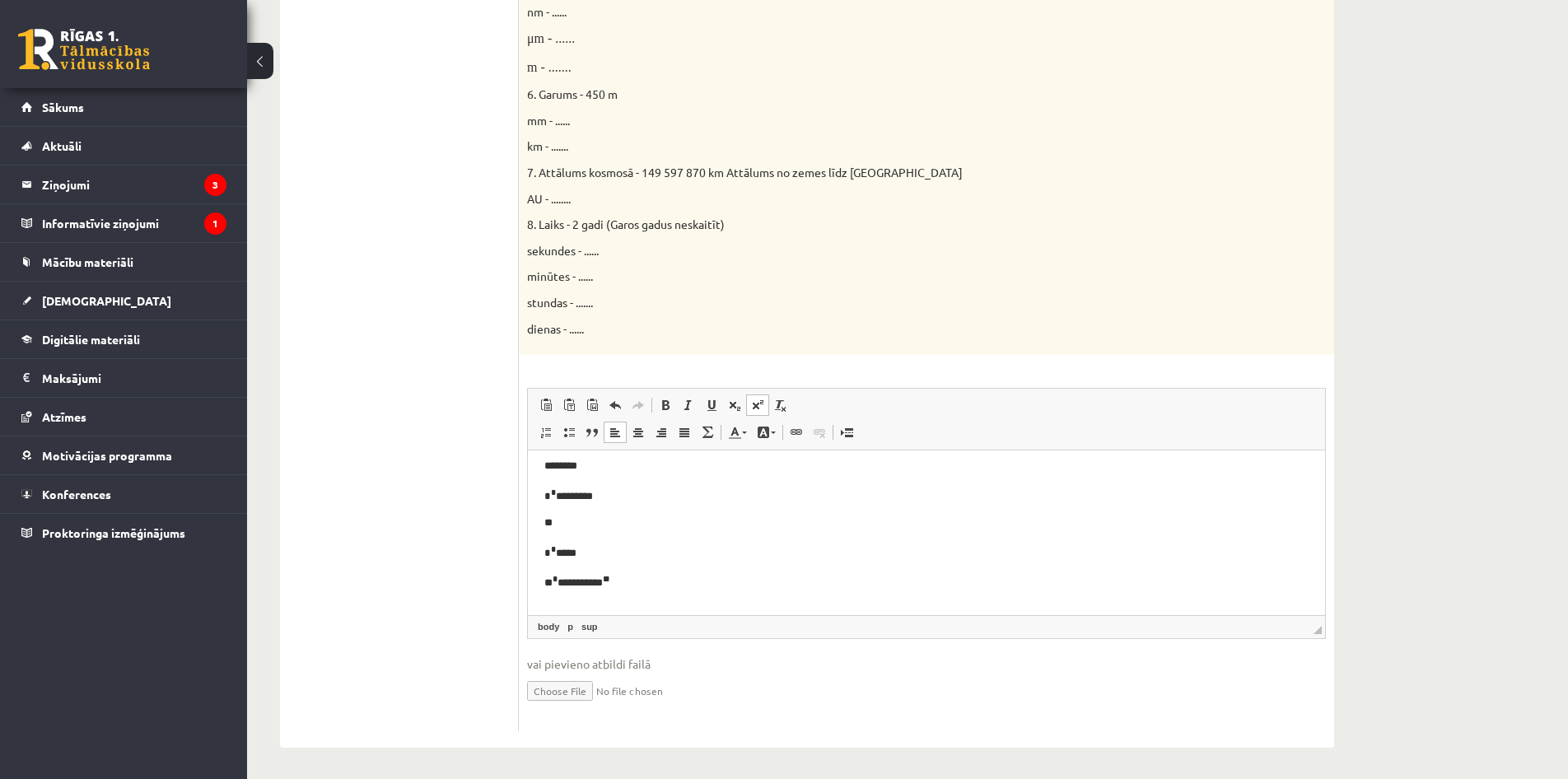
click at [610, 579] on sup "**" at bounding box center [605, 578] width 6 height 8
click at [611, 578] on p "**********" at bounding box center [927, 581] width 765 height 19
click at [551, 603] on p "Bagātinātā teksta redaktors, wiswyg-editor-user-answer-47024987845080" at bounding box center [927, 611] width 765 height 19
click at [564, 608] on p "********" at bounding box center [927, 608] width 765 height 17
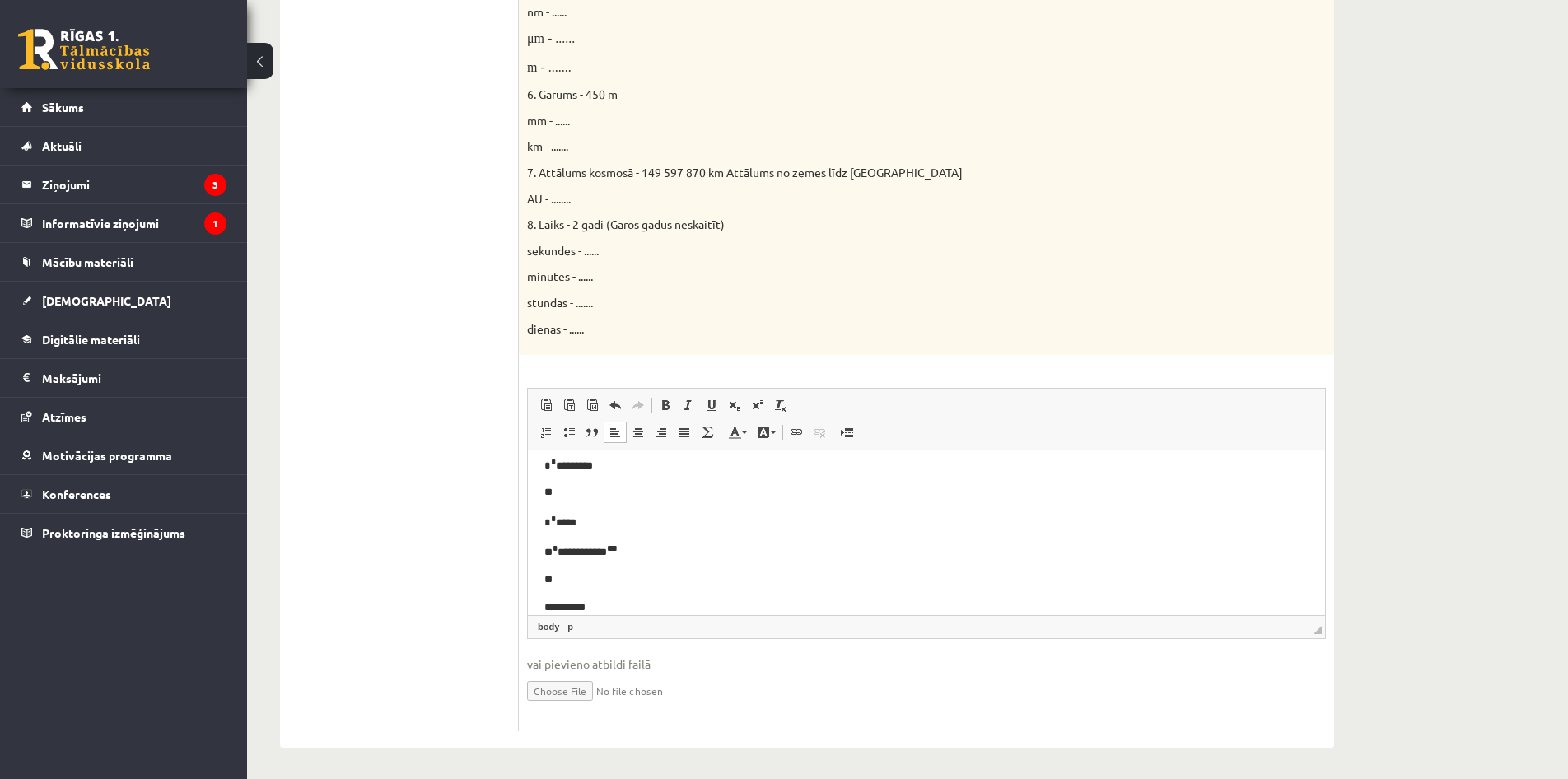
click at [603, 602] on body "**********" at bounding box center [927, 424] width 765 height 383
click at [599, 524] on p "**********" at bounding box center [927, 523] width 765 height 17
click at [587, 602] on p "****" at bounding box center [927, 606] width 765 height 17
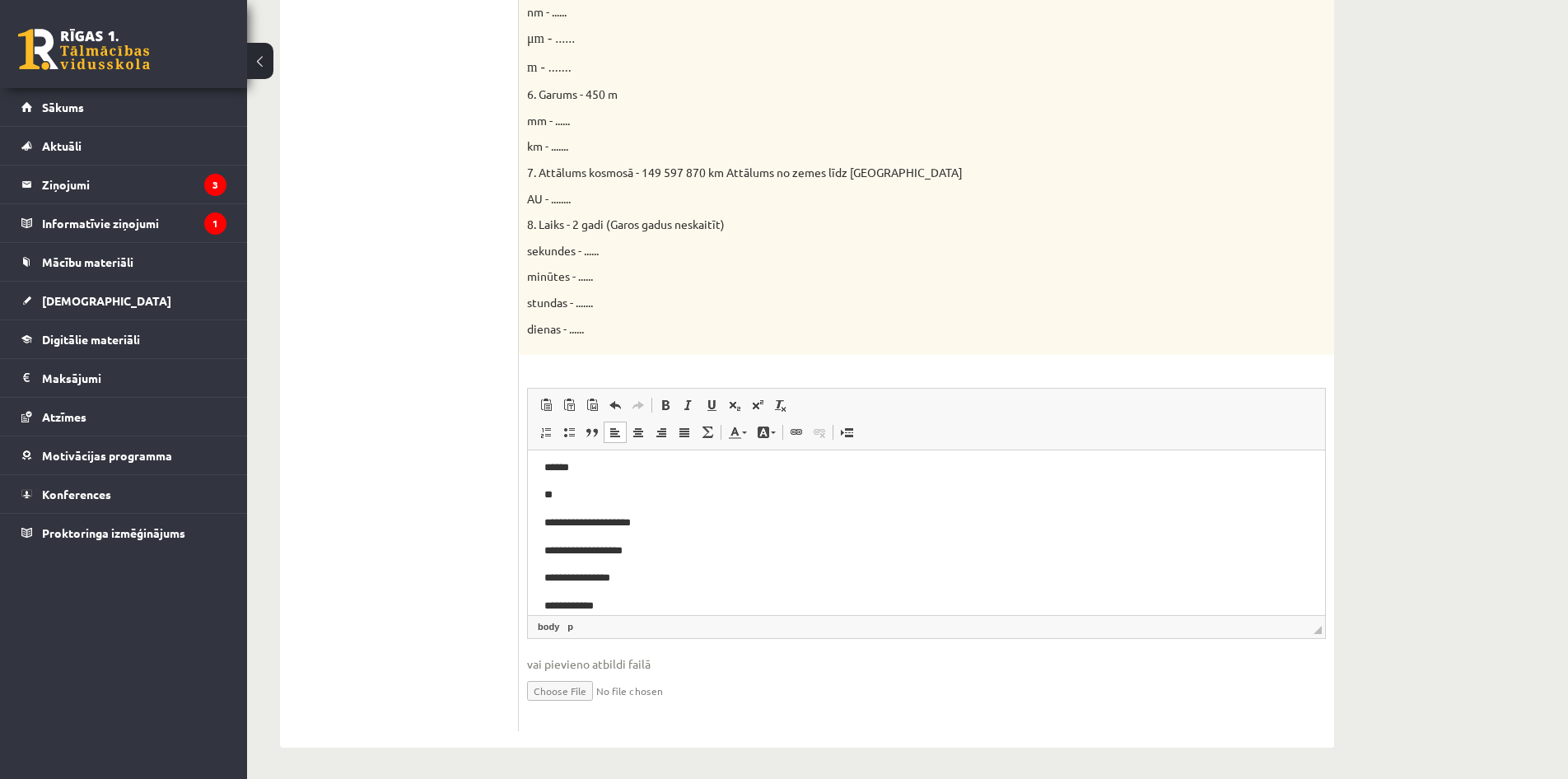
click at [1485, 637] on div "Dabaszinības 1.ieskaite 10.klase , Katrīna Grieziņa (10.b1 klase) Ieskaites pil…" at bounding box center [907, 23] width 1321 height 1515
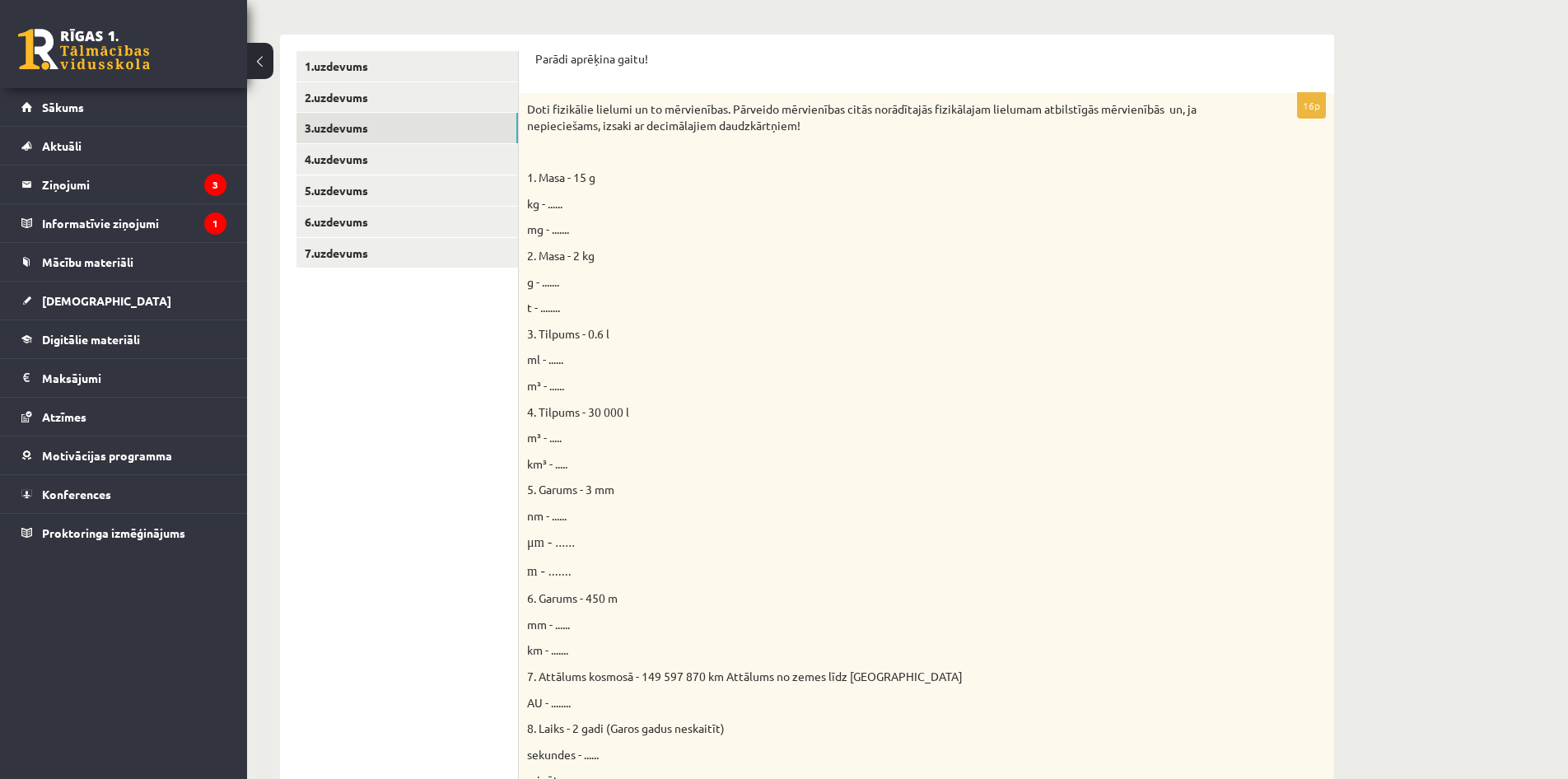
scroll to position [0, 0]
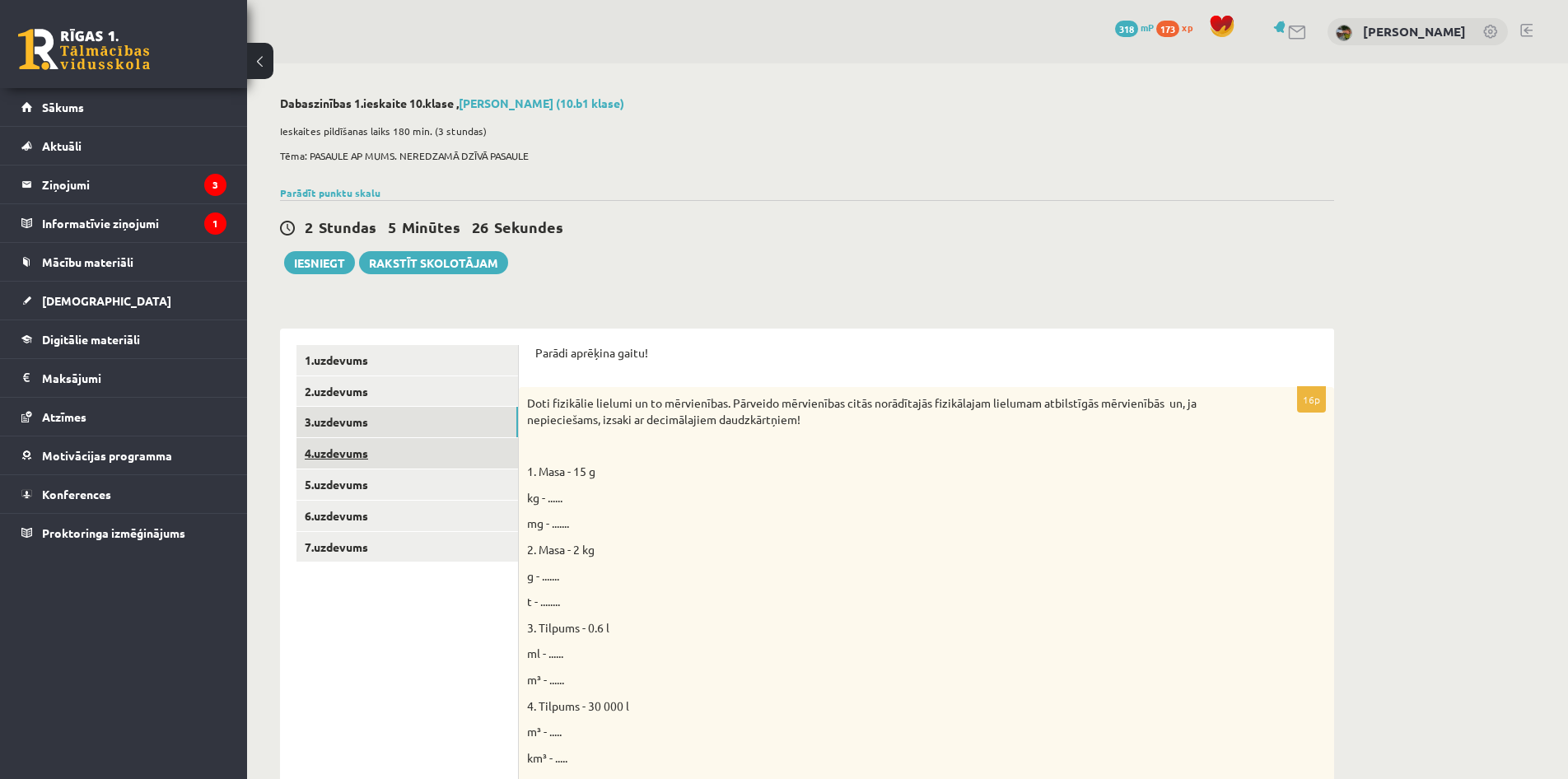
click at [388, 454] on link "4.uzdevums" at bounding box center [407, 453] width 221 height 30
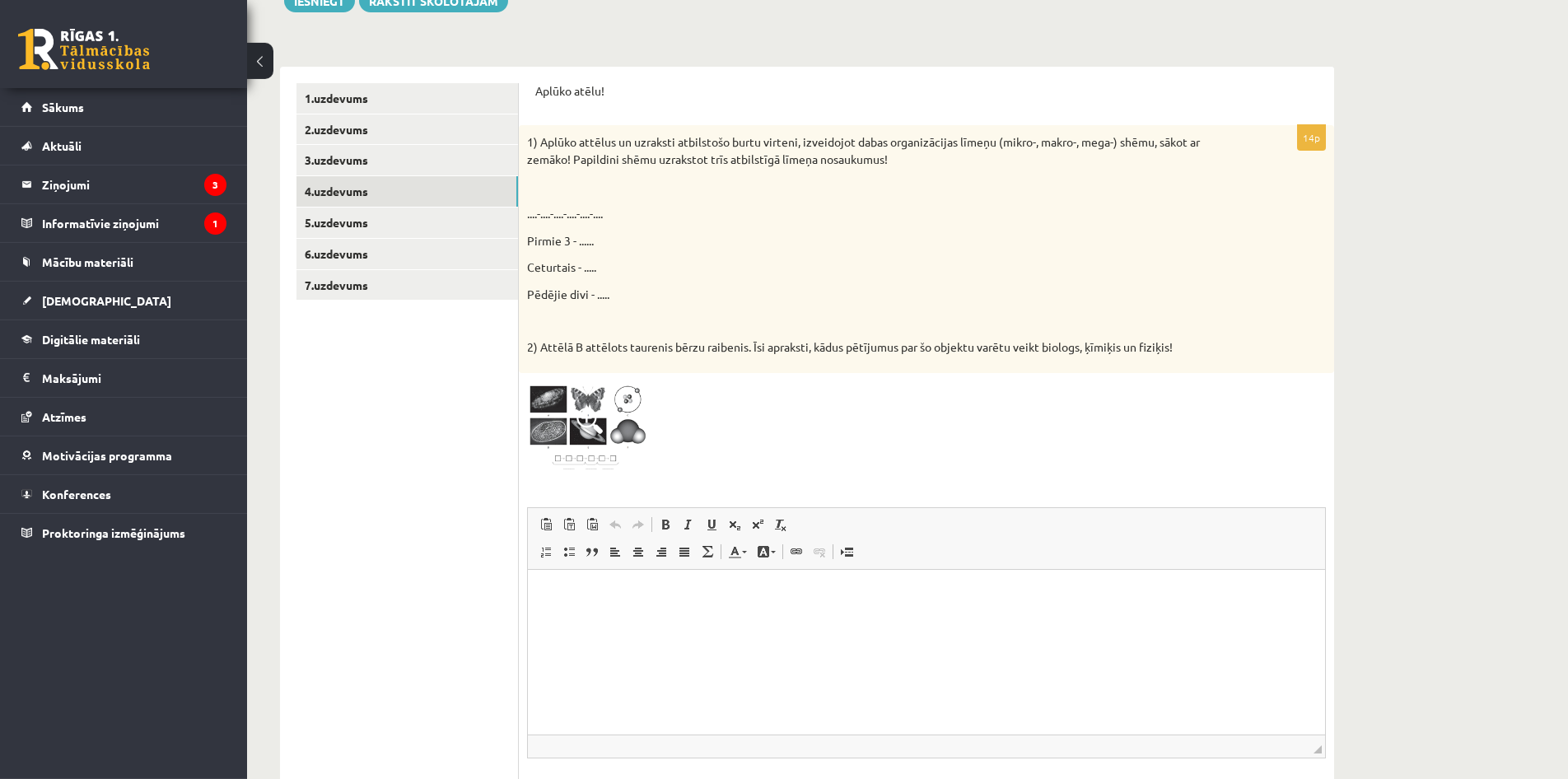
scroll to position [252, 0]
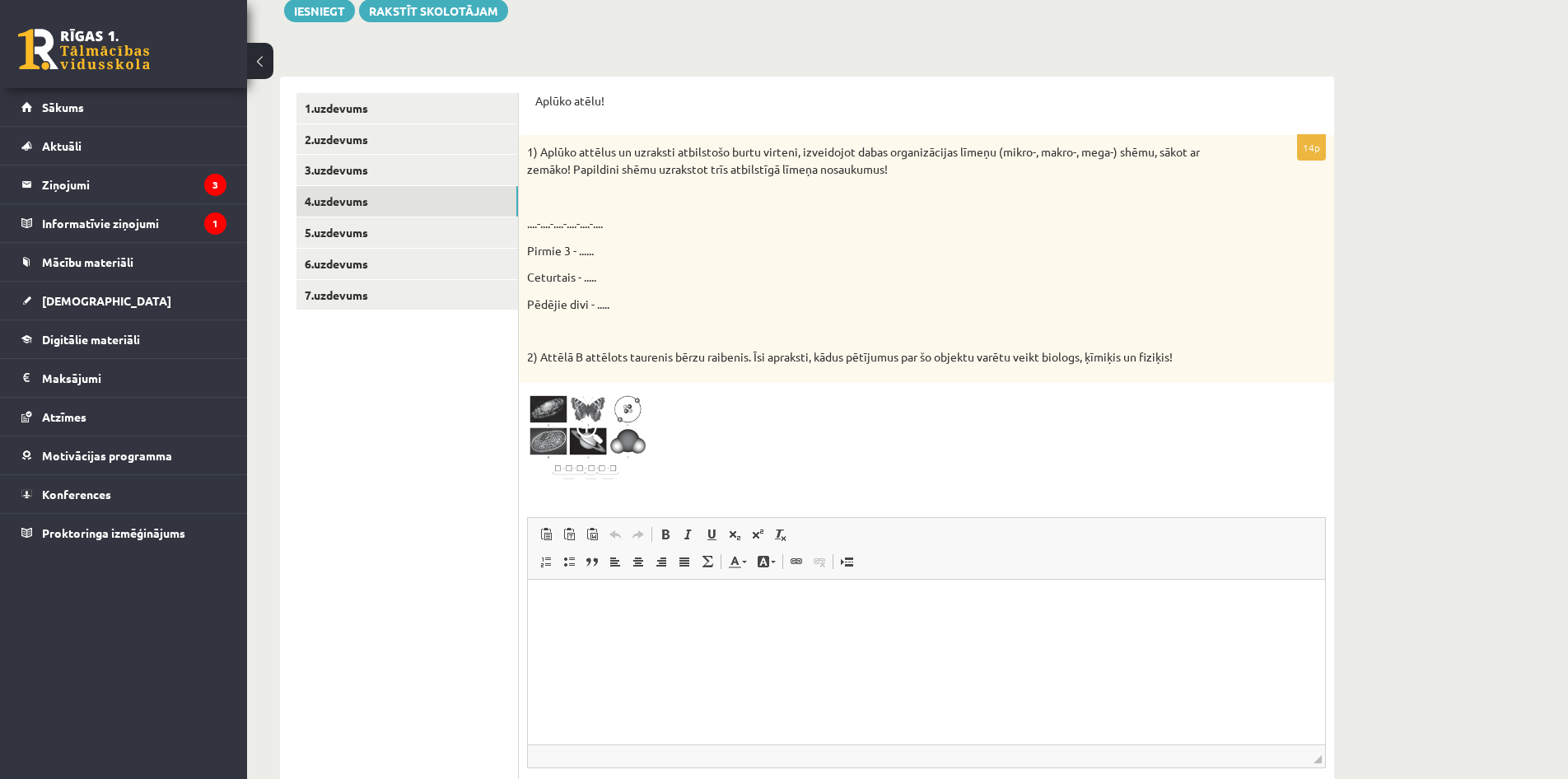
click at [597, 408] on img at bounding box center [589, 437] width 123 height 93
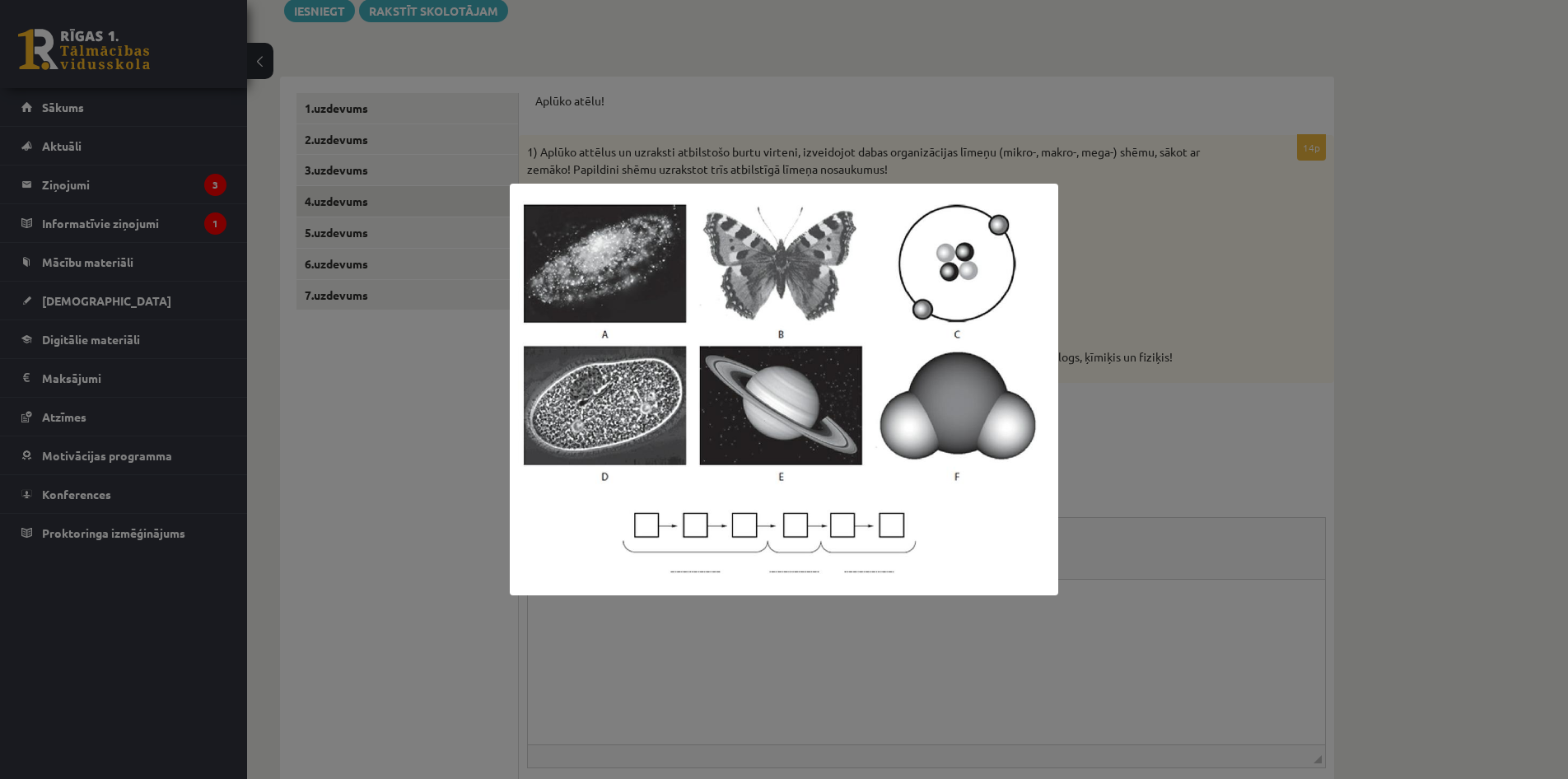
click at [1198, 482] on div at bounding box center [784, 390] width 1568 height 779
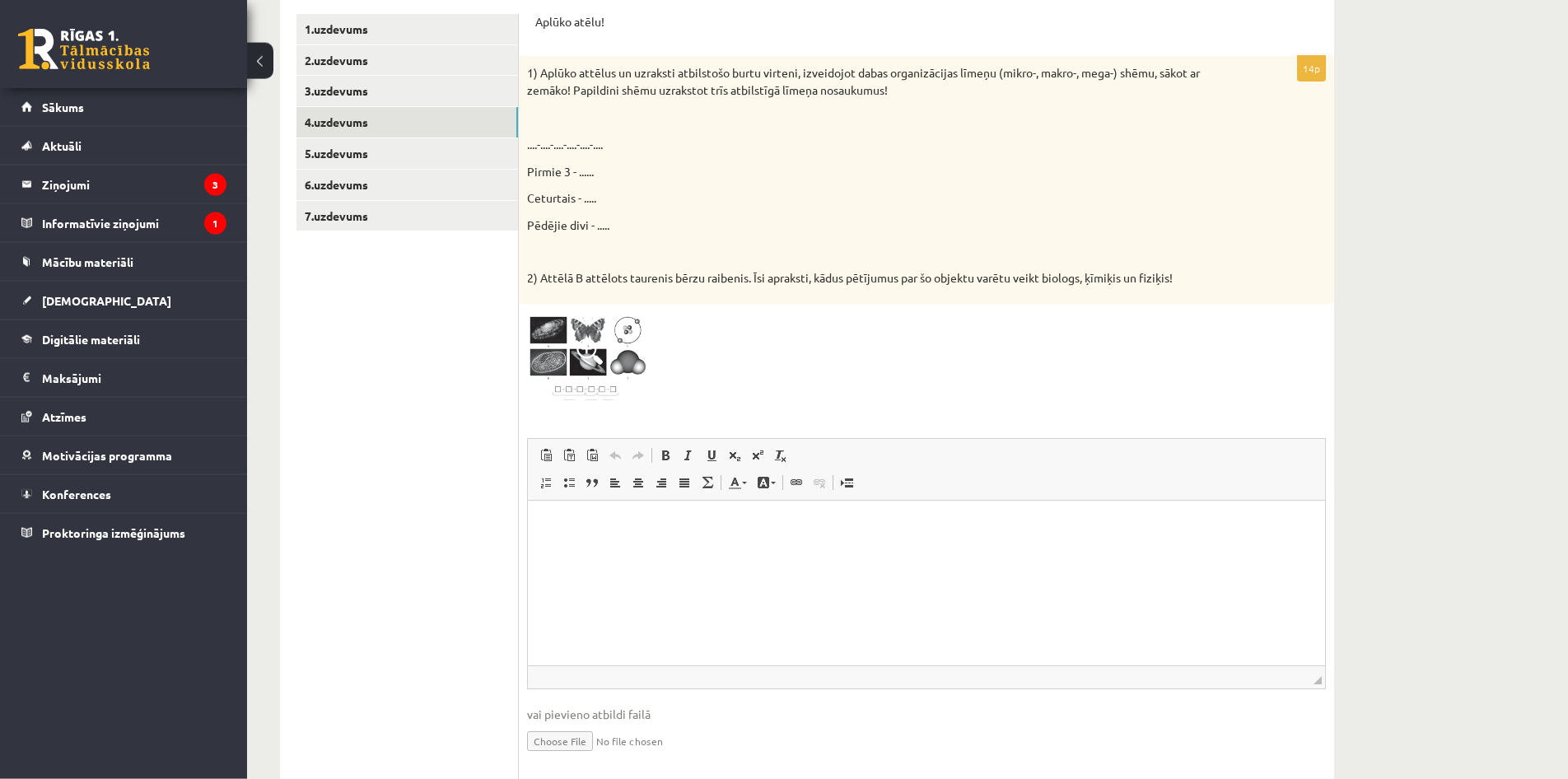
scroll to position [336, 0]
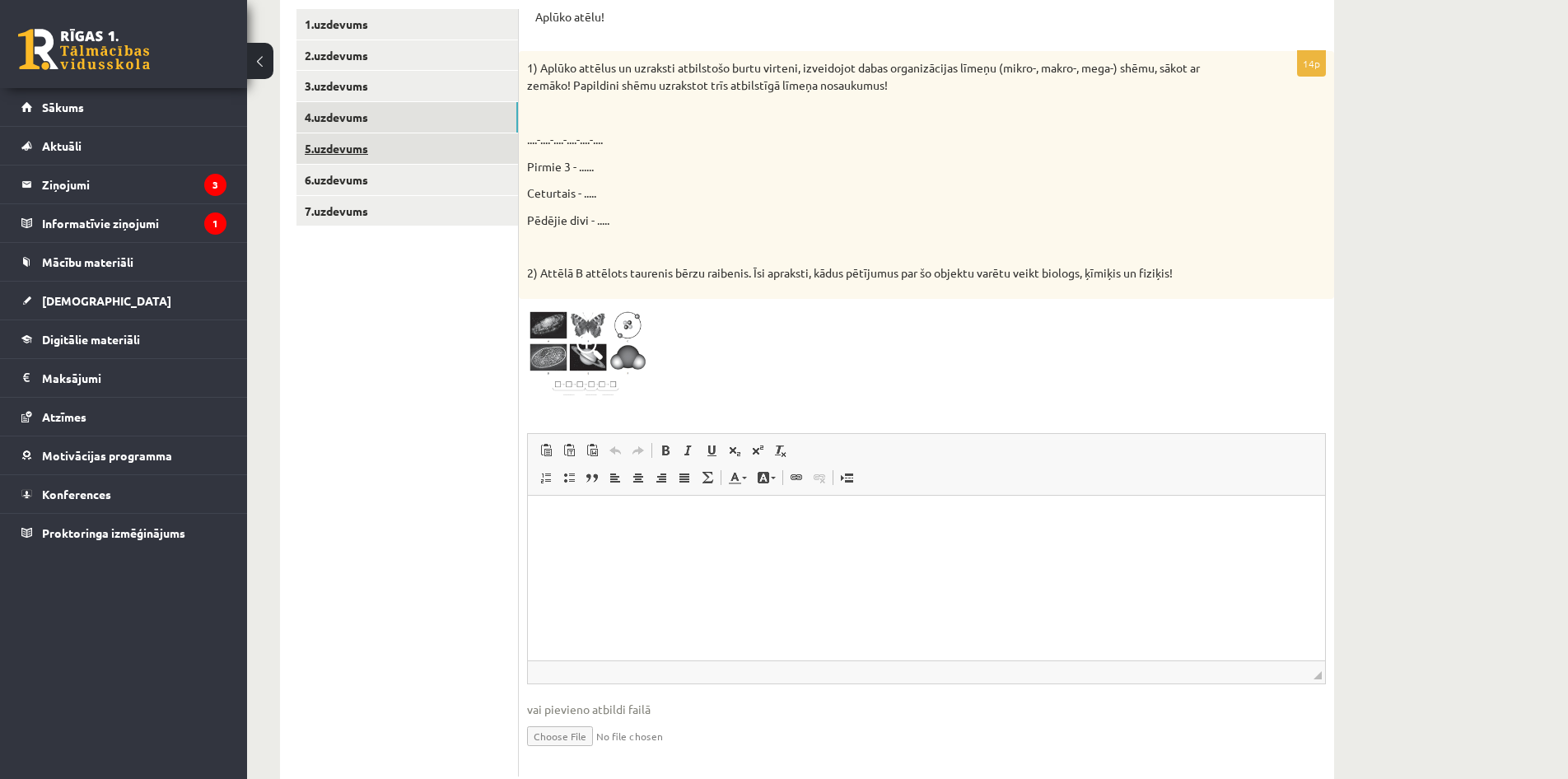
click at [449, 135] on link "5.uzdevums" at bounding box center [407, 148] width 221 height 30
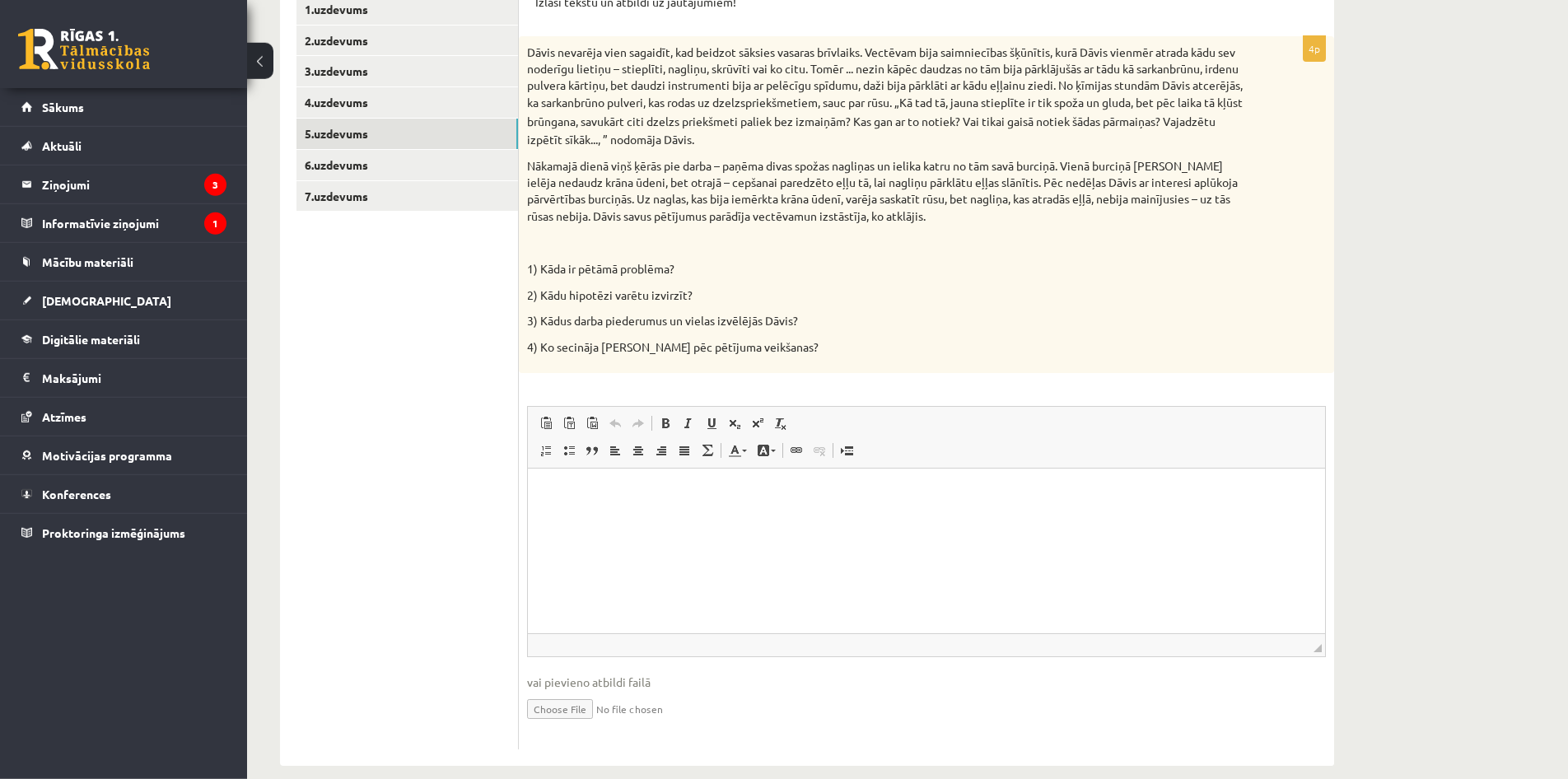
scroll to position [369, 0]
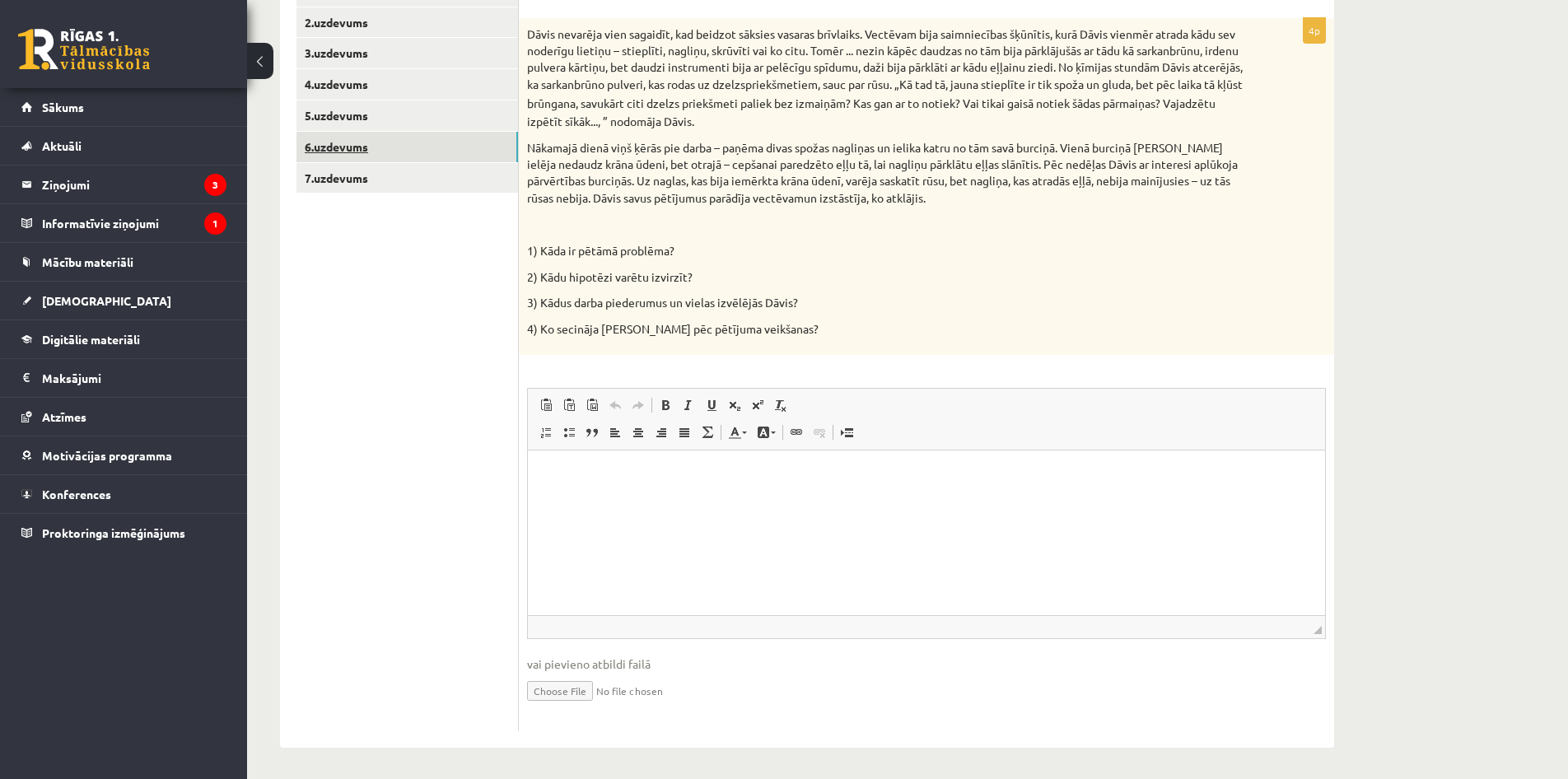
click at [424, 146] on link "6.uzdevums" at bounding box center [407, 146] width 221 height 30
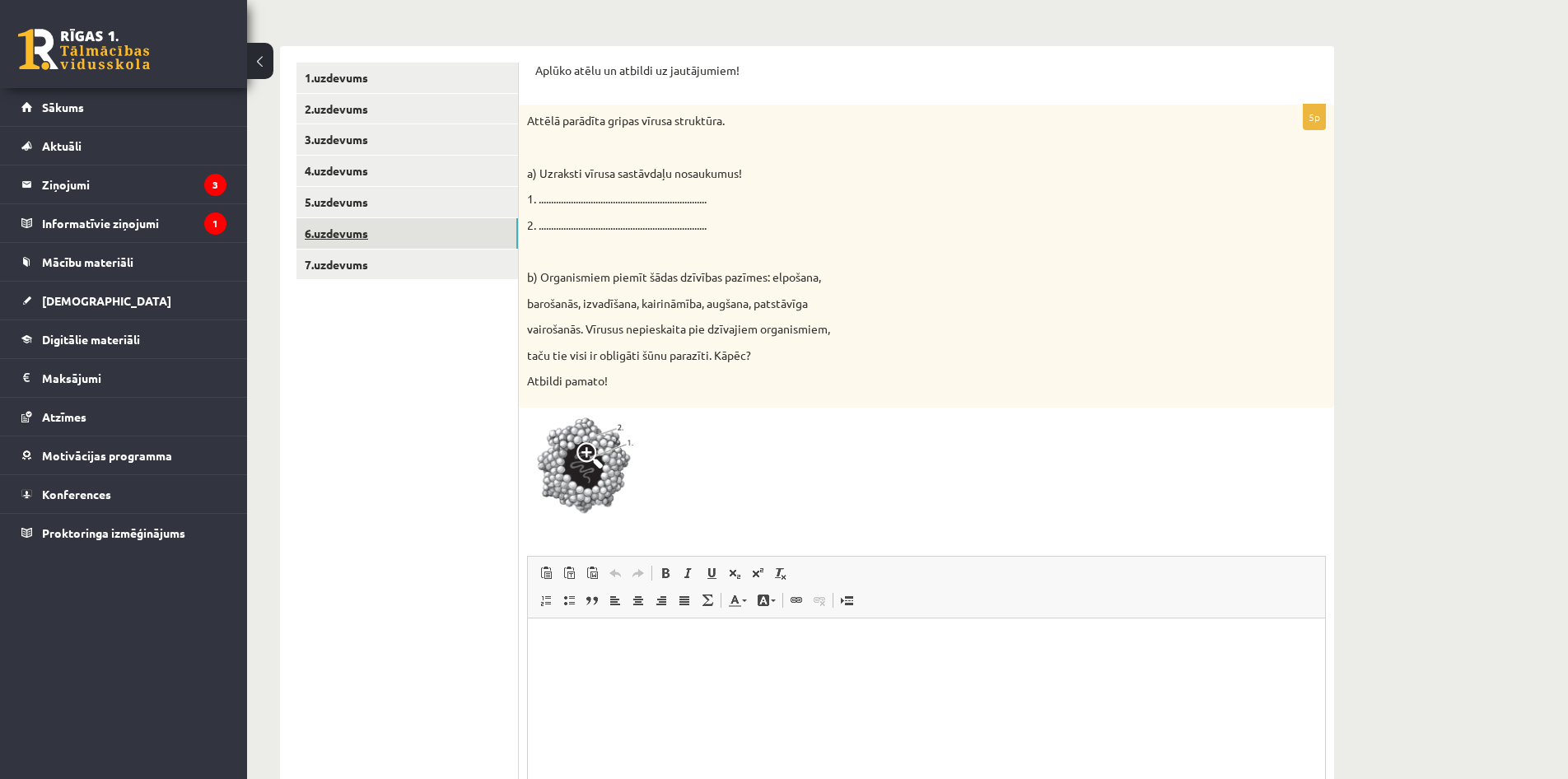
scroll to position [0, 0]
click at [310, 260] on link "7.uzdevums" at bounding box center [407, 264] width 221 height 30
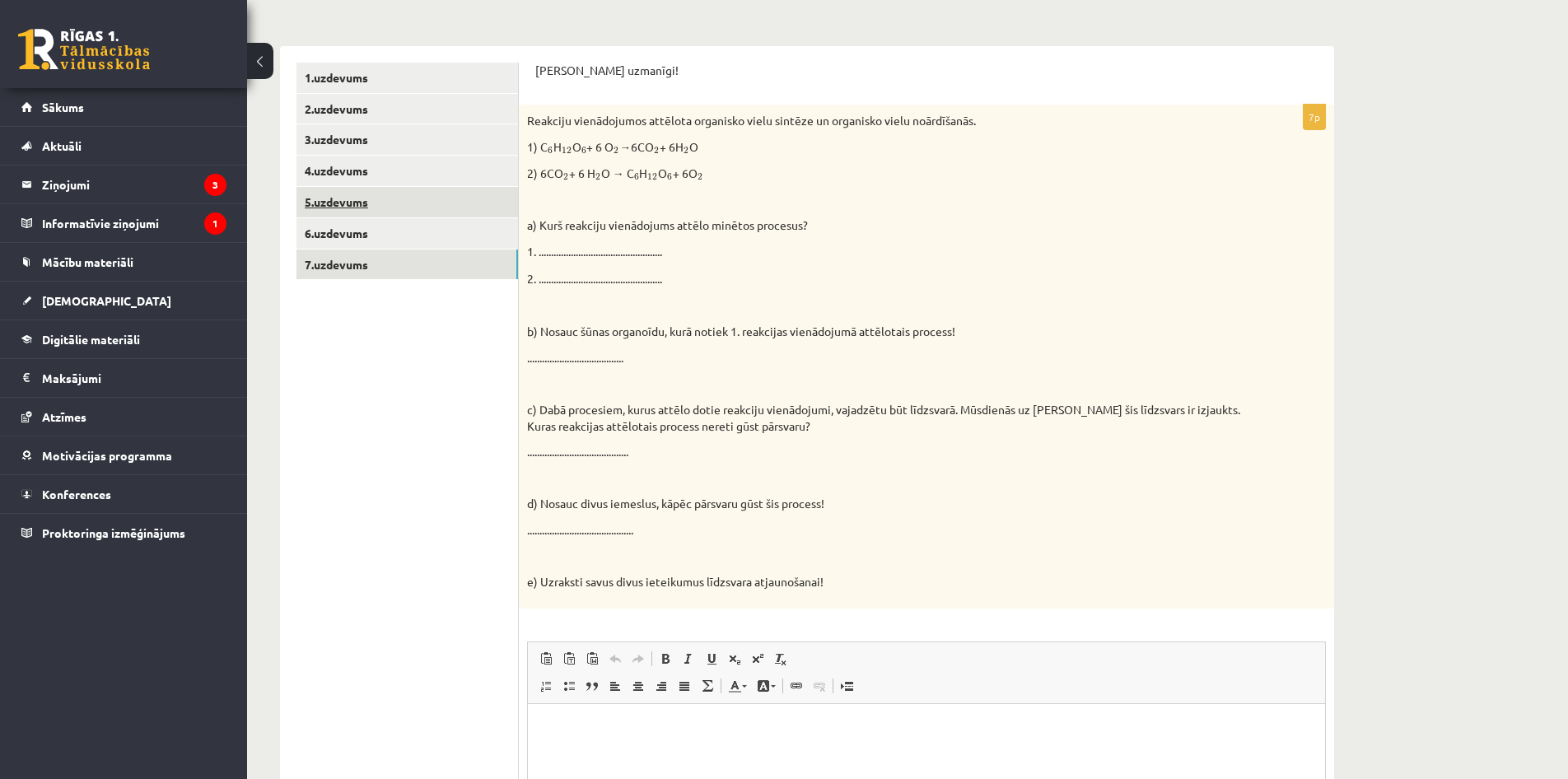
click at [387, 204] on link "5.uzdevums" at bounding box center [407, 202] width 221 height 30
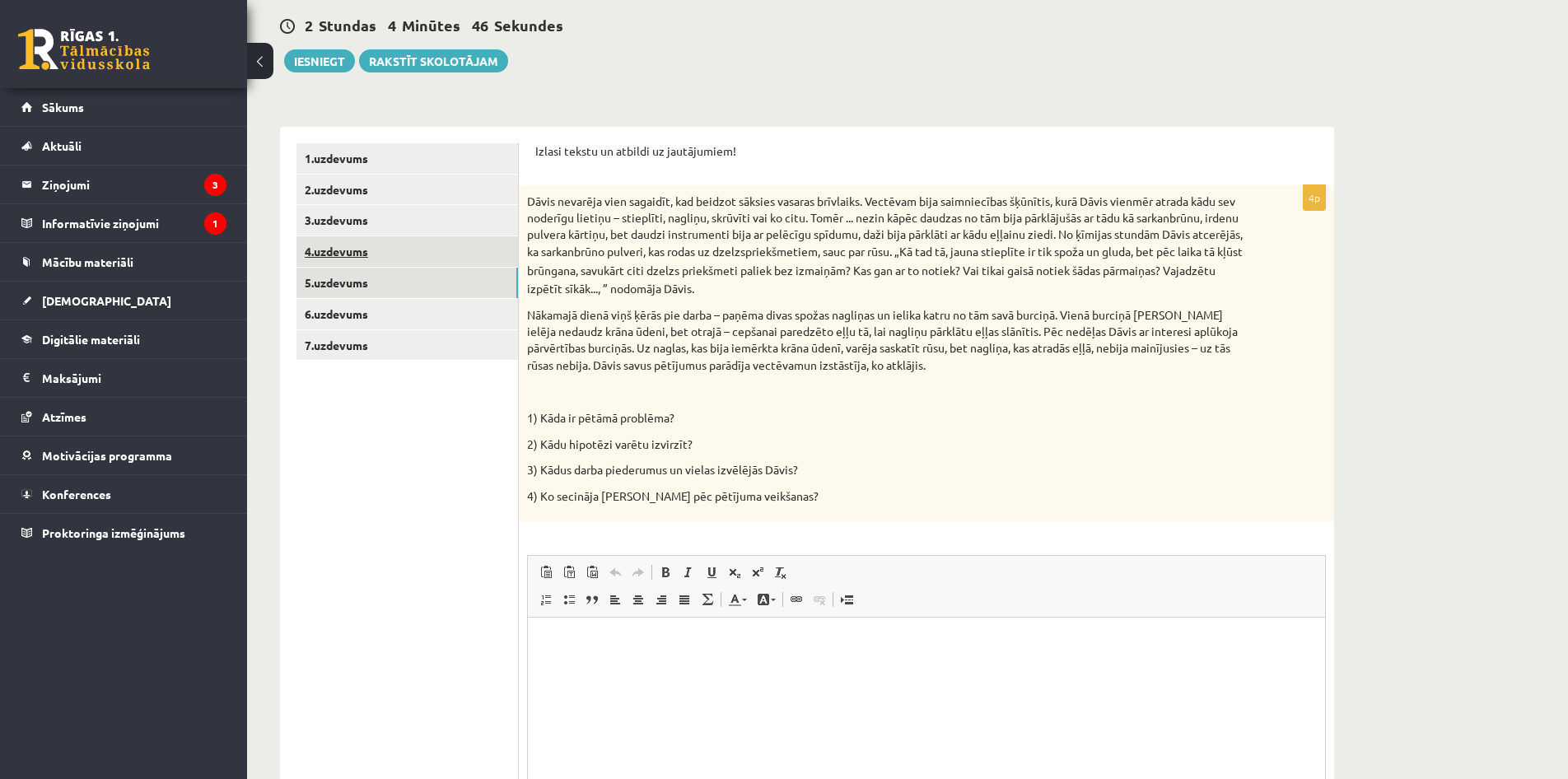
click at [391, 245] on link "4.uzdevums" at bounding box center [407, 251] width 221 height 30
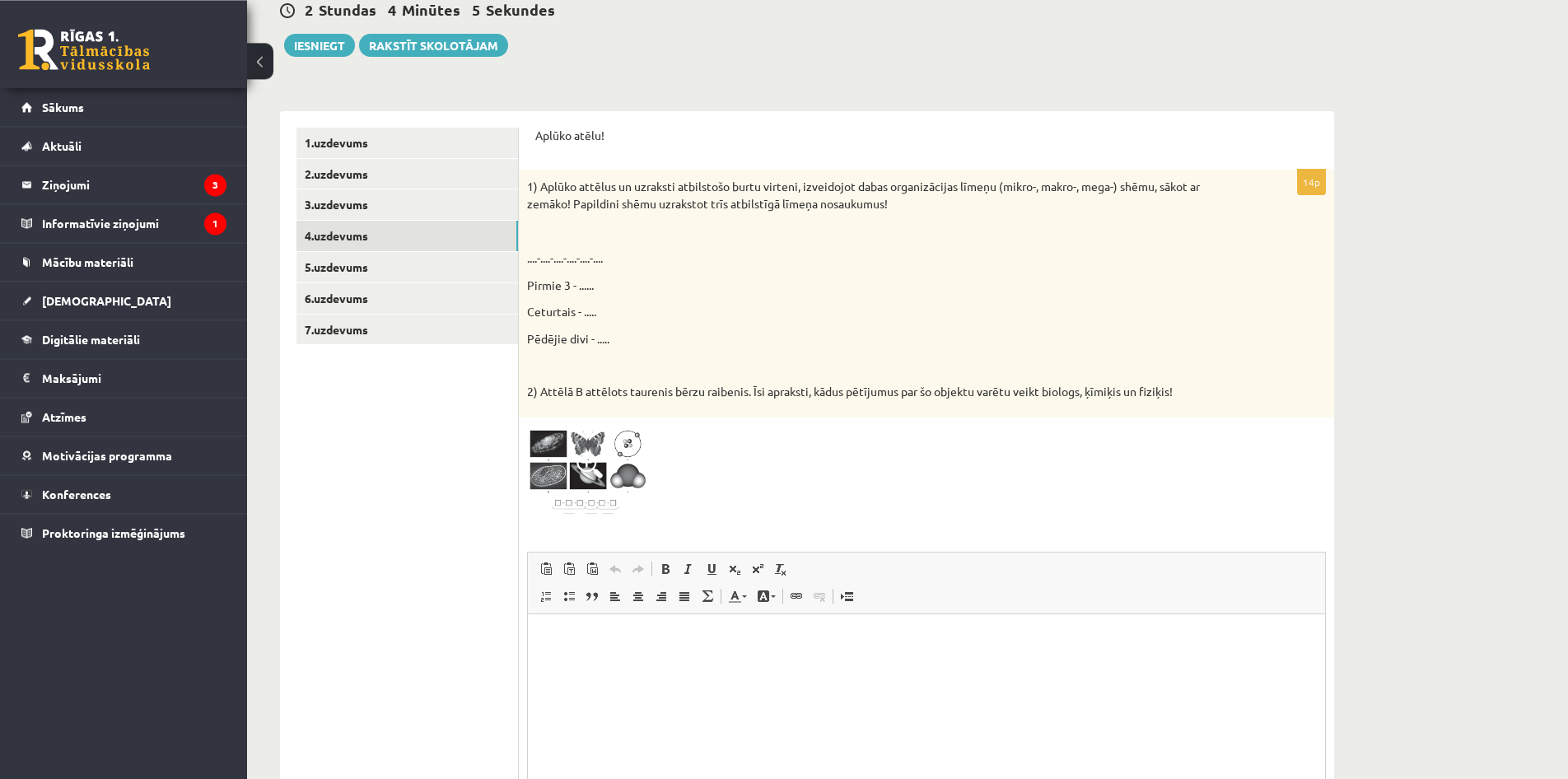
scroll to position [213, 0]
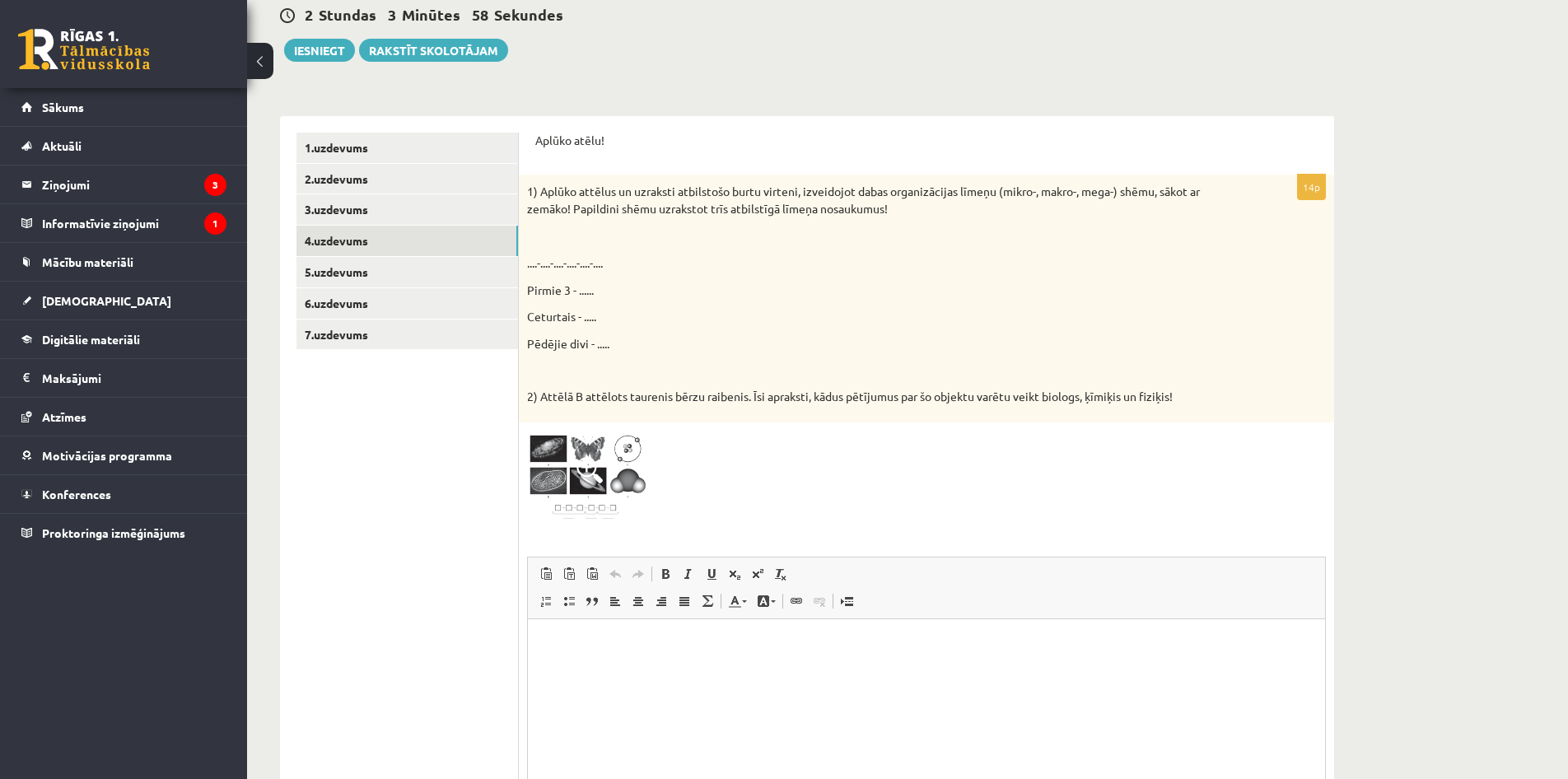
click at [577, 447] on img at bounding box center [589, 477] width 123 height 93
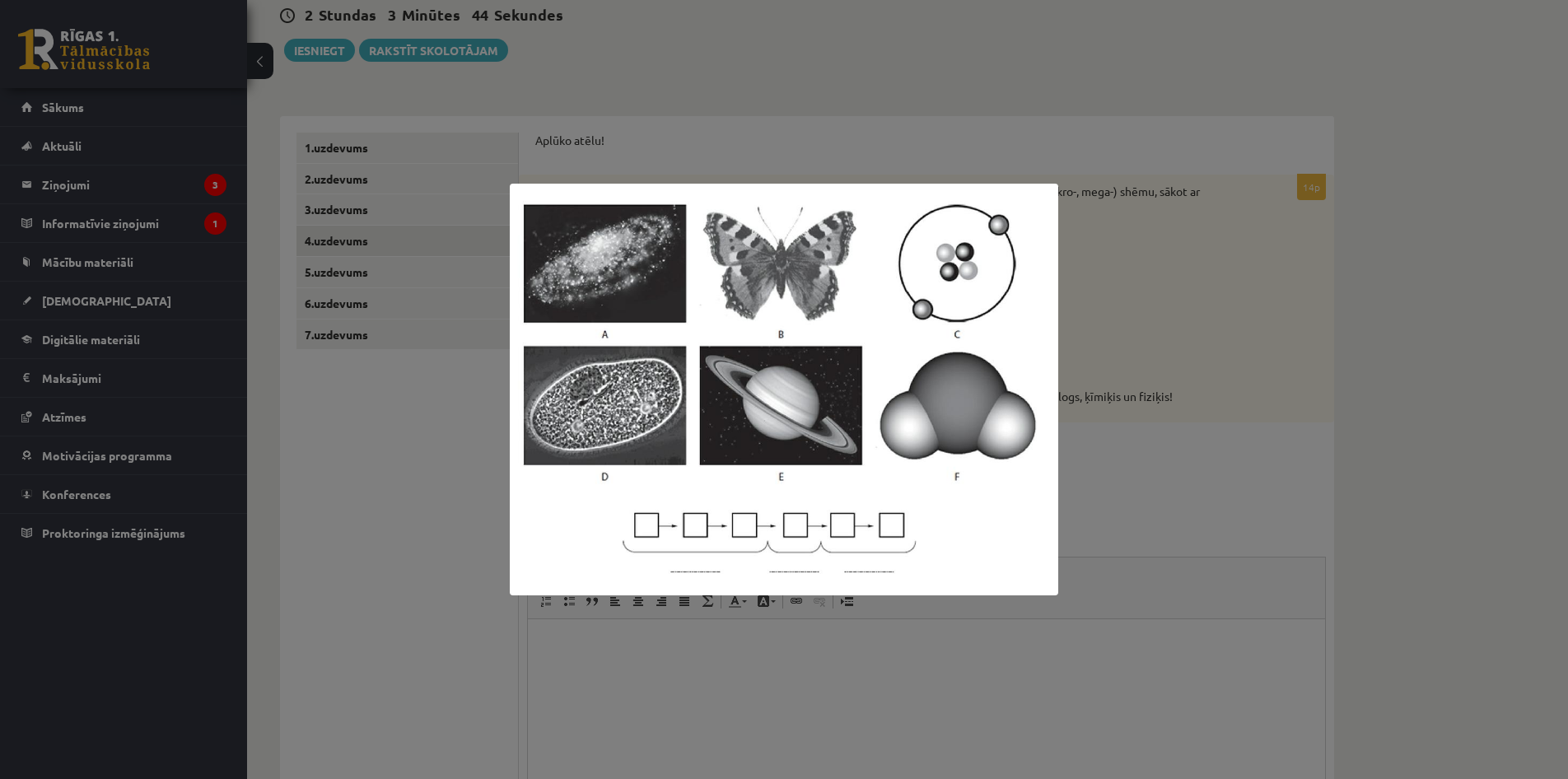
click at [1409, 188] on div at bounding box center [784, 390] width 1568 height 779
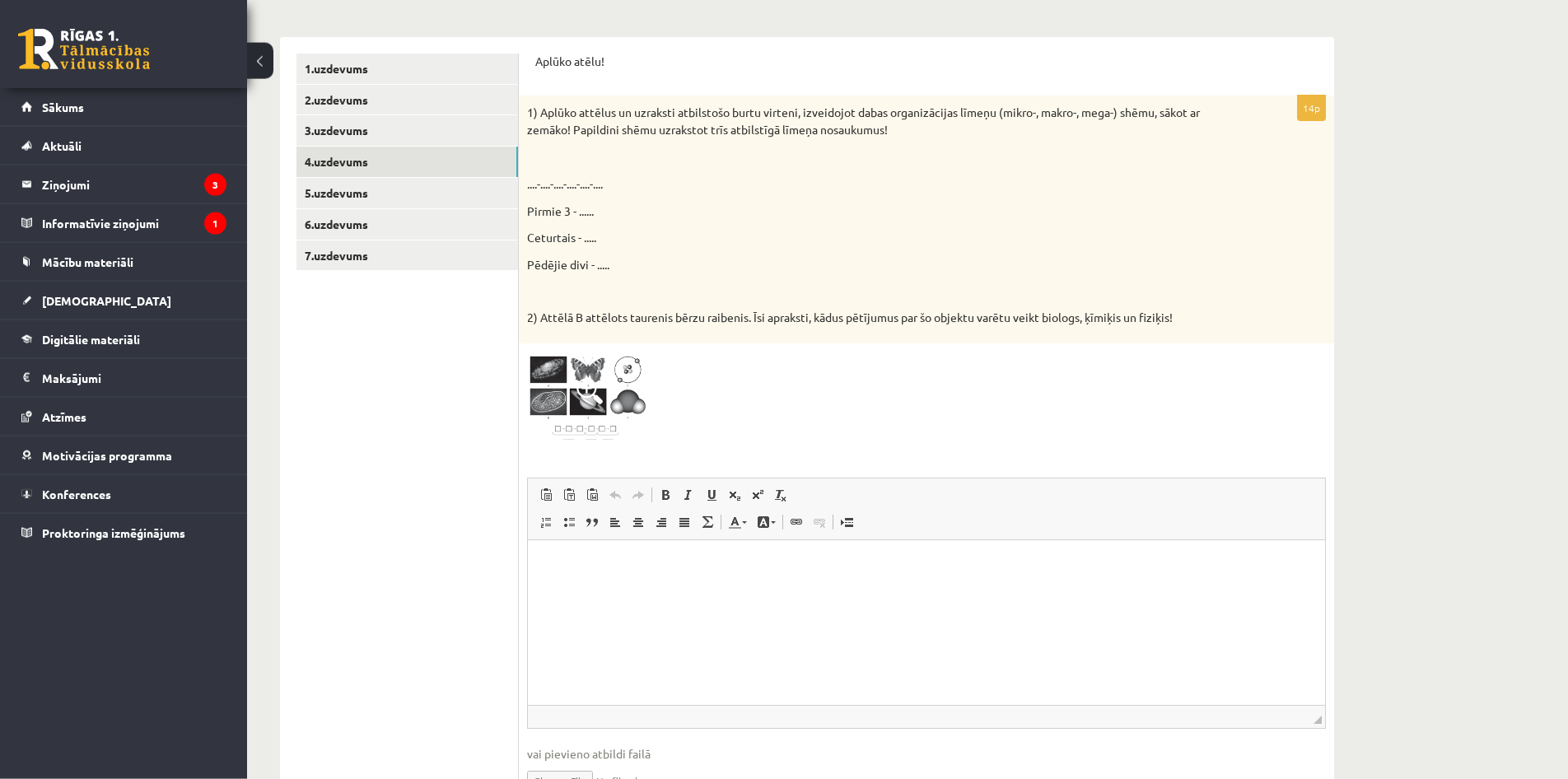
scroll to position [296, 0]
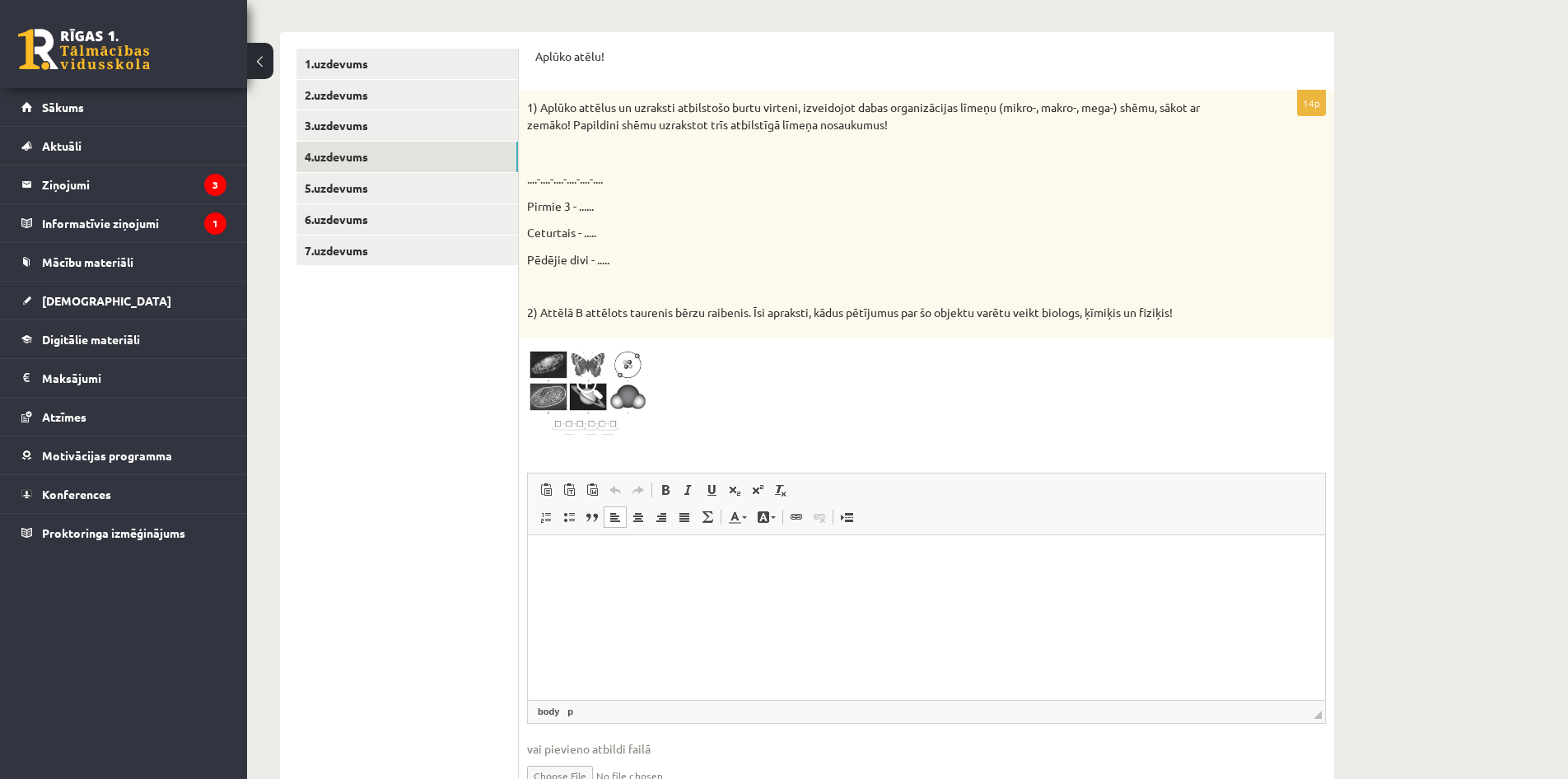
click at [604, 587] on html at bounding box center [926, 616] width 797 height 165
click at [548, 542] on html "**********" at bounding box center [926, 616] width 797 height 165
click at [540, 545] on html "**********" at bounding box center [926, 616] width 797 height 165
click at [545, 549] on html "**********" at bounding box center [926, 616] width 797 height 165
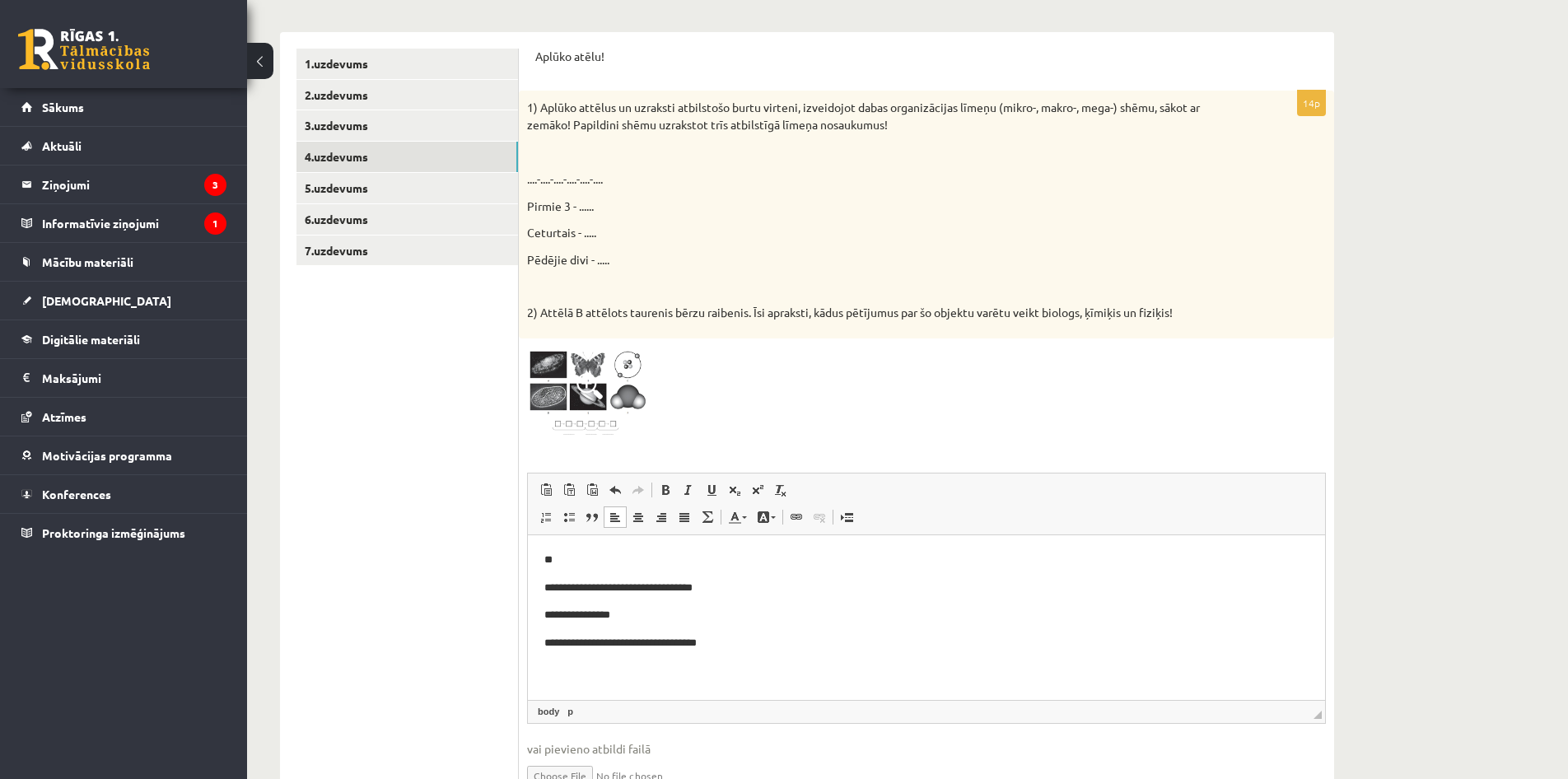
click at [544, 660] on html "**********" at bounding box center [926, 616] width 797 height 165
click at [544, 666] on html "**********" at bounding box center [926, 616] width 797 height 165
click at [535, 673] on html "**********" at bounding box center [926, 616] width 797 height 165
click at [556, 672] on html "**********" at bounding box center [926, 616] width 797 height 165
click at [556, 680] on html "**********" at bounding box center [926, 616] width 797 height 165
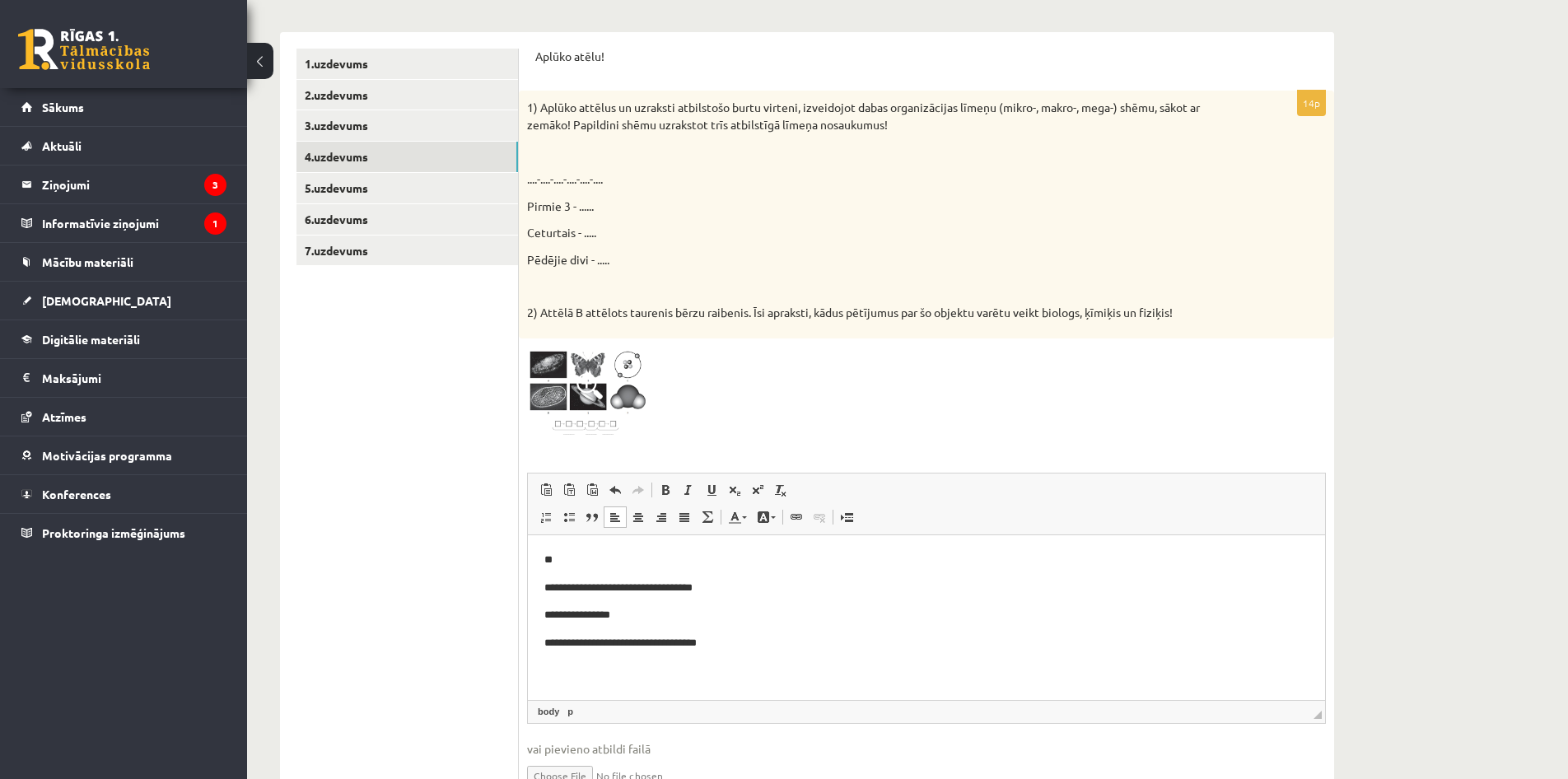
click at [723, 644] on p "**********" at bounding box center [927, 642] width 765 height 17
click at [655, 679] on html "**********" at bounding box center [926, 616] width 797 height 165
click at [549, 680] on html "**********" at bounding box center [926, 616] width 797 height 165
click at [548, 684] on html "**********" at bounding box center [926, 616] width 797 height 165
click at [548, 685] on html "**********" at bounding box center [926, 616] width 797 height 165
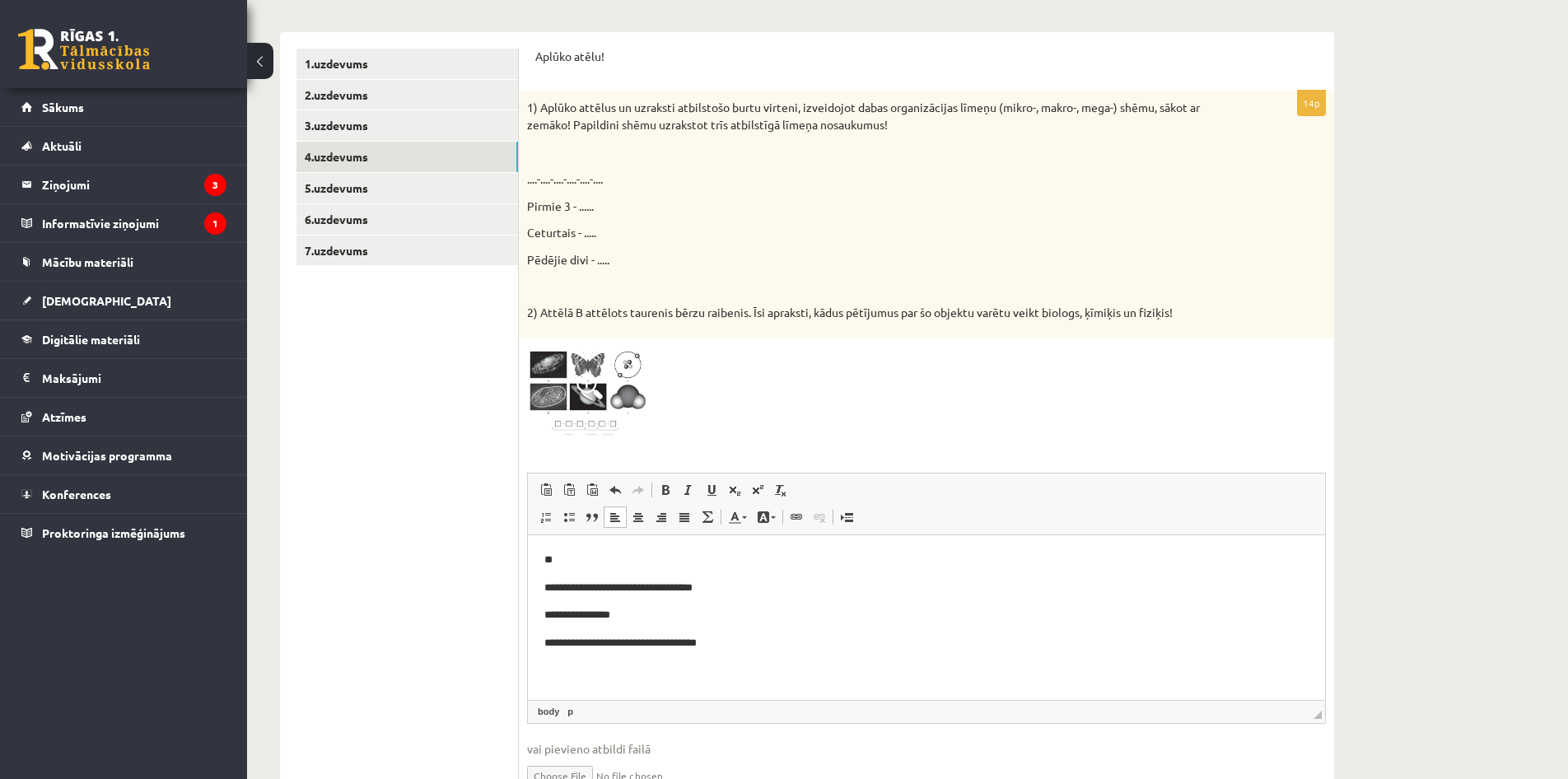
click at [720, 643] on p "**********" at bounding box center [927, 642] width 765 height 17
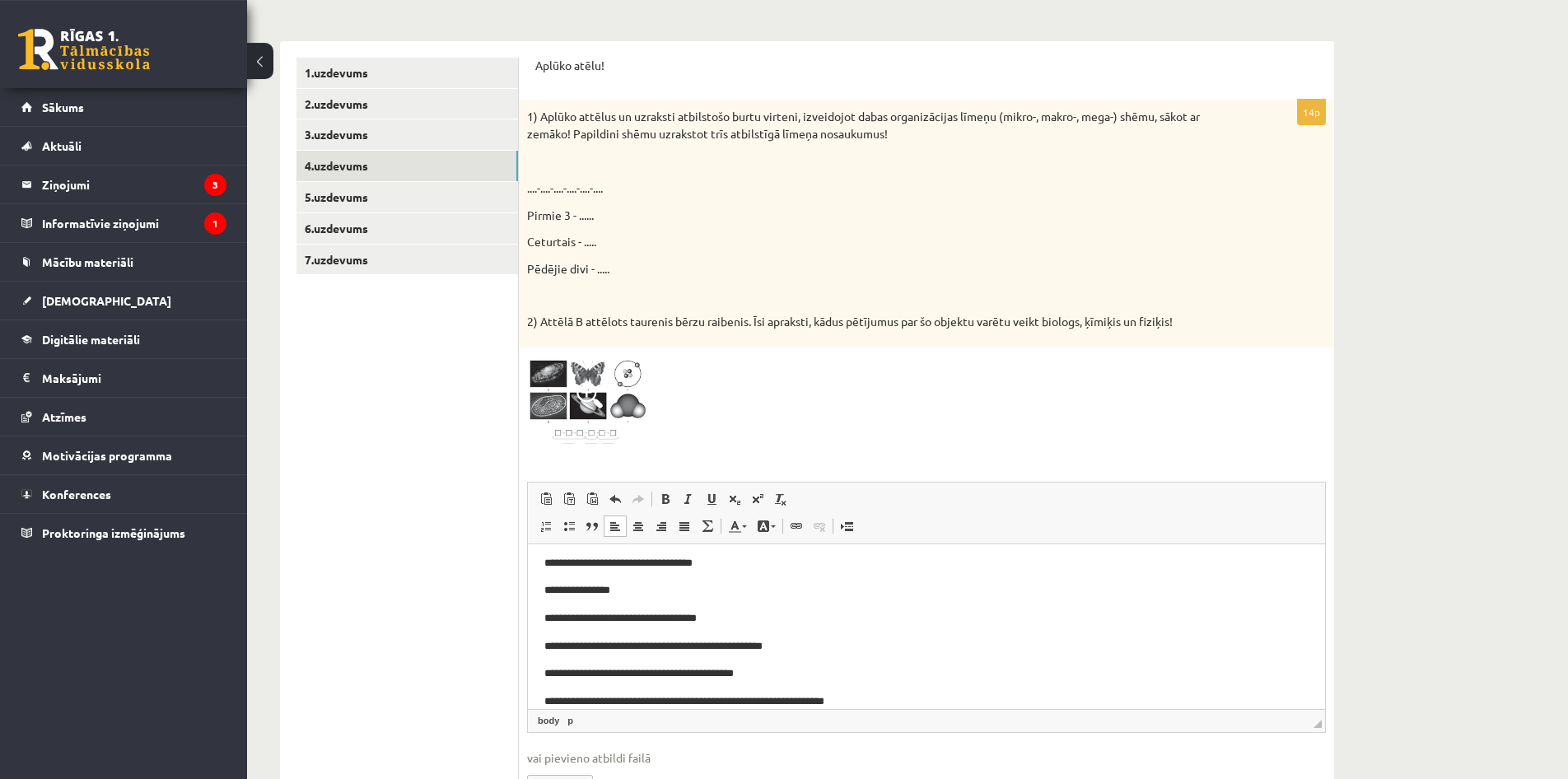
scroll to position [286, 0]
click at [460, 207] on link "5.uzdevums" at bounding box center [407, 197] width 221 height 30
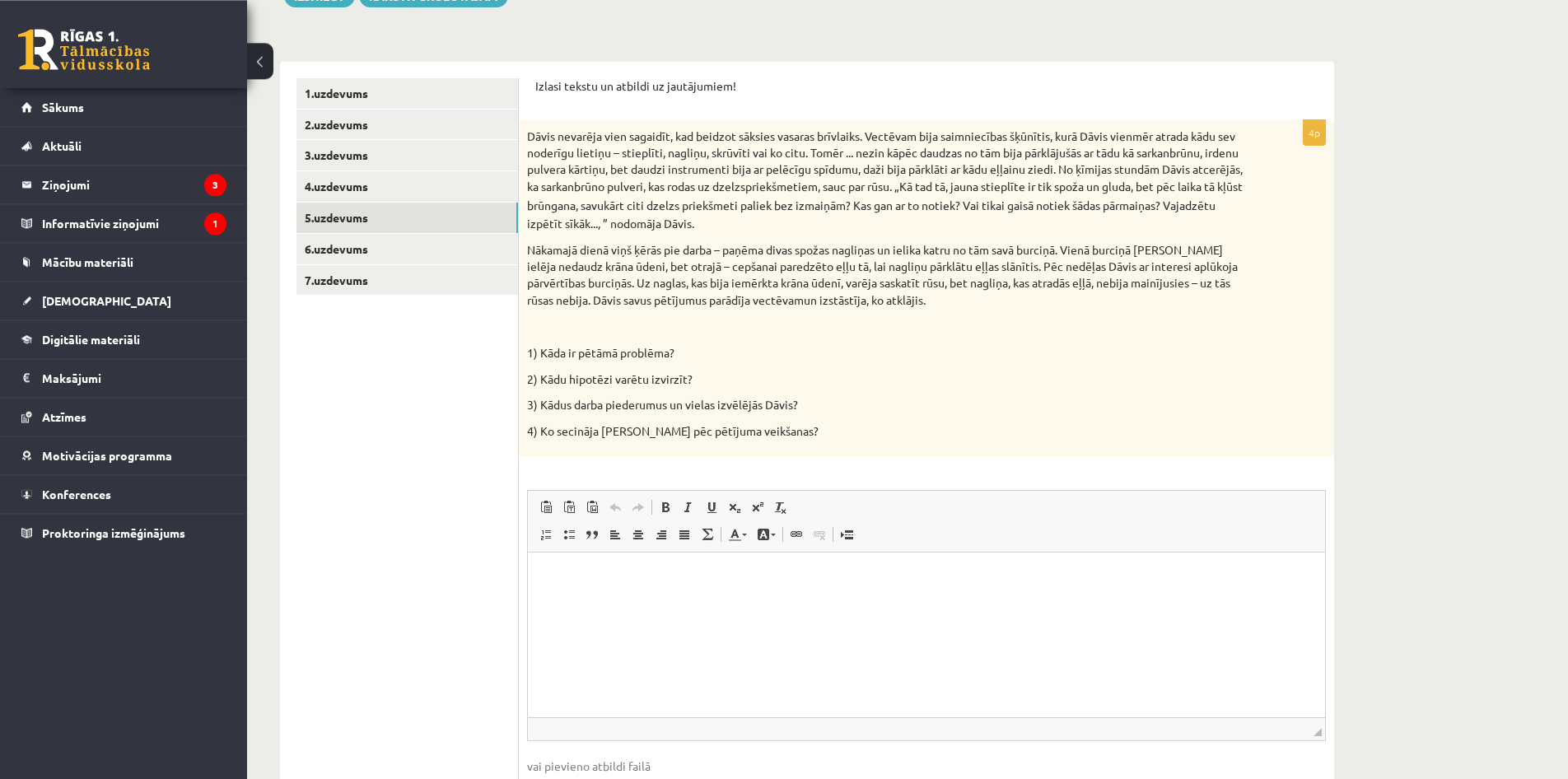
scroll to position [265, 0]
click at [499, 247] on link "6.uzdevums" at bounding box center [407, 250] width 221 height 30
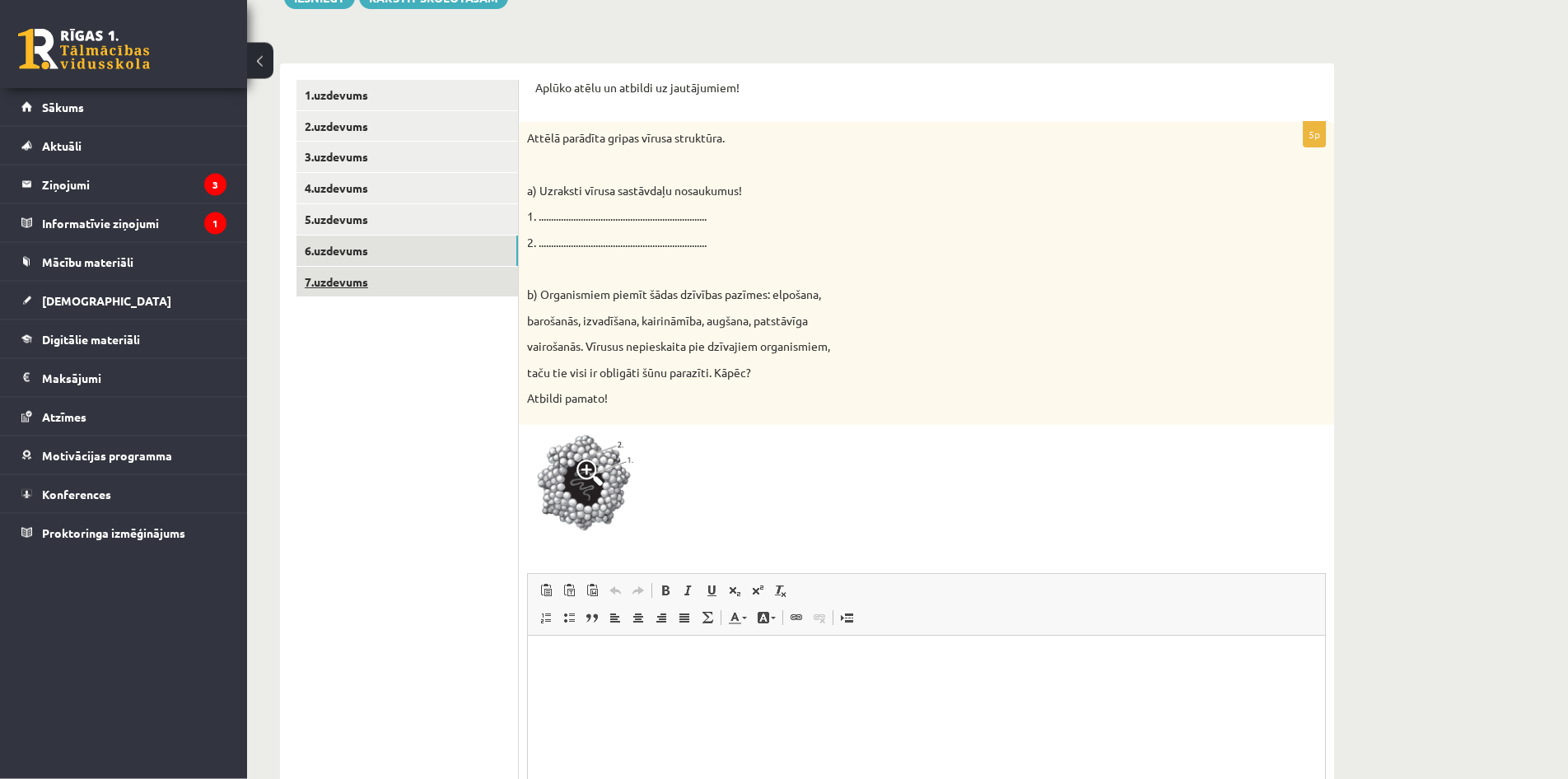
scroll to position [0, 0]
click at [462, 291] on link "7.uzdevums" at bounding box center [407, 282] width 221 height 30
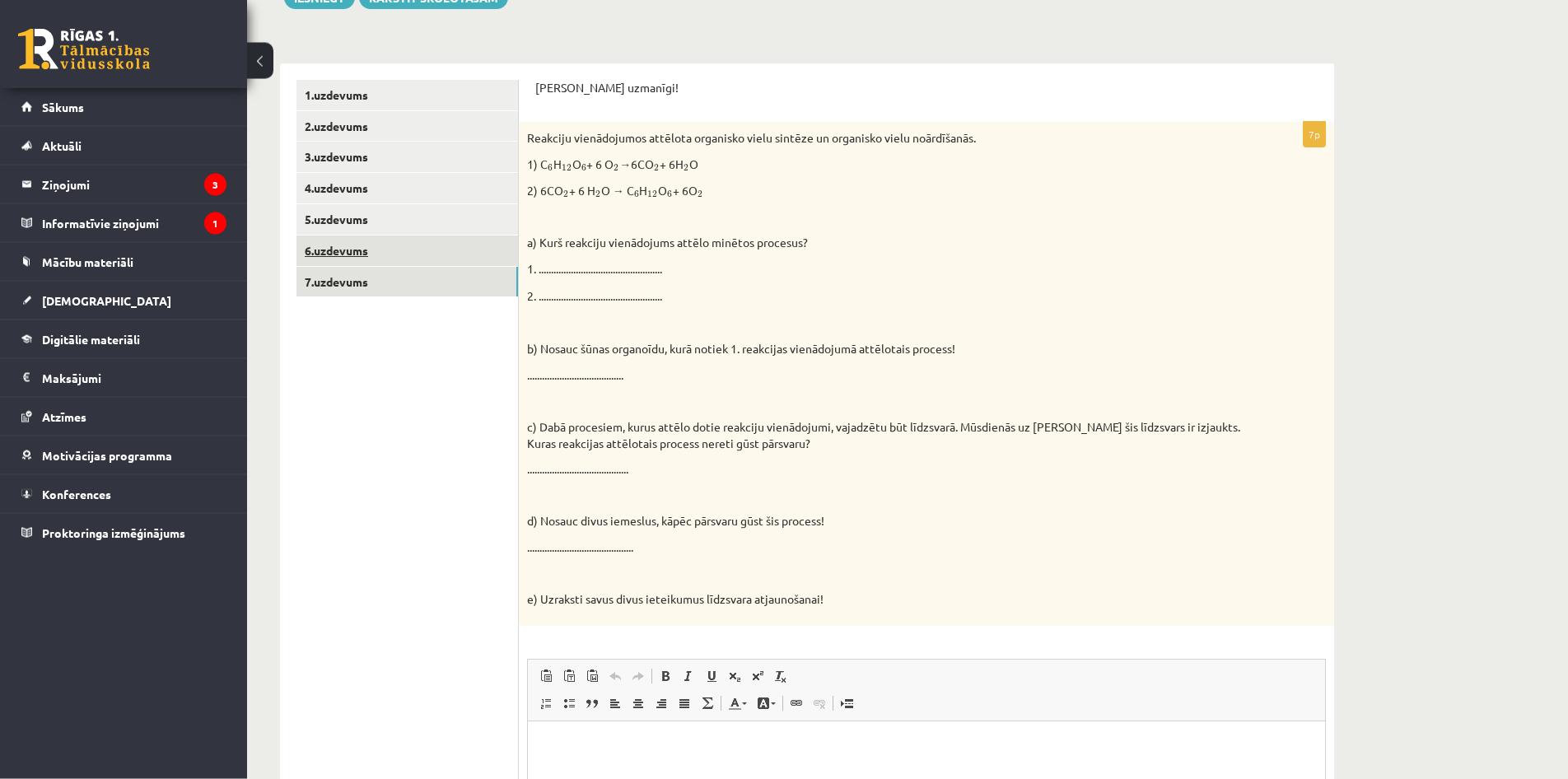
click at [469, 250] on link "6.uzdevums" at bounding box center [407, 250] width 221 height 30
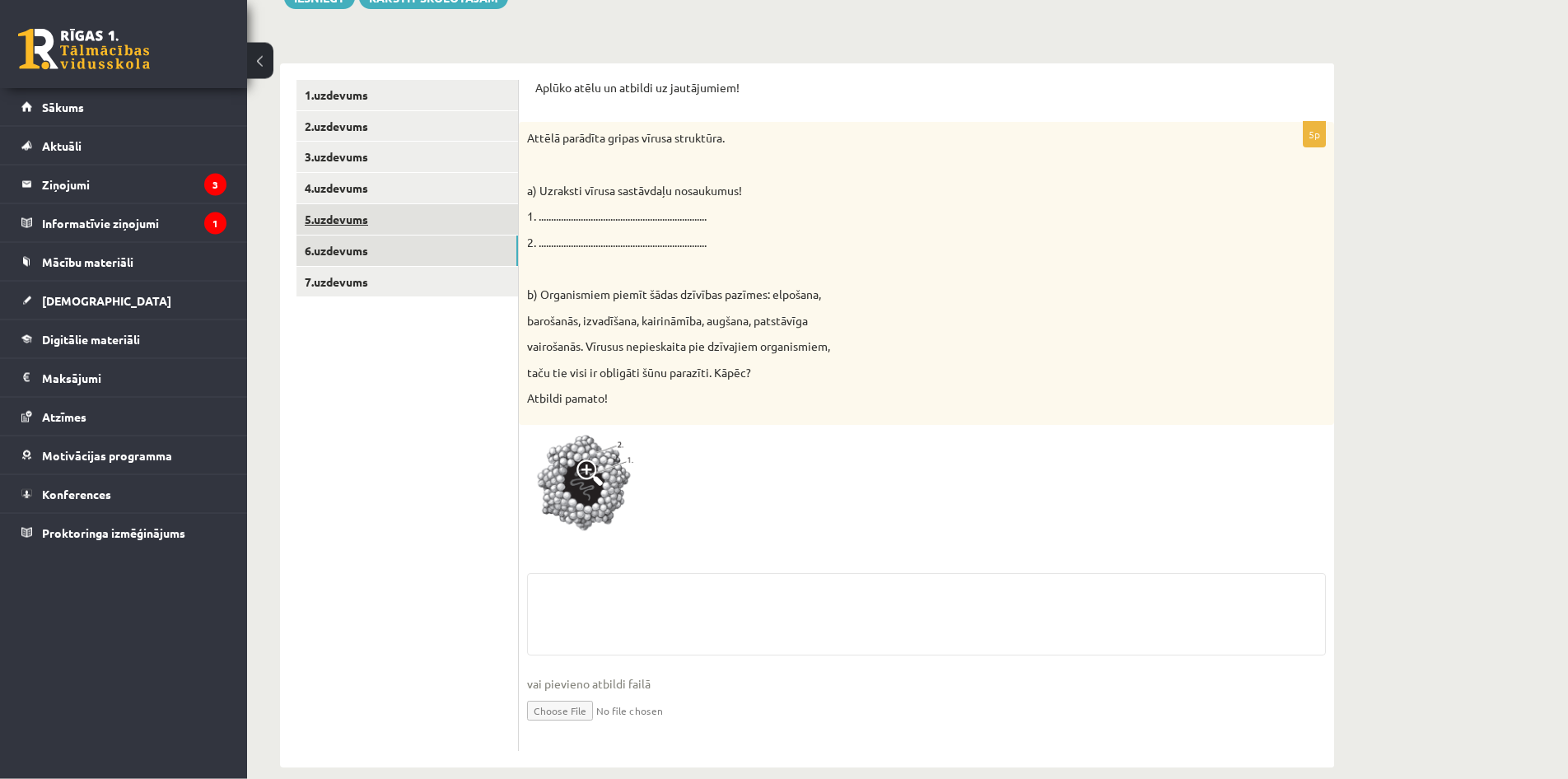
click at [472, 231] on link "5.uzdevums" at bounding box center [407, 219] width 221 height 30
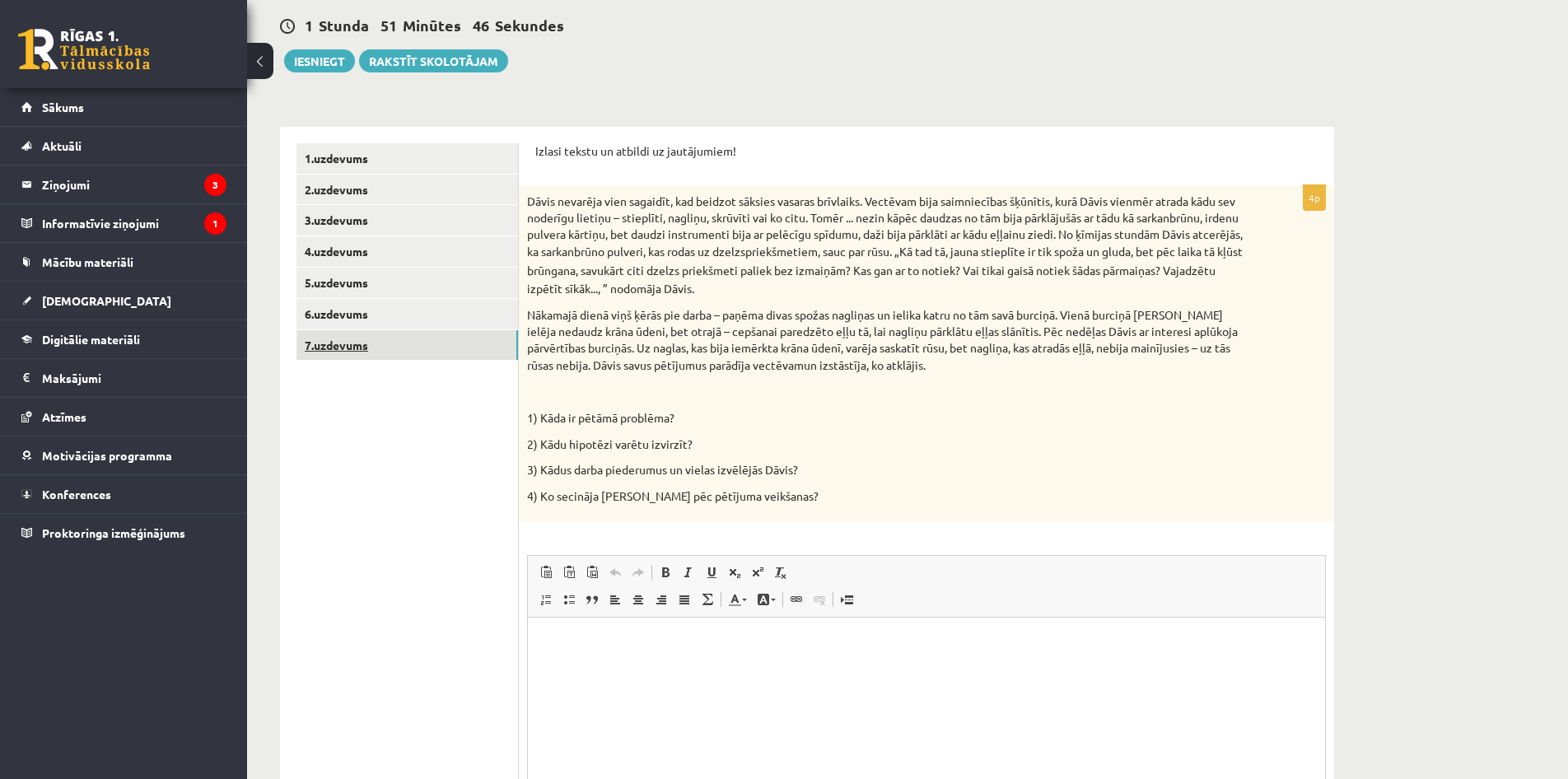
click at [441, 344] on link "7.uzdevums" at bounding box center [407, 344] width 221 height 30
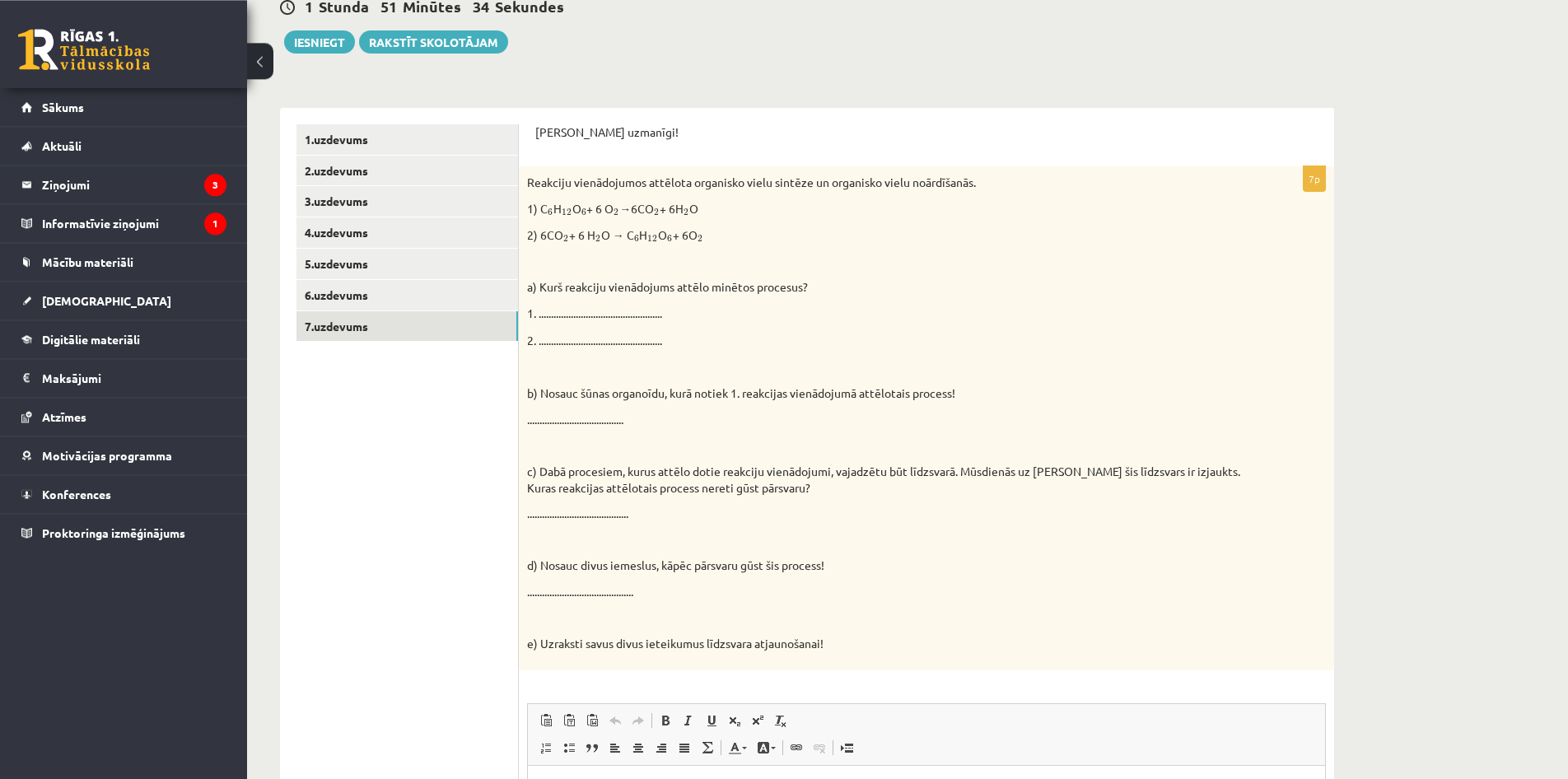
scroll to position [213, 0]
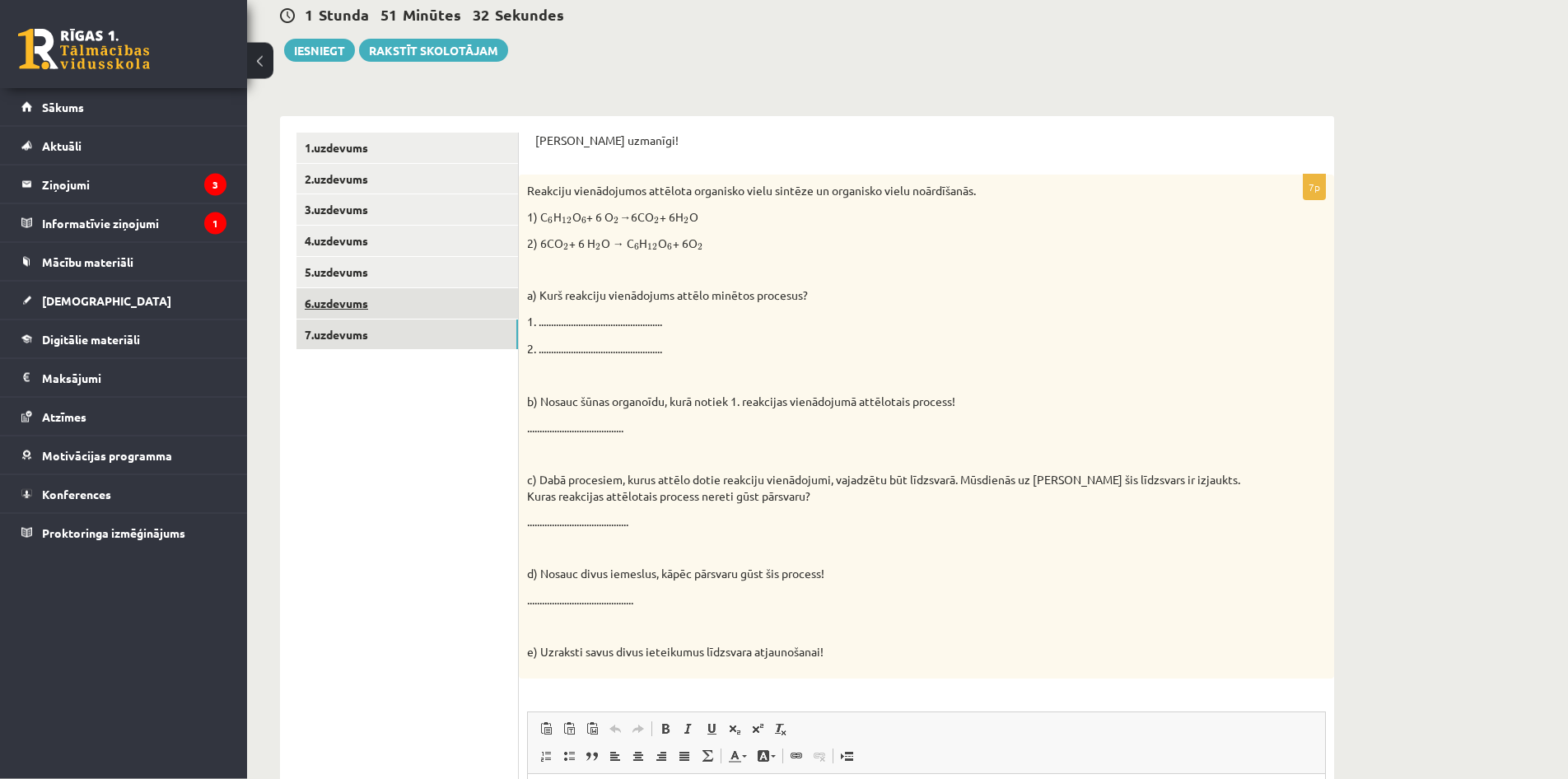
click at [487, 296] on link "6.uzdevums" at bounding box center [407, 303] width 221 height 30
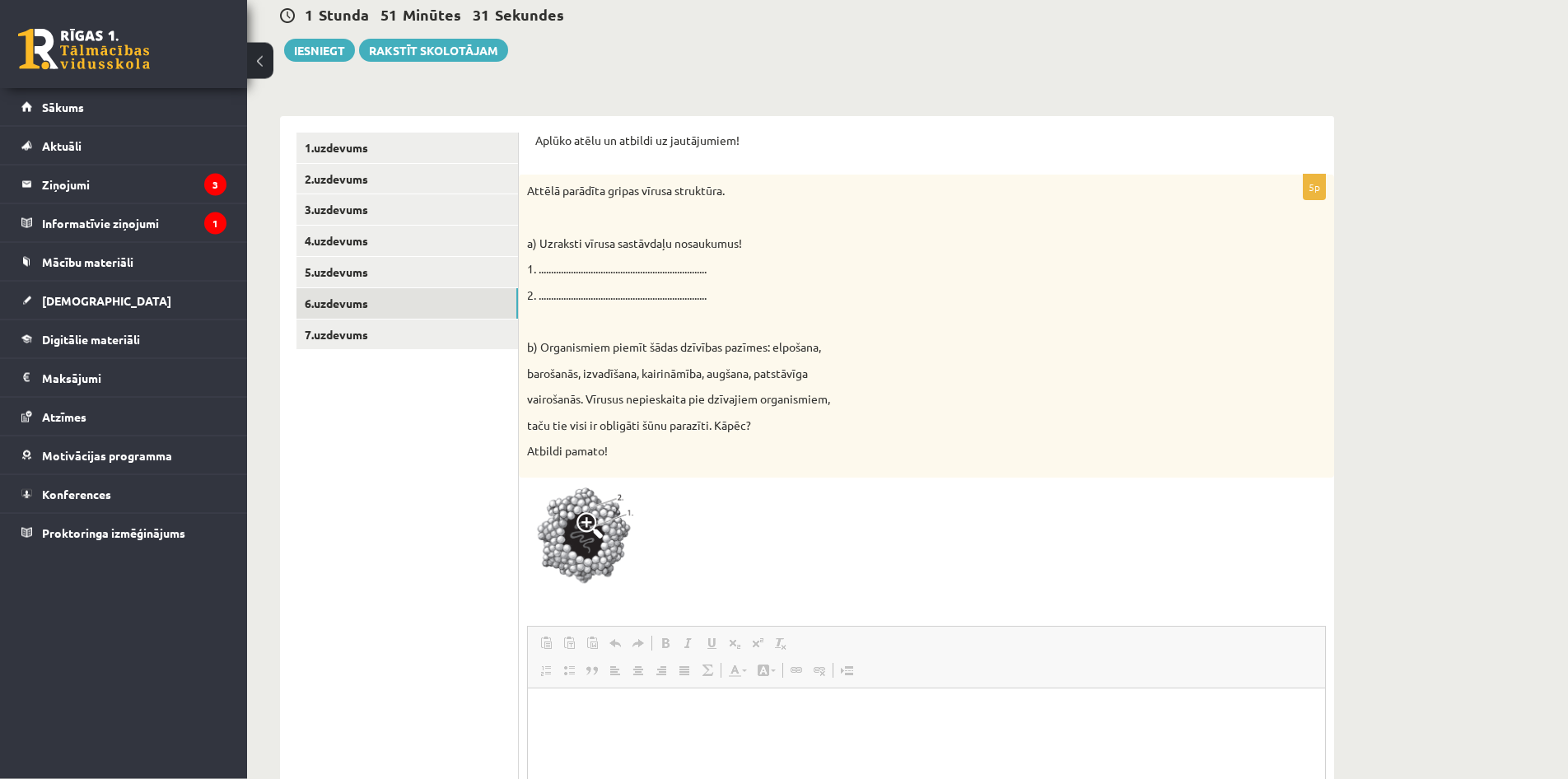
scroll to position [0, 0]
click at [467, 269] on link "5.uzdevums" at bounding box center [407, 272] width 221 height 30
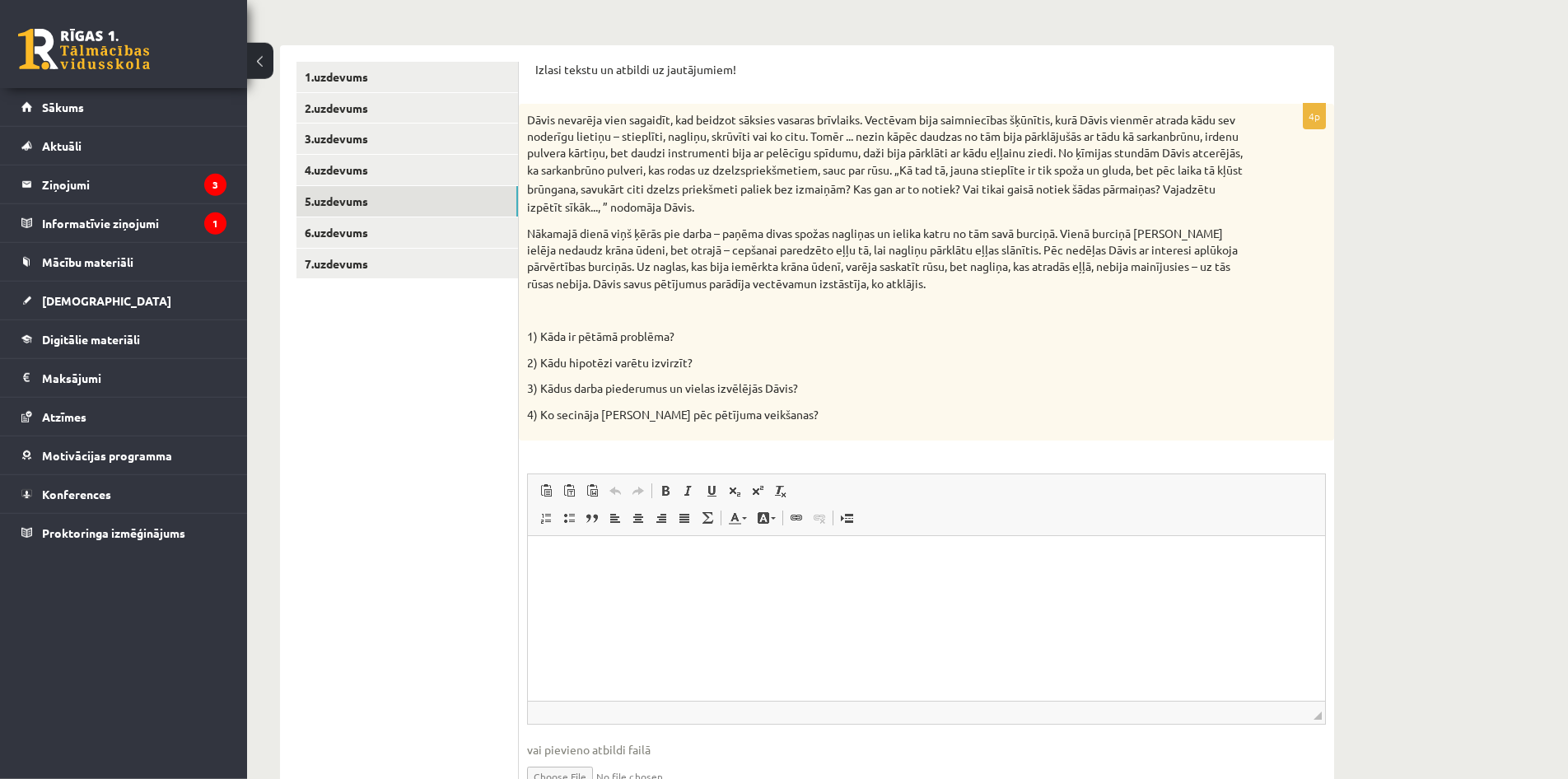
scroll to position [293, 0]
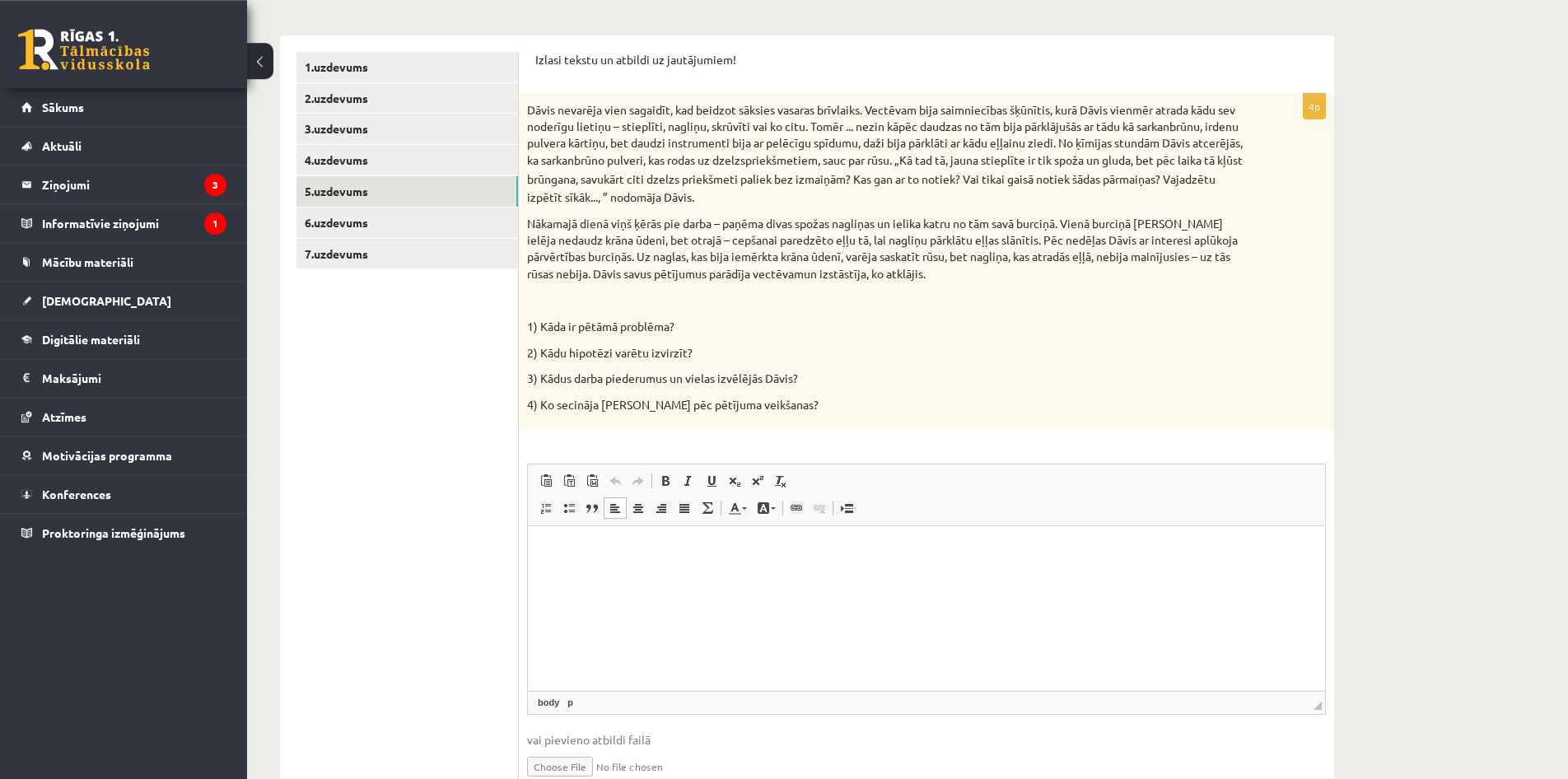
click at [596, 552] on p "Bagātinātā teksta redaktors, wiswyg-editor-user-answer-47024853829060" at bounding box center [927, 551] width 765 height 17
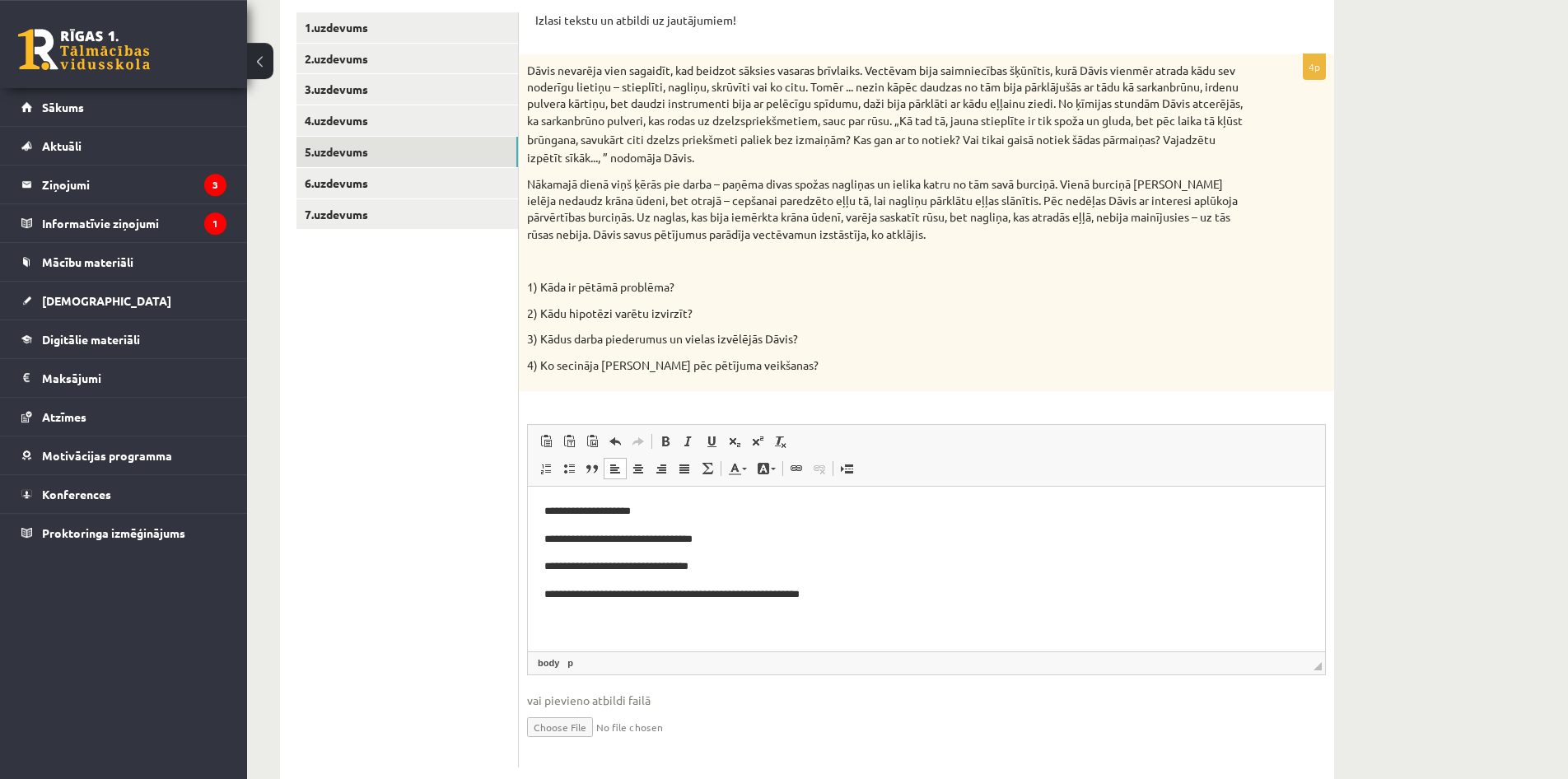
scroll to position [336, 0]
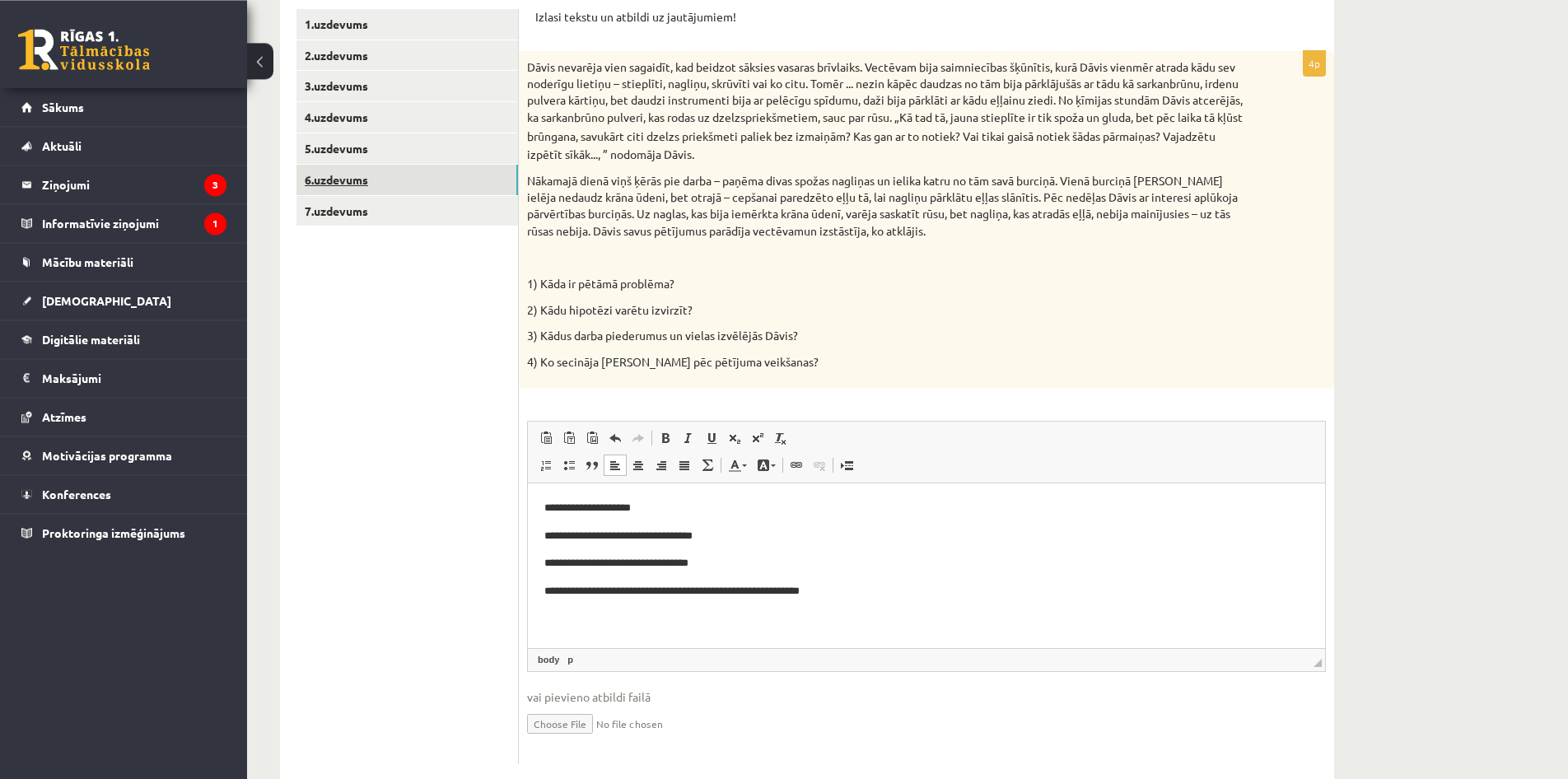
click at [449, 177] on link "6.uzdevums" at bounding box center [407, 180] width 221 height 30
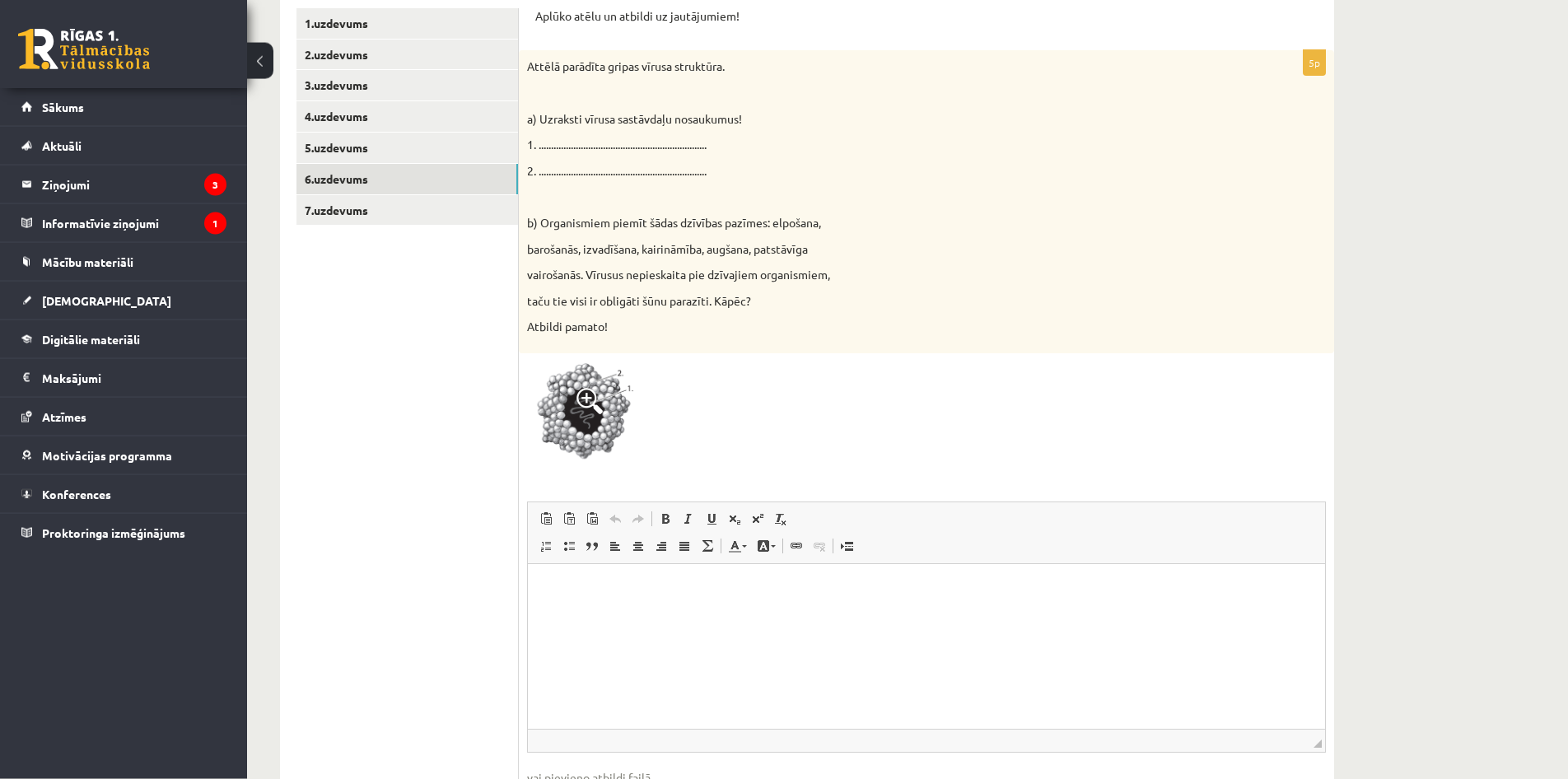
scroll to position [343, 0]
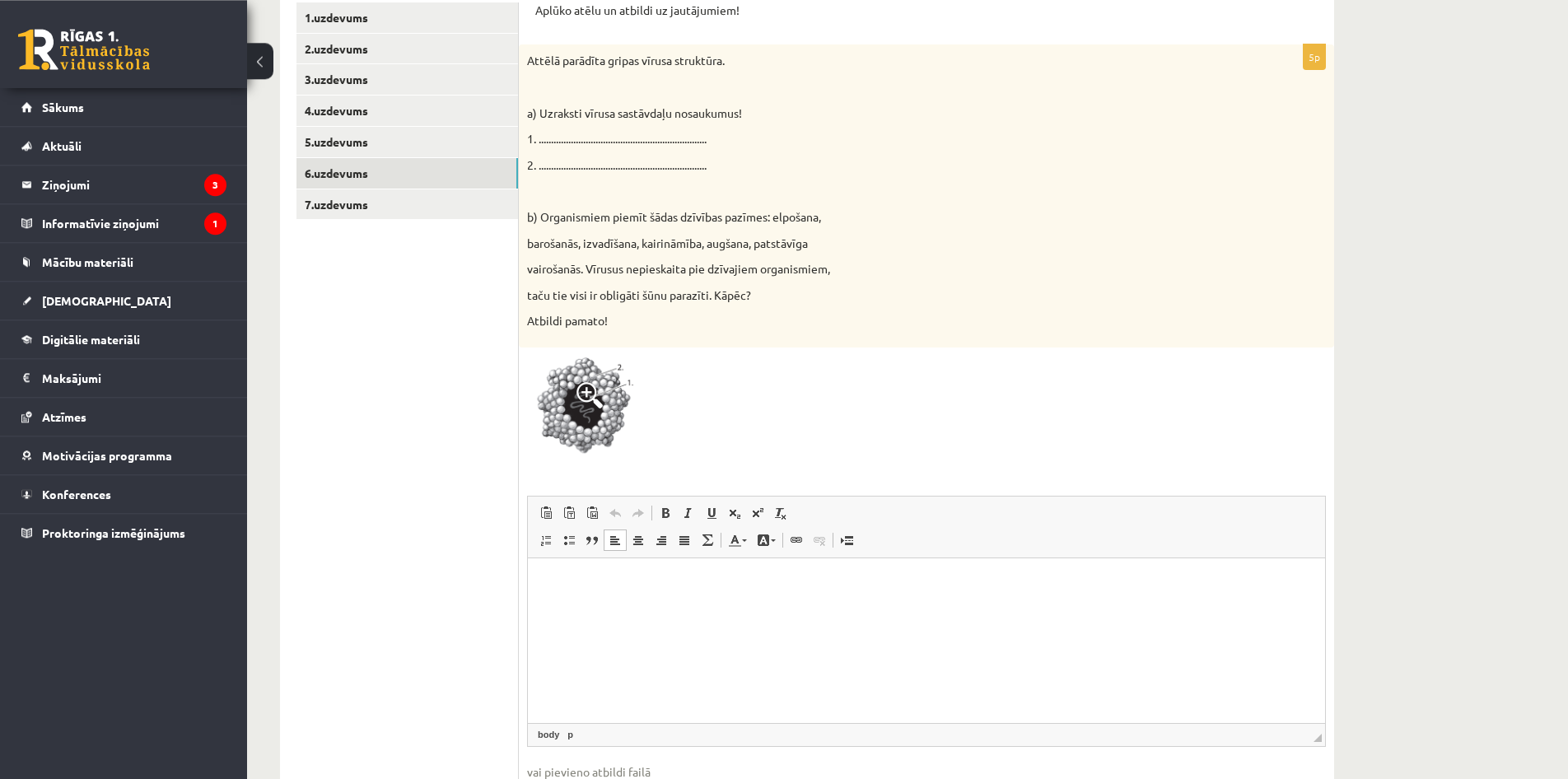
click at [662, 614] on html at bounding box center [926, 640] width 797 height 165
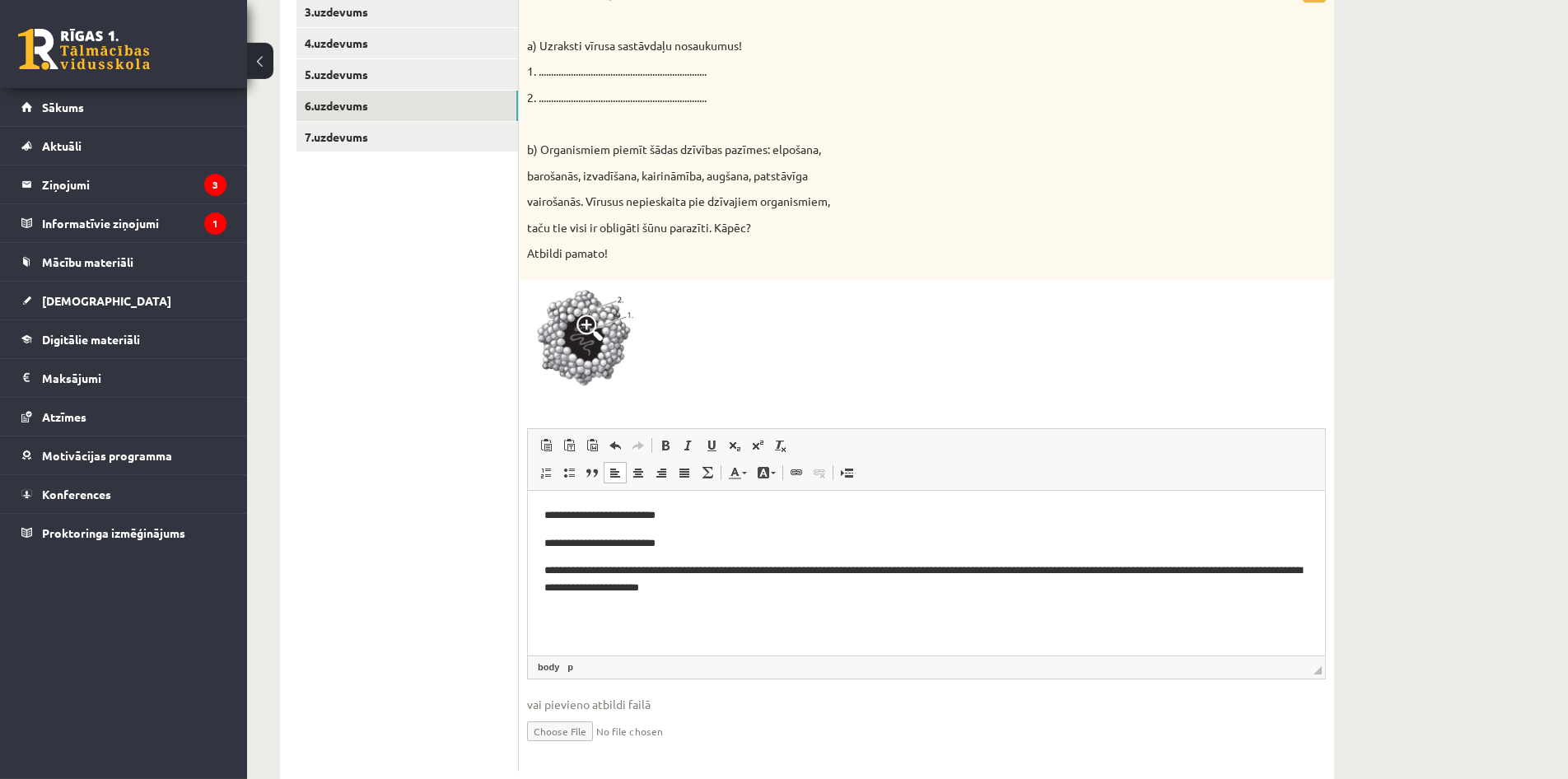
scroll to position [450, 0]
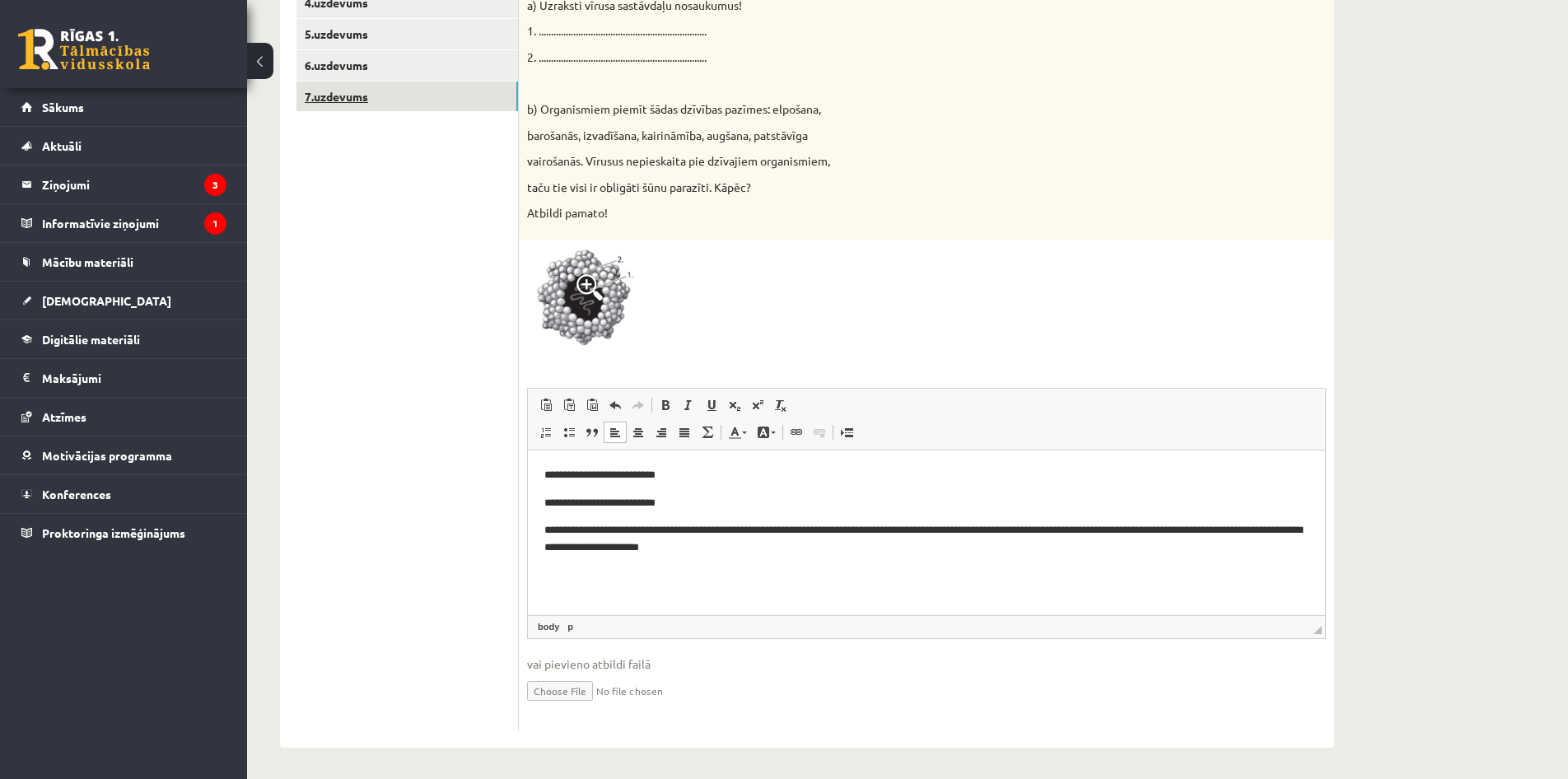
click at [469, 108] on link "7.uzdevums" at bounding box center [407, 97] width 221 height 30
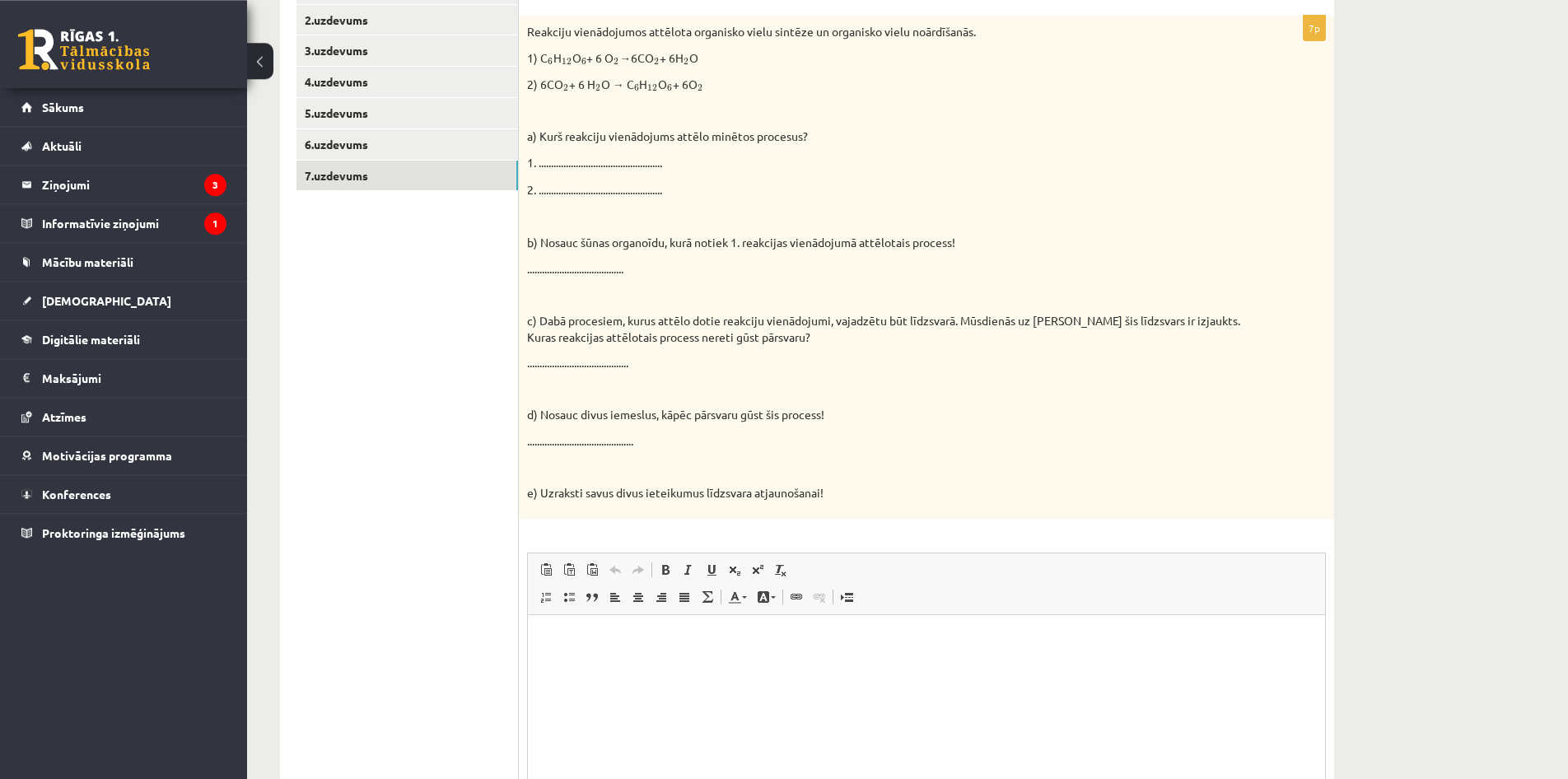
scroll to position [458, 0]
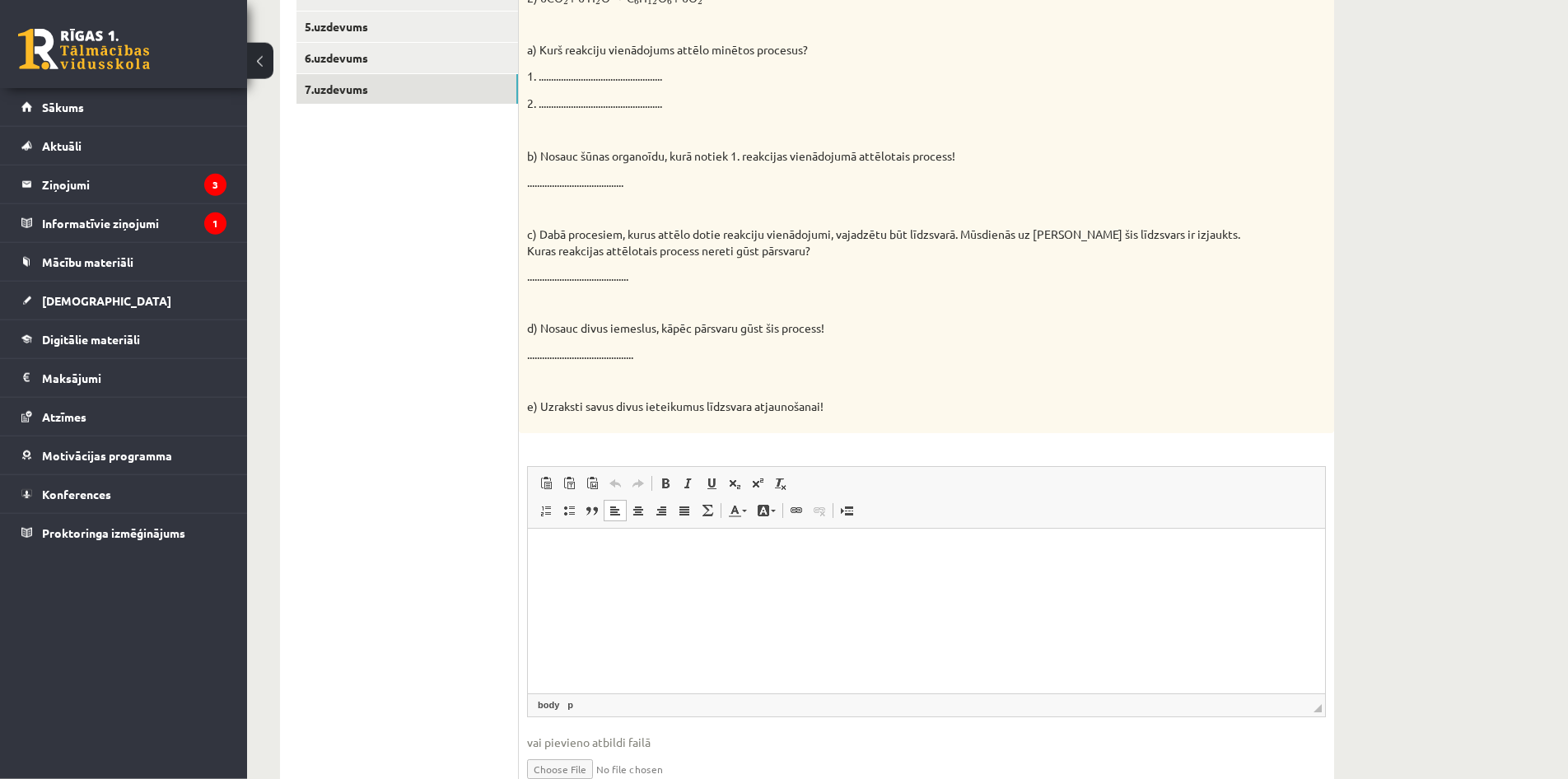
click at [626, 545] on p "Bagātinātā teksta redaktors, wiswyg-editor-user-answer-47024880836100" at bounding box center [927, 552] width 765 height 17
click at [551, 574] on html "**********" at bounding box center [926, 610] width 797 height 165
click at [691, 548] on p "**********" at bounding box center [927, 552] width 765 height 17
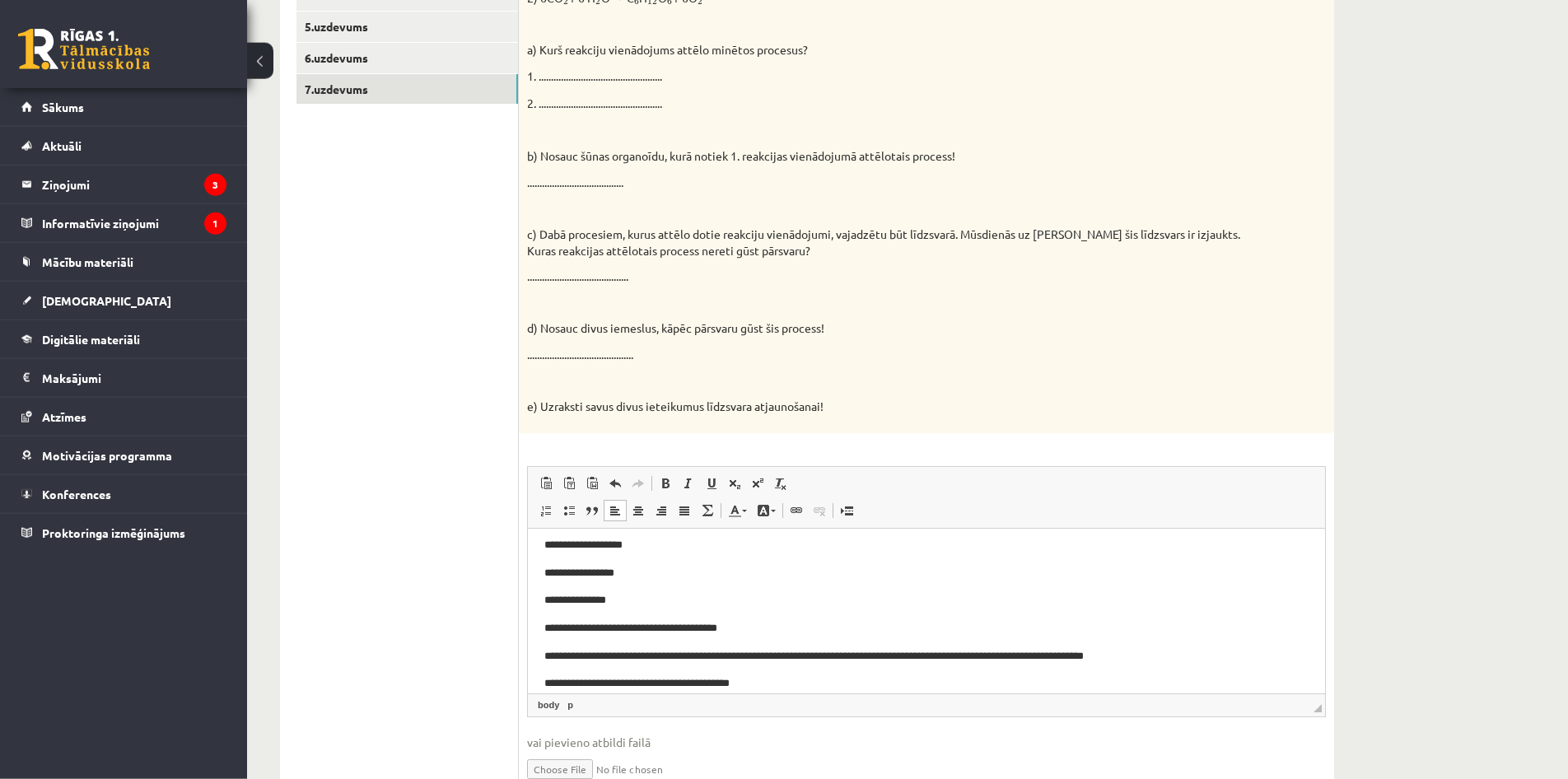
scroll to position [34, 0]
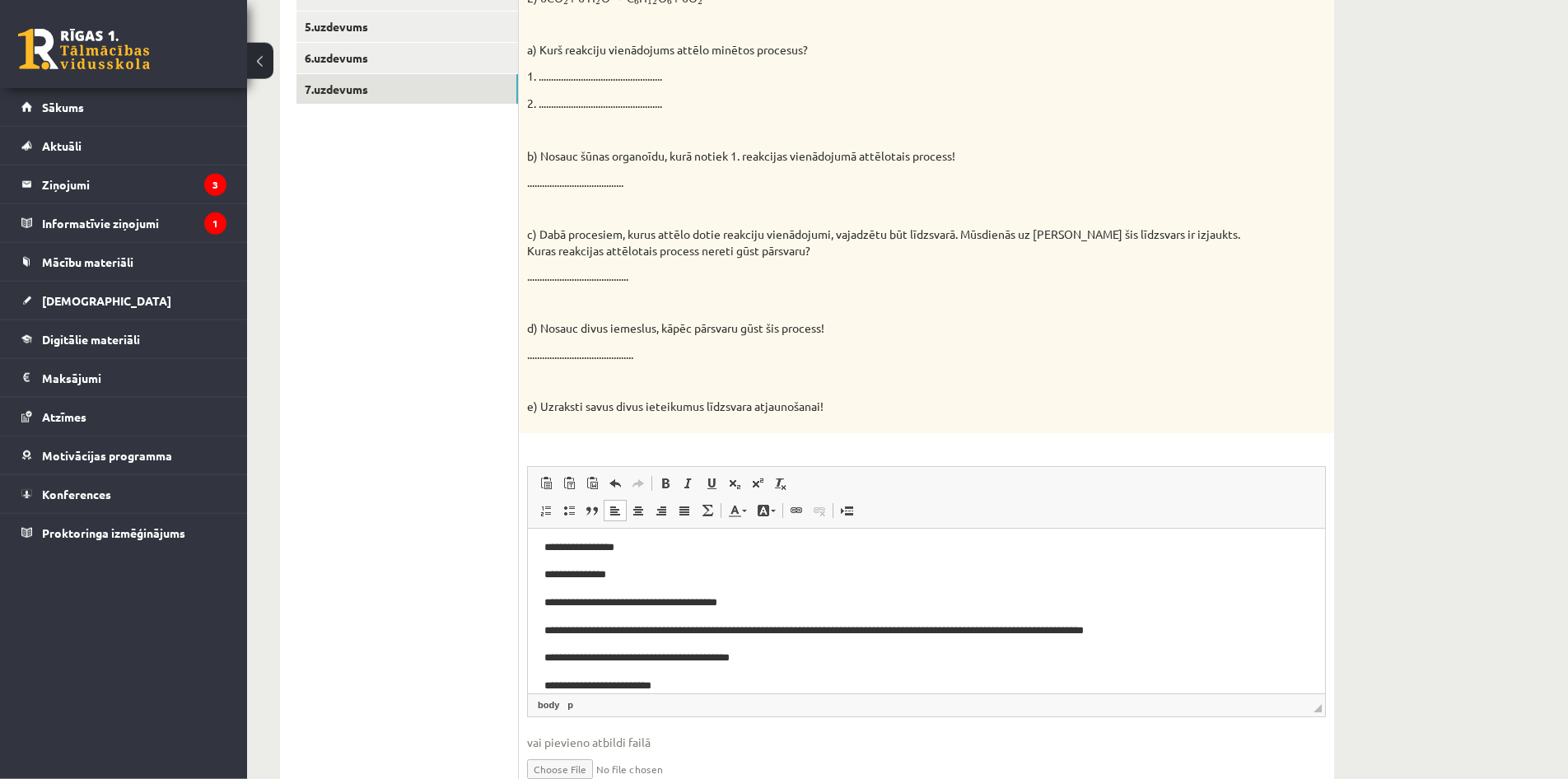
click at [762, 657] on p "**********" at bounding box center [927, 657] width 765 height 17
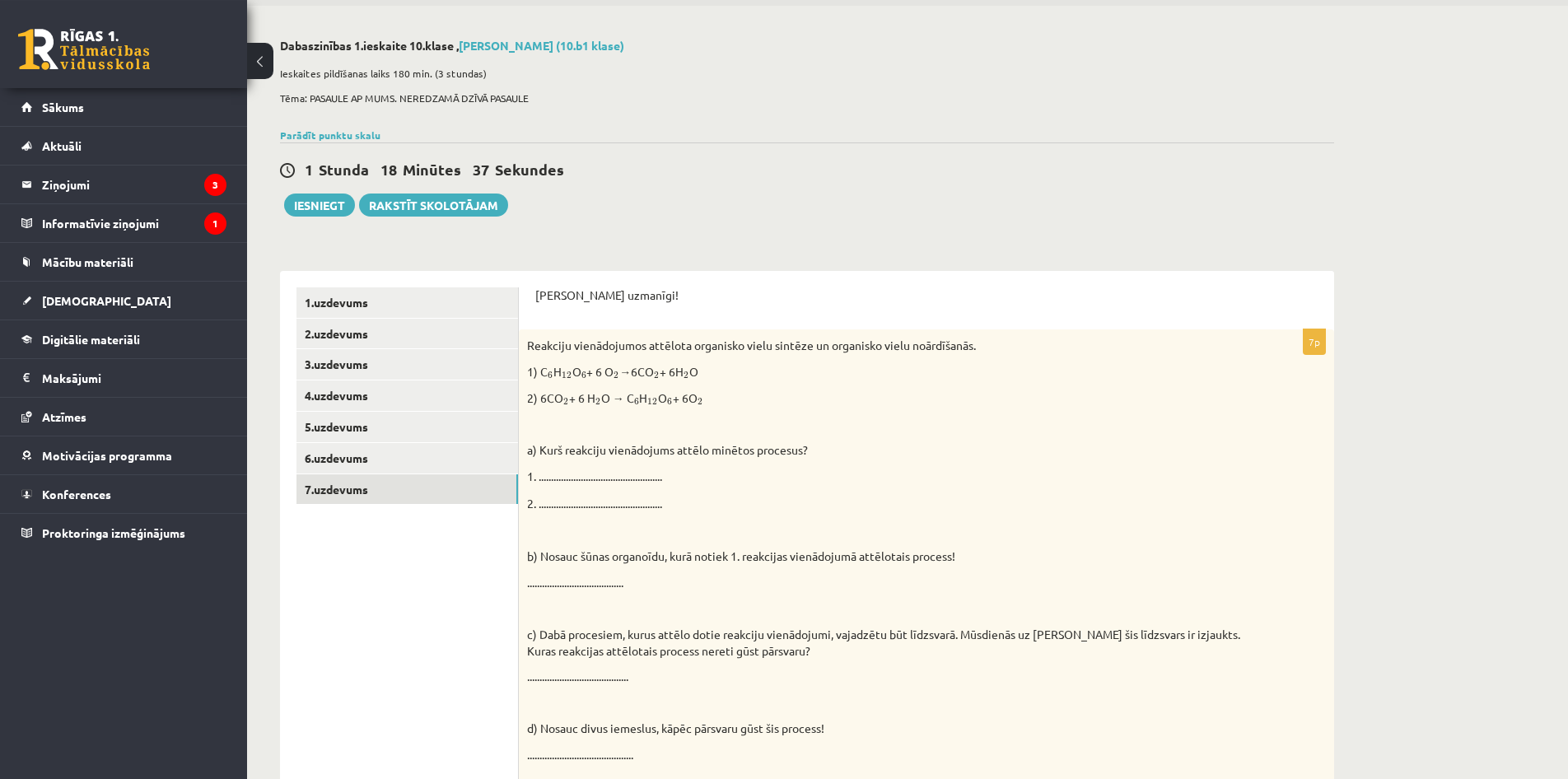
scroll to position [0, 0]
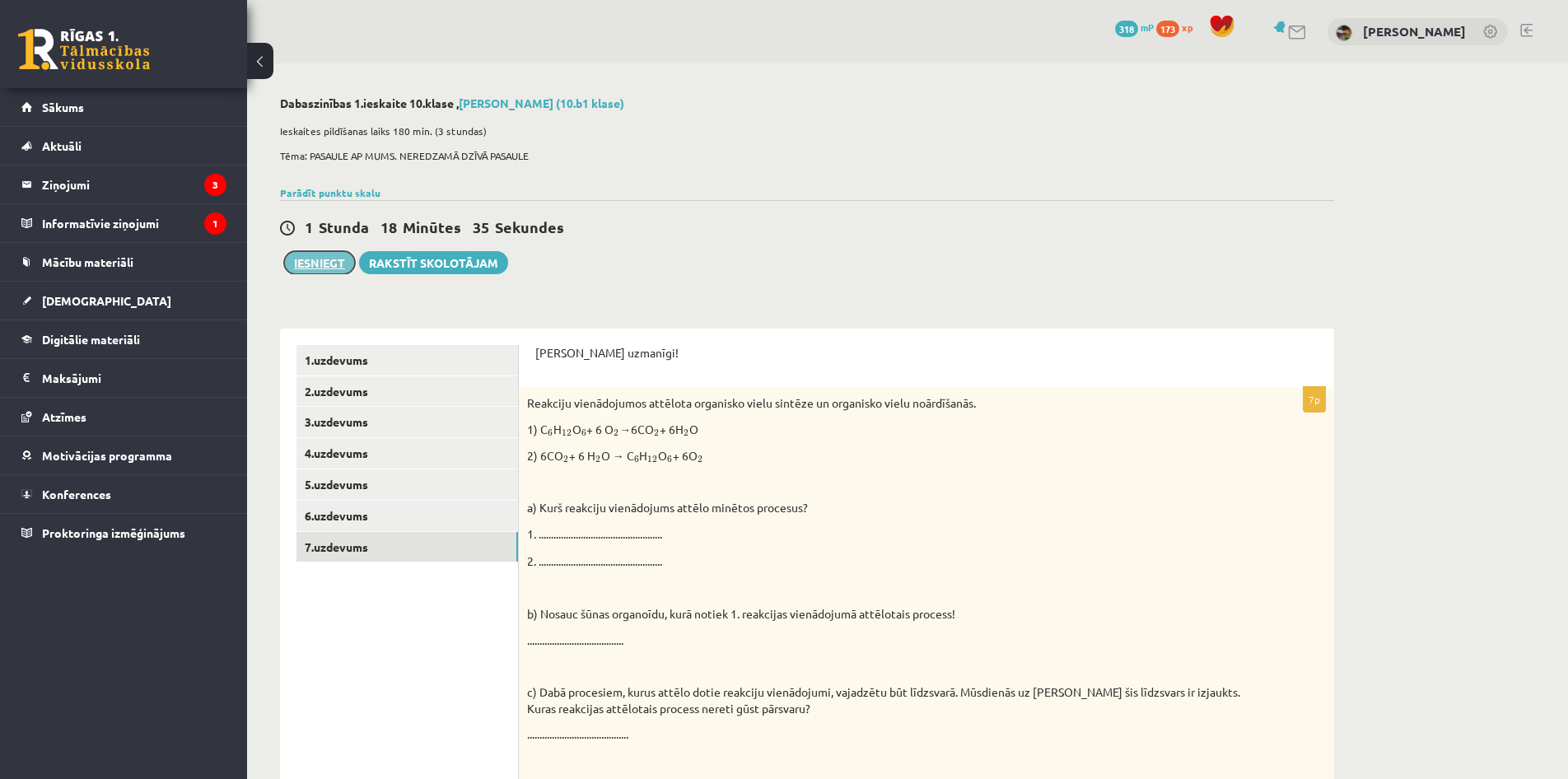
click at [330, 255] on button "Iesniegt" at bounding box center [319, 262] width 71 height 23
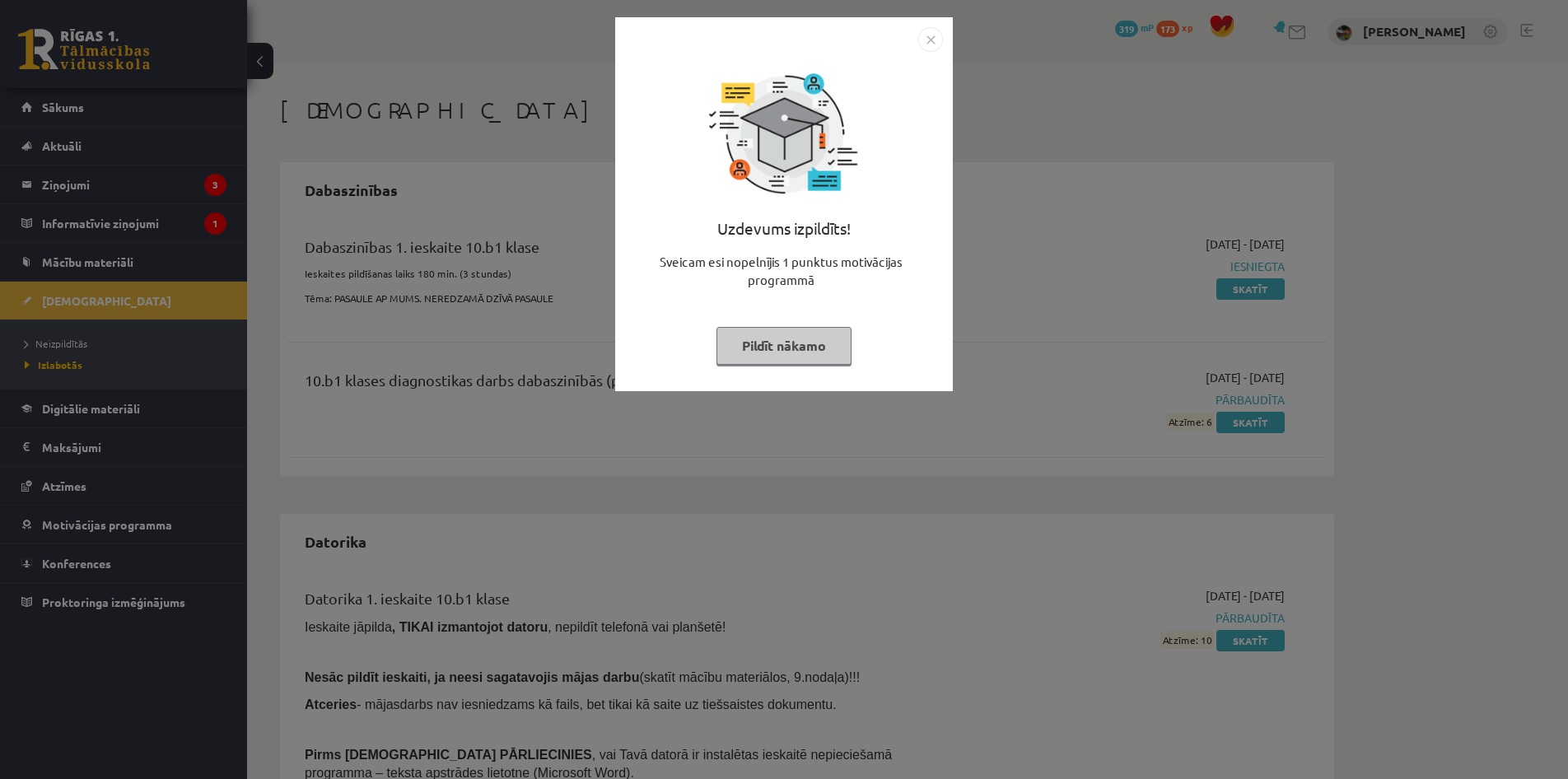
click at [792, 350] on button "Pildīt nākamo" at bounding box center [784, 345] width 135 height 38
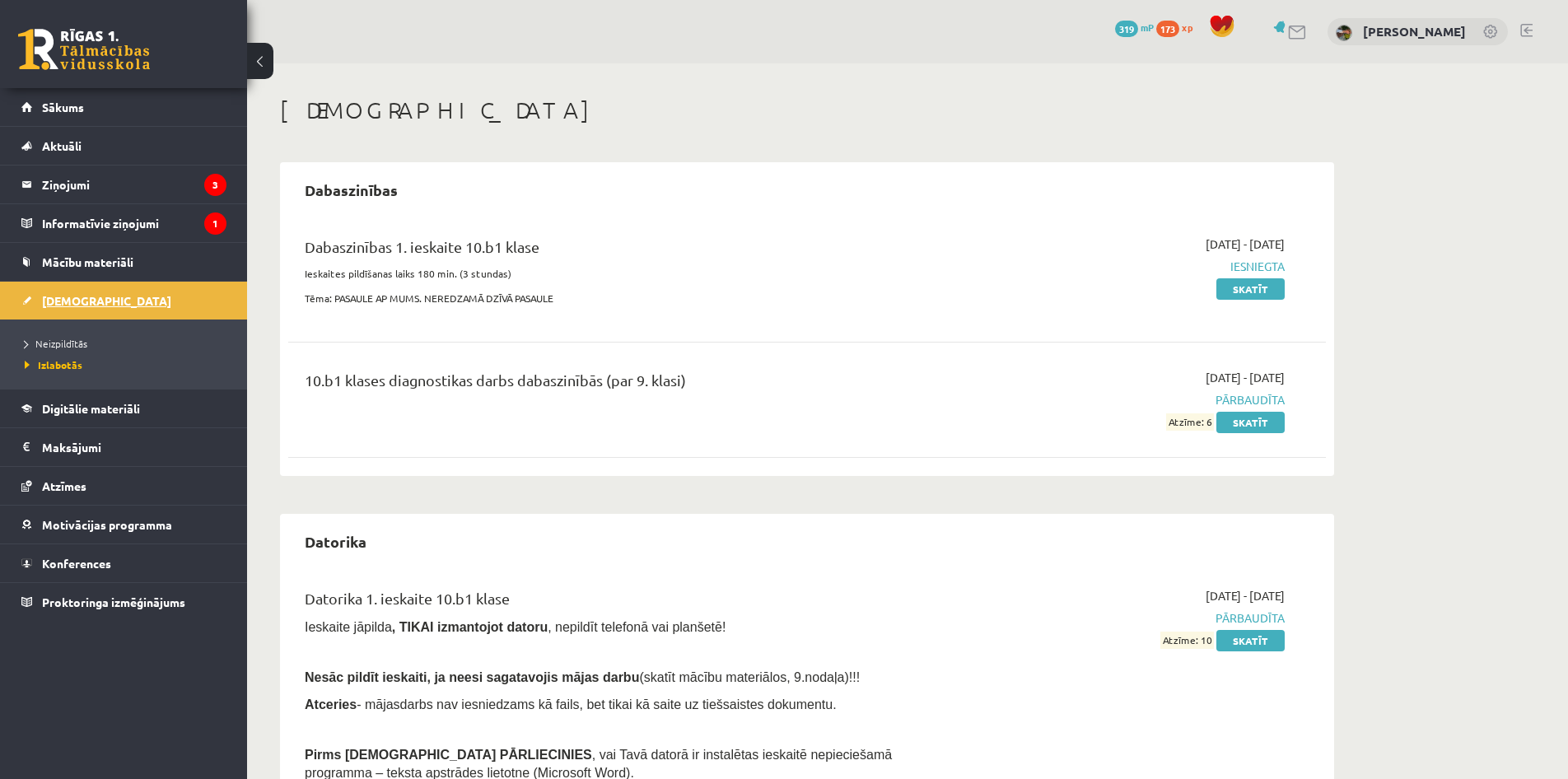
click at [112, 294] on link "[DEMOGRAPHIC_DATA]" at bounding box center [123, 300] width 205 height 38
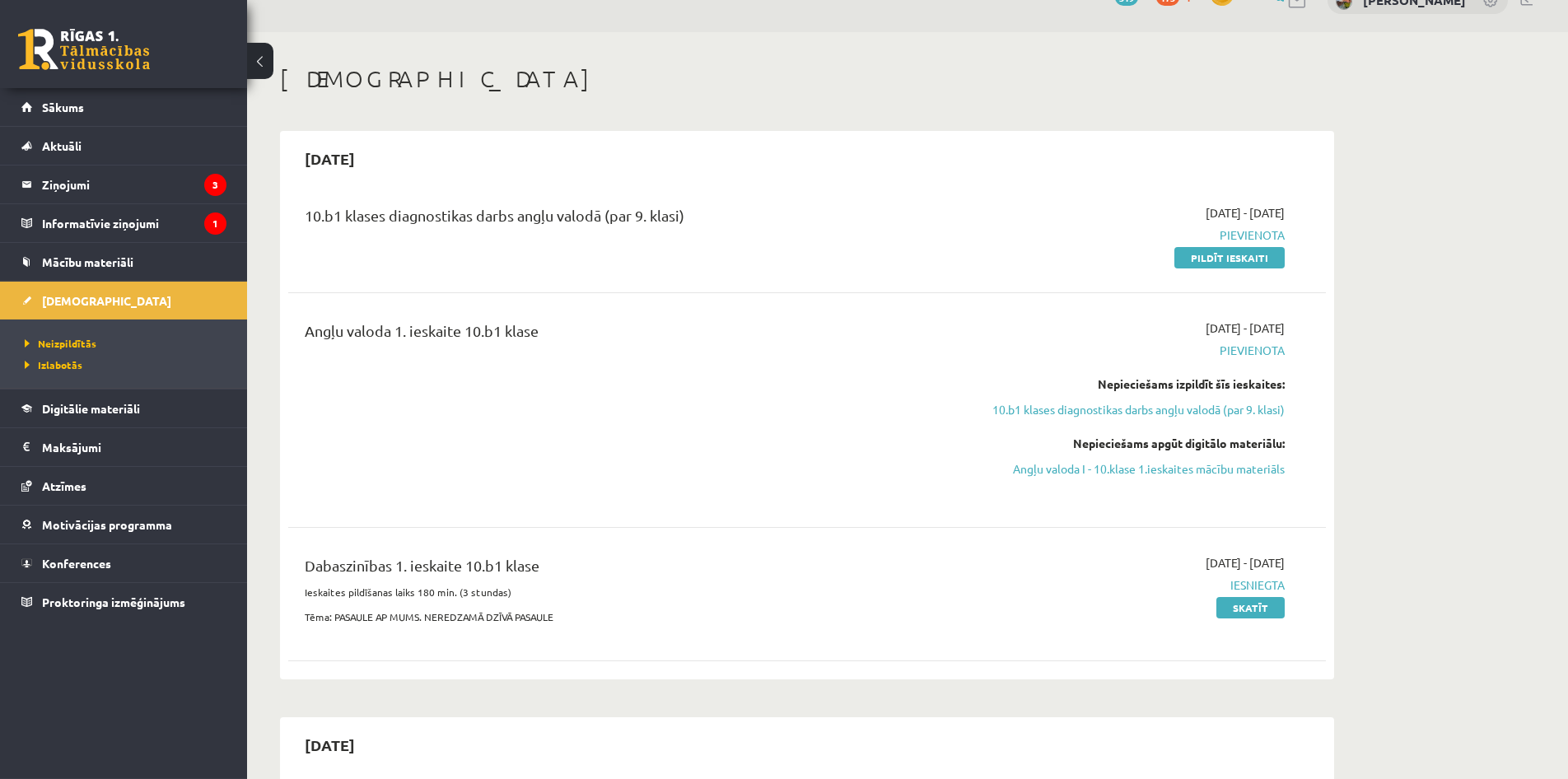
scroll to position [21, 0]
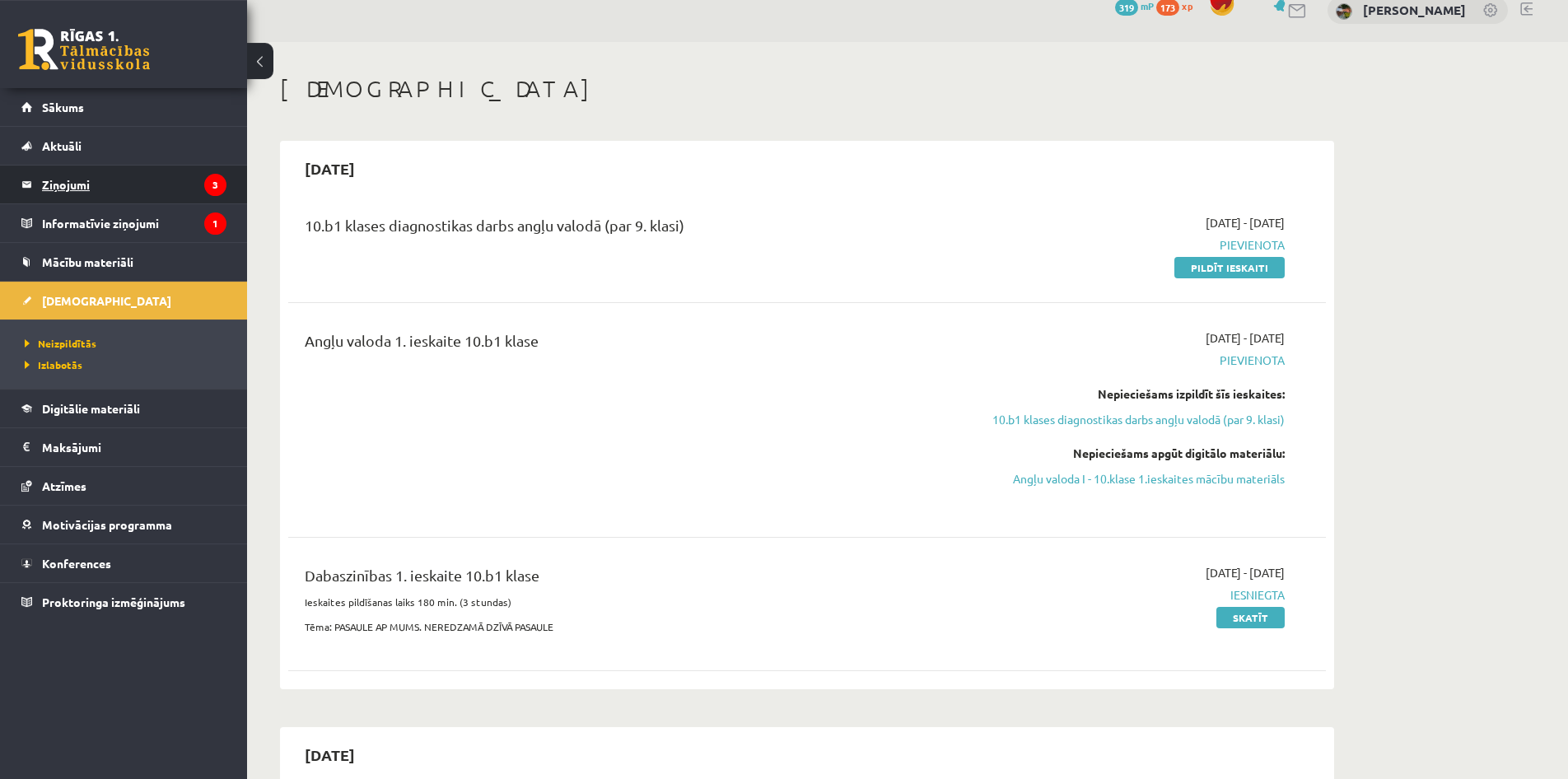
click at [96, 185] on legend "Ziņojumi 3" at bounding box center [135, 184] width 184 height 38
